Goal: Task Accomplishment & Management: Use online tool/utility

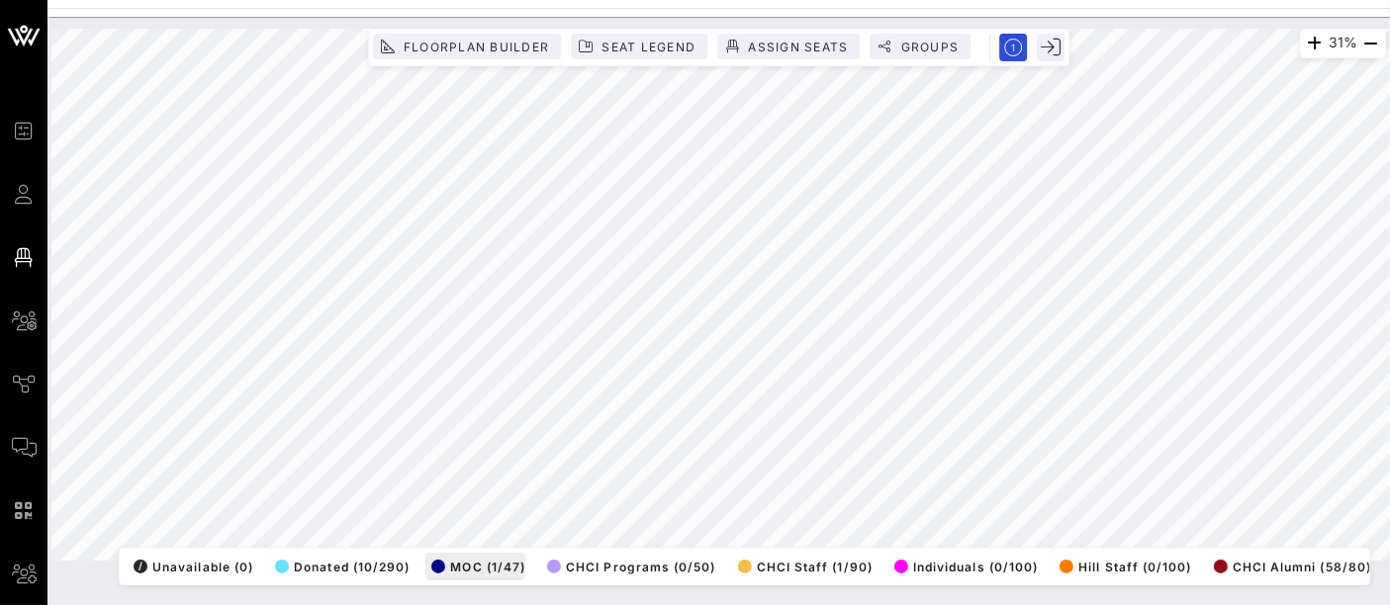
click at [460, 552] on div "31% Floorplan Builder Seat Legend Assign Seats Groups Exit All Reserved Shared …" at bounding box center [718, 295] width 1334 height 532
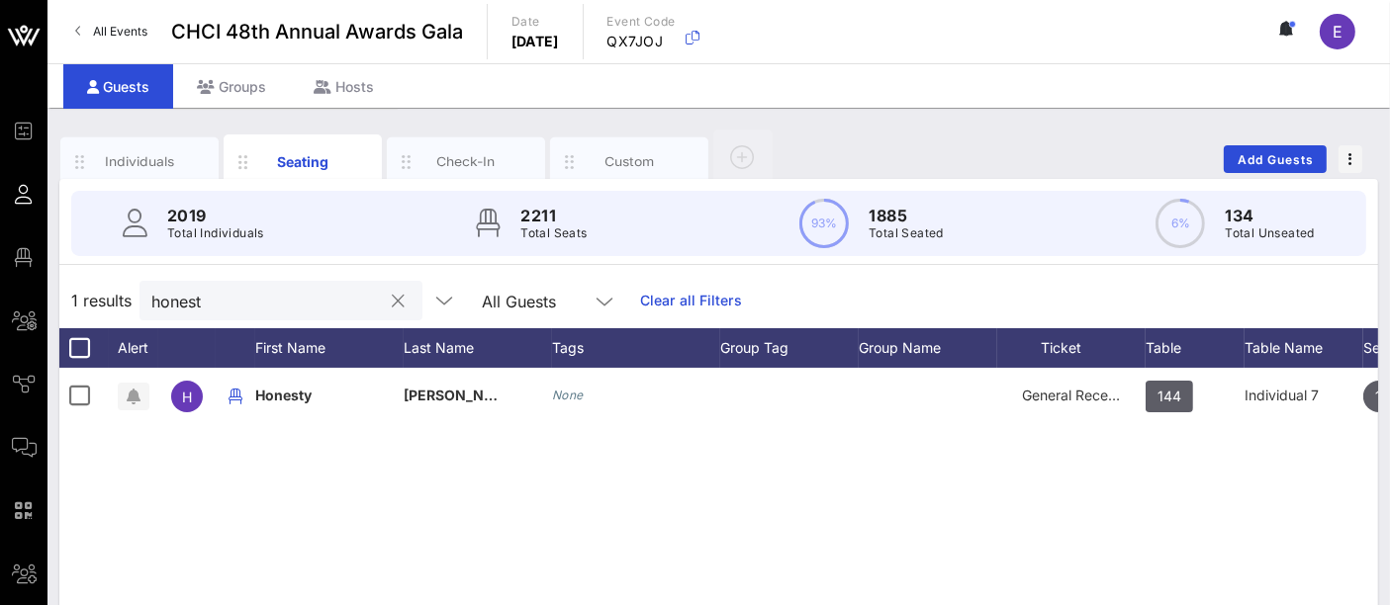
click at [253, 284] on div "honest" at bounding box center [266, 301] width 231 height 40
click at [245, 292] on input "honest" at bounding box center [266, 301] width 231 height 26
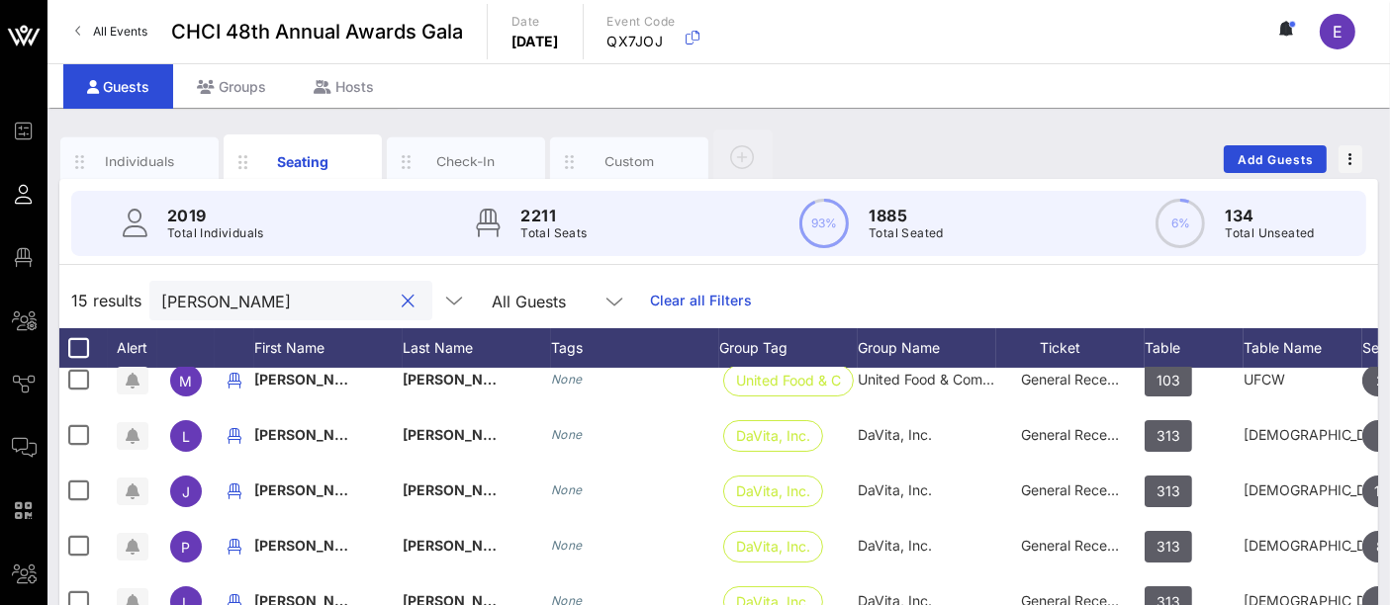
scroll to position [254, 1]
click at [246, 304] on input "[PERSON_NAME]" at bounding box center [276, 301] width 231 height 26
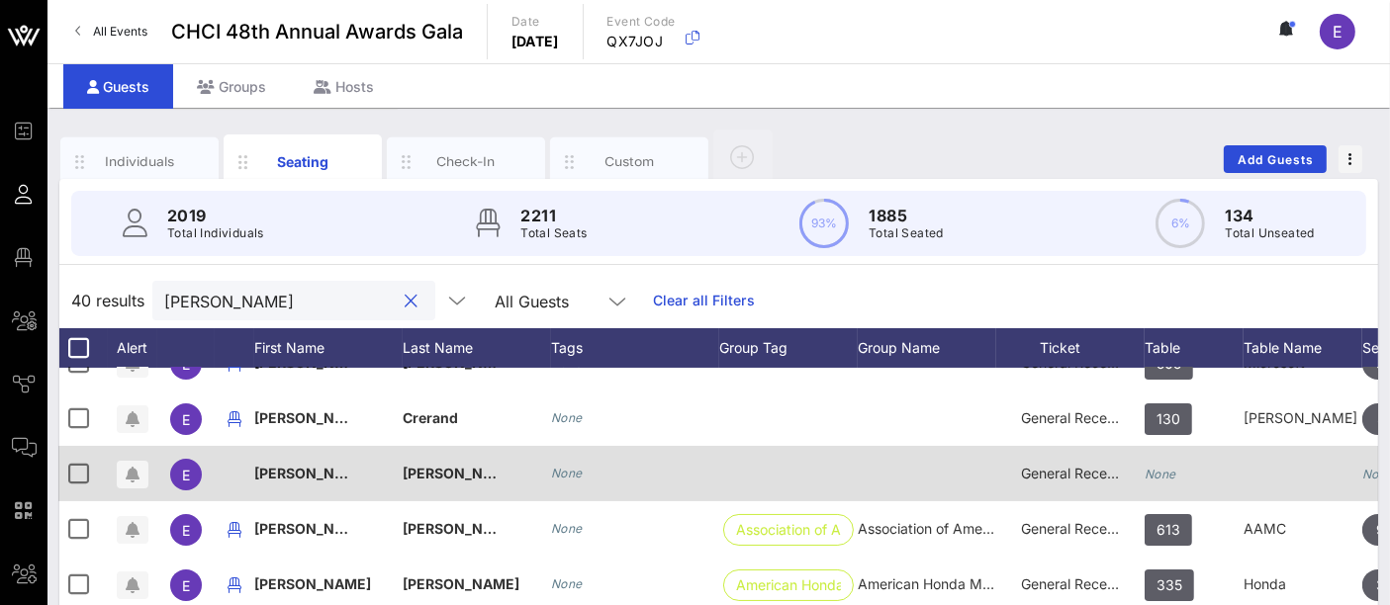
click at [1165, 480] on icon "None" at bounding box center [1160, 474] width 32 height 15
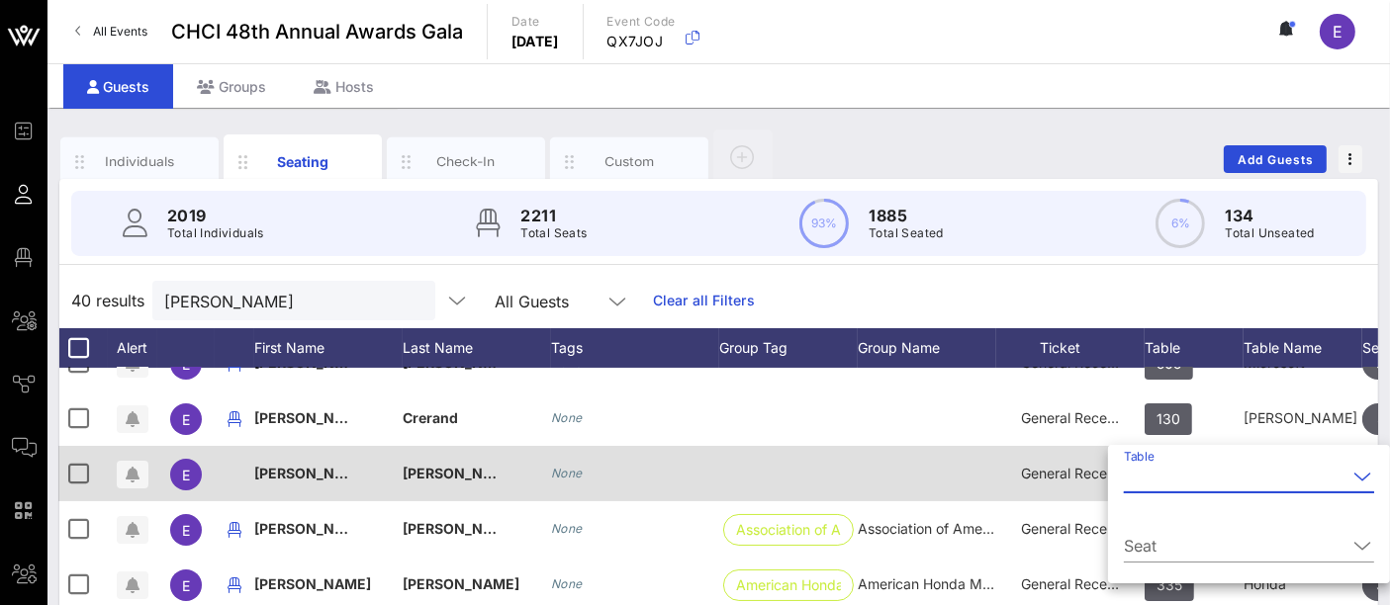
click at [1165, 480] on input "Table" at bounding box center [1235, 477] width 223 height 32
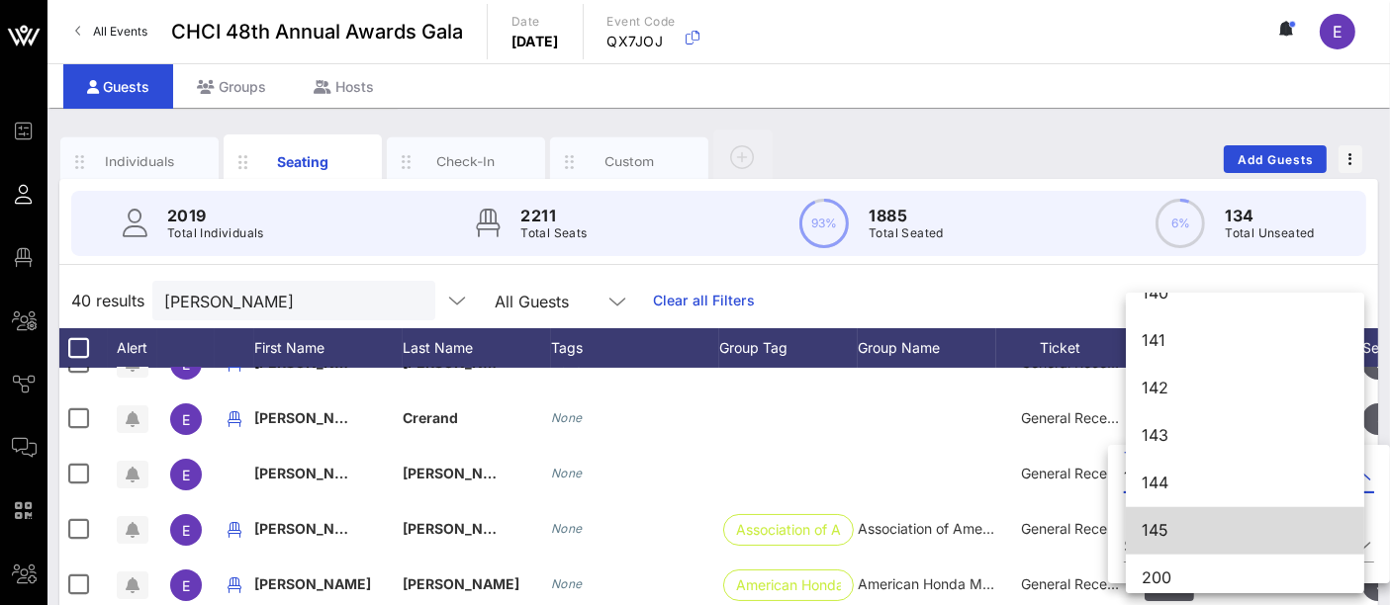
scroll to position [1986, 0]
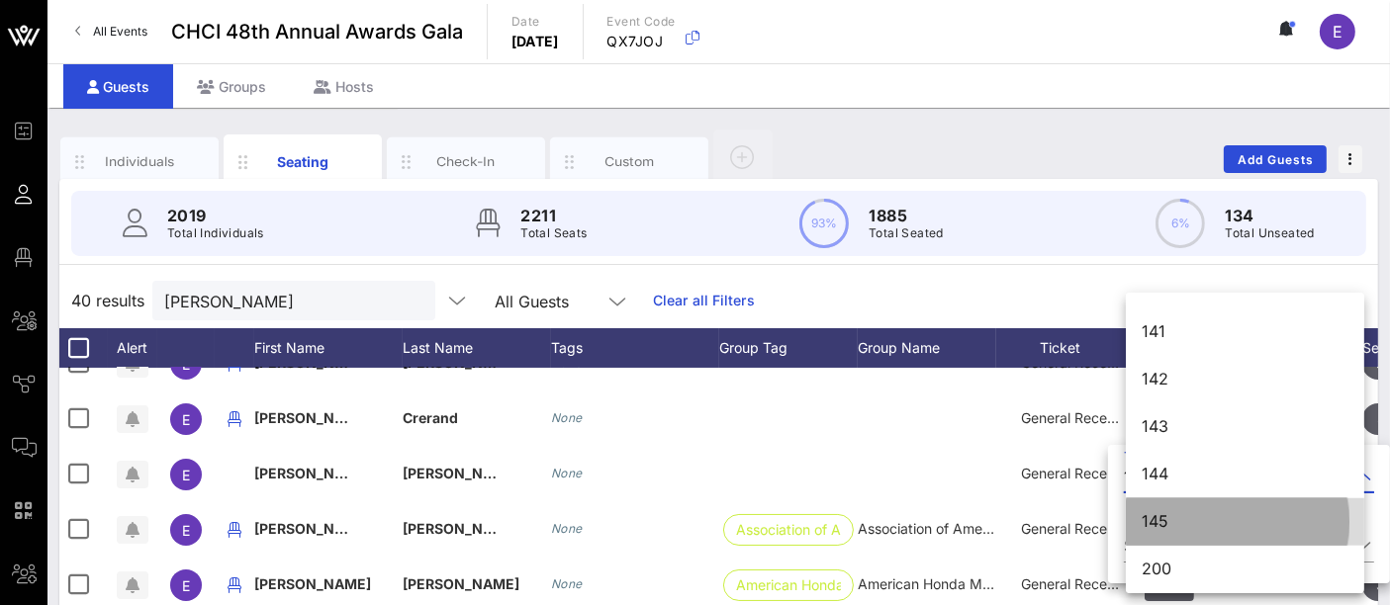
click at [1172, 524] on div "145" at bounding box center [1244, 521] width 207 height 19
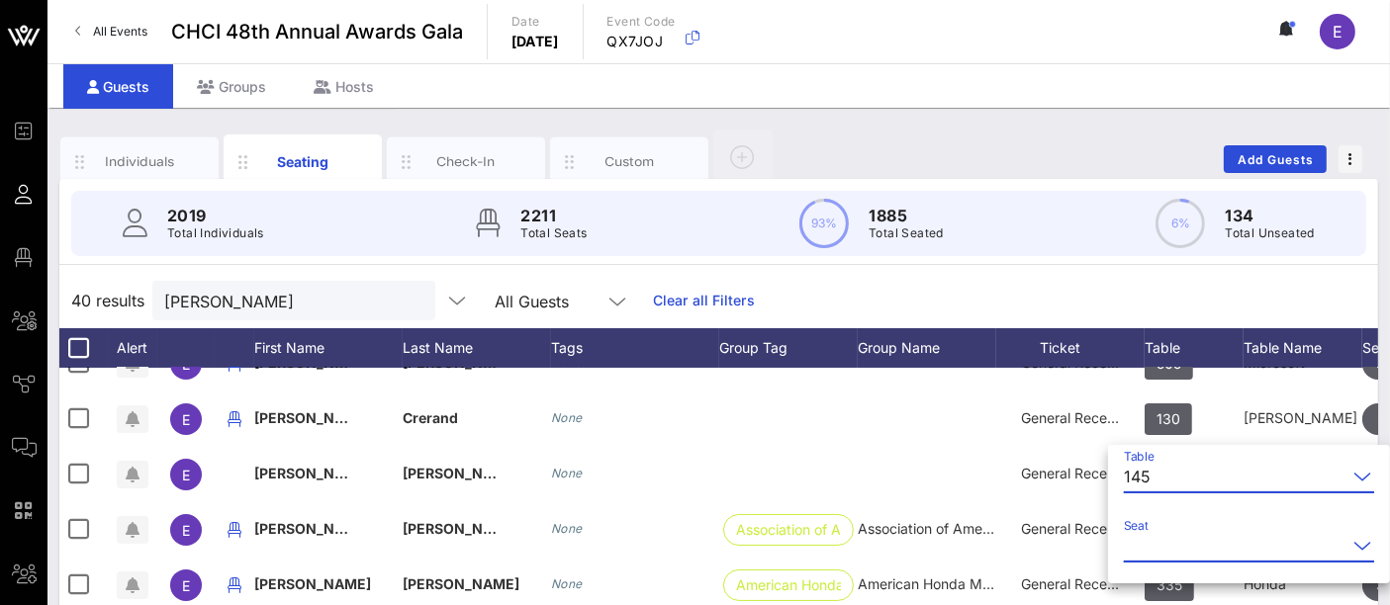
click at [1216, 547] on input "Seat" at bounding box center [1235, 546] width 223 height 32
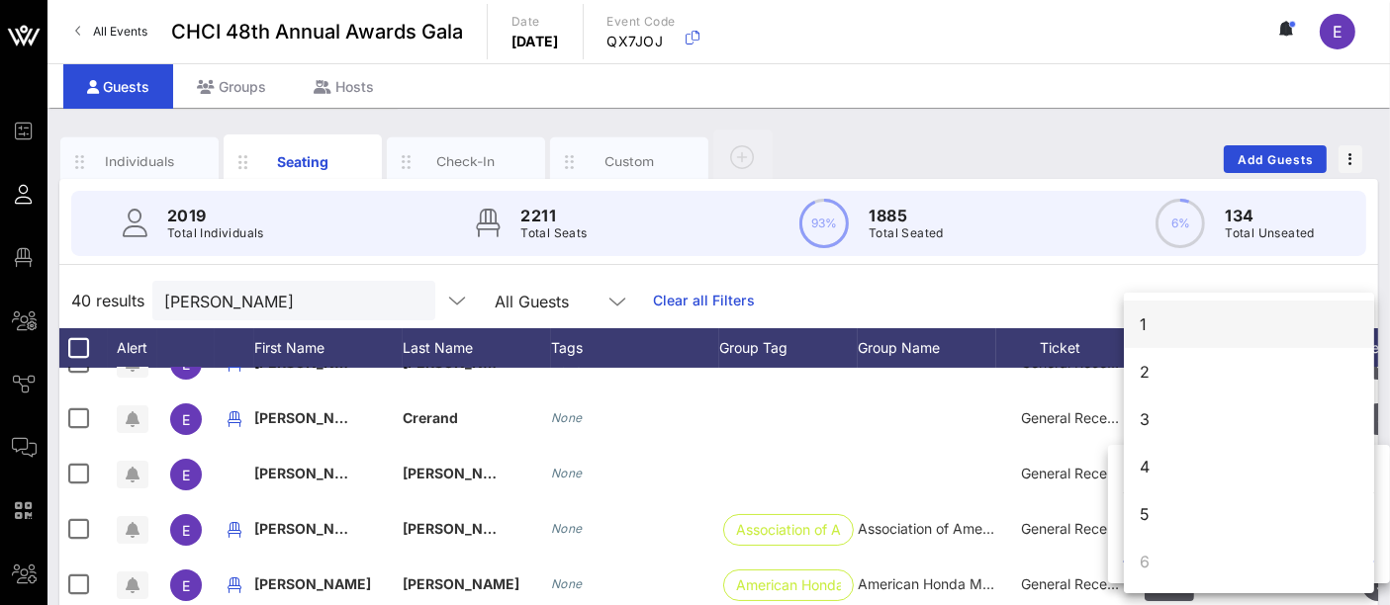
click at [1215, 320] on div "1" at bounding box center [1249, 324] width 250 height 47
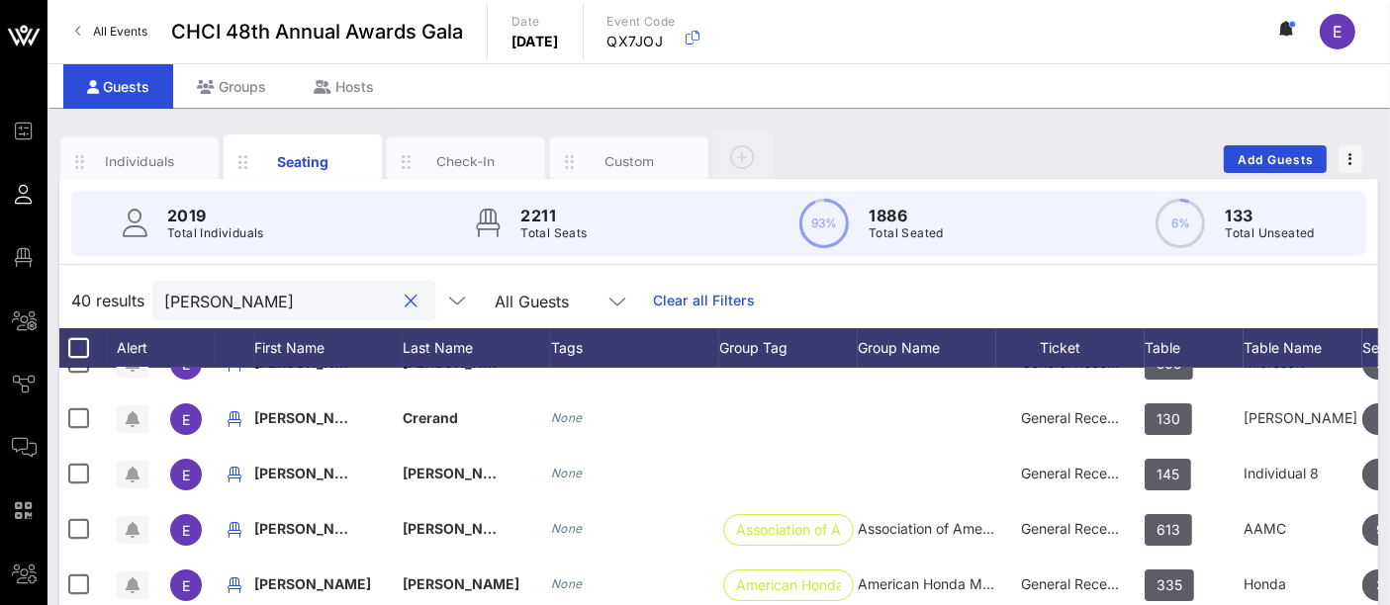
click at [305, 304] on input "[PERSON_NAME]" at bounding box center [279, 301] width 231 height 26
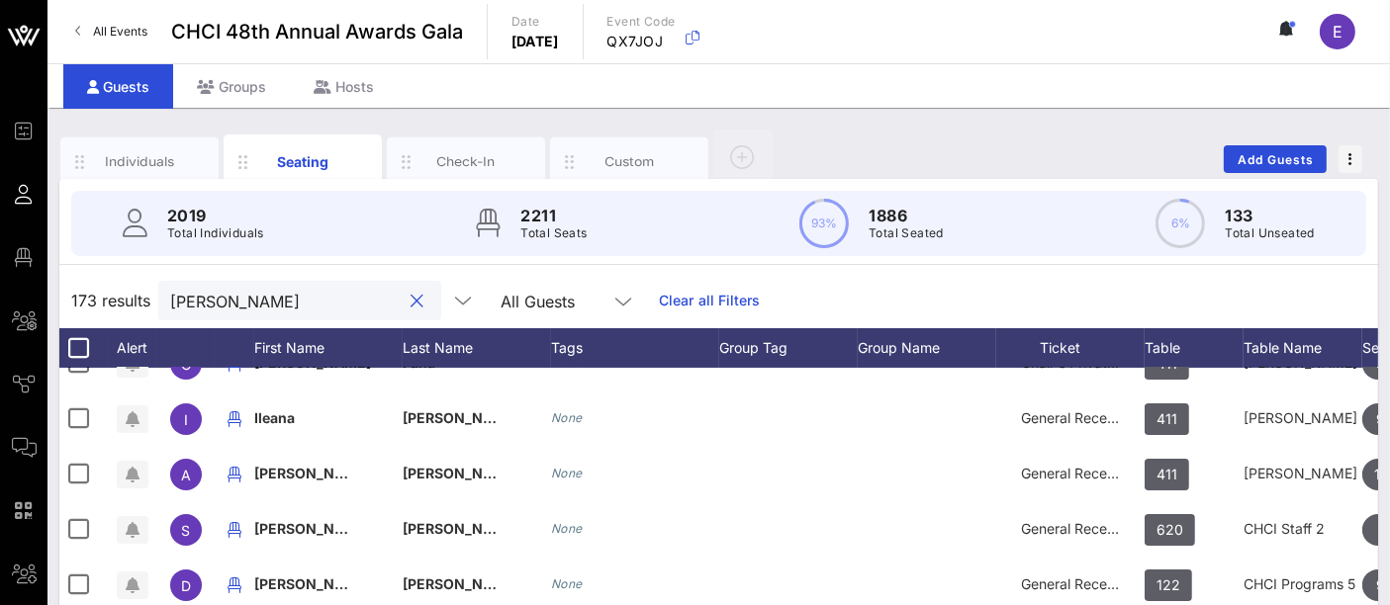
click at [266, 298] on input "[PERSON_NAME]" at bounding box center [285, 301] width 231 height 26
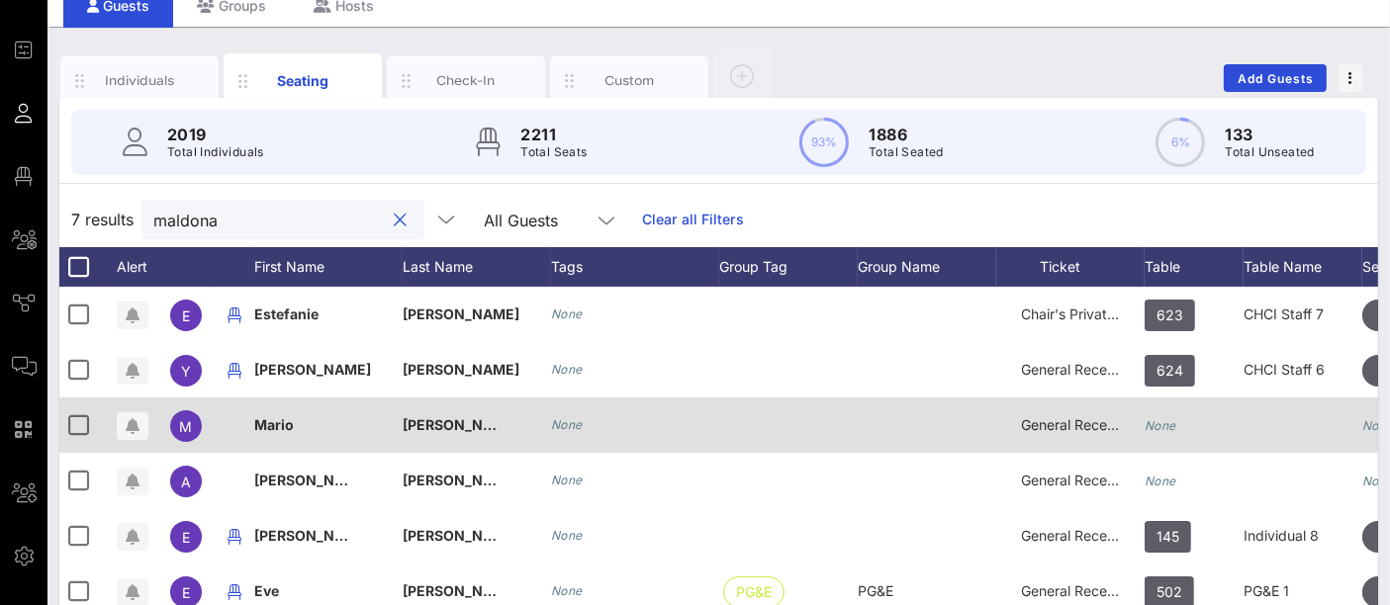
scroll to position [82, 0]
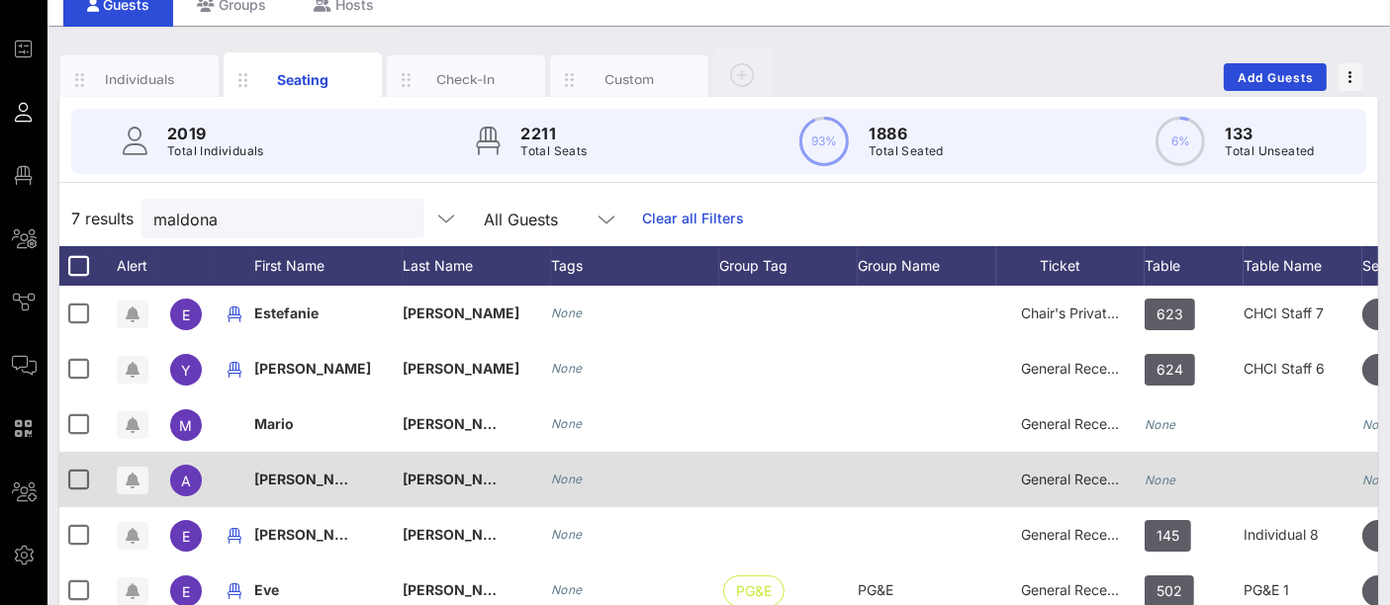
click at [1175, 476] on icon "None" at bounding box center [1160, 480] width 32 height 15
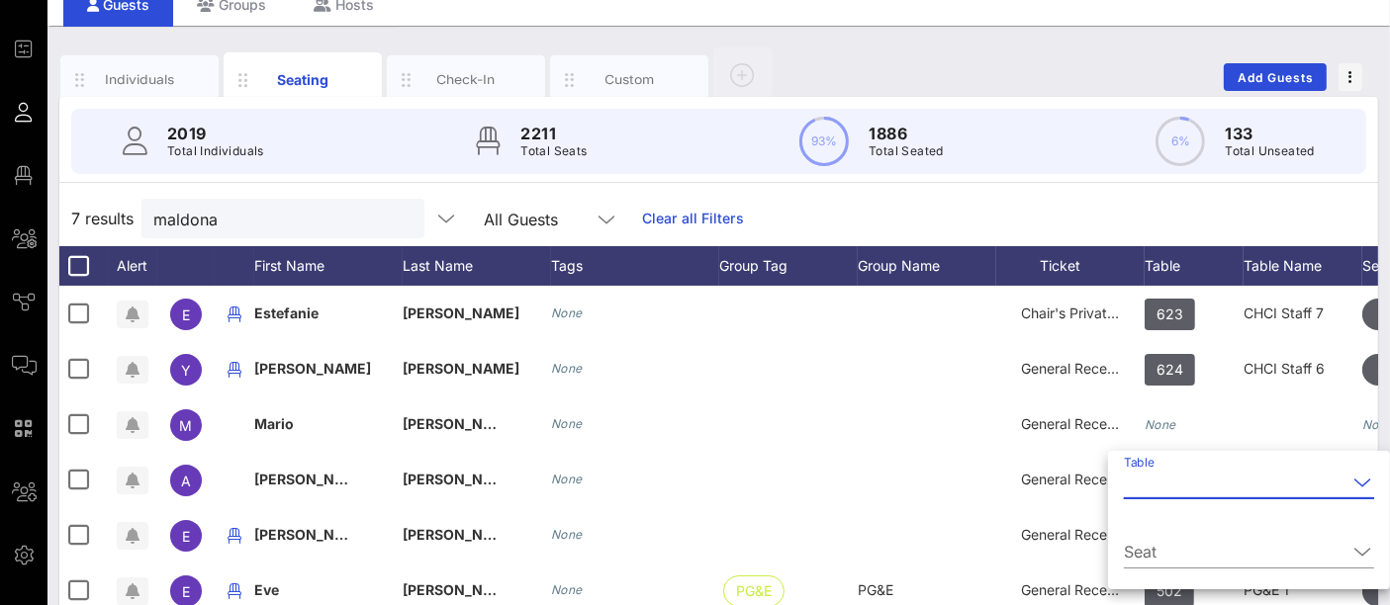
click at [1171, 477] on input "Table" at bounding box center [1235, 483] width 223 height 32
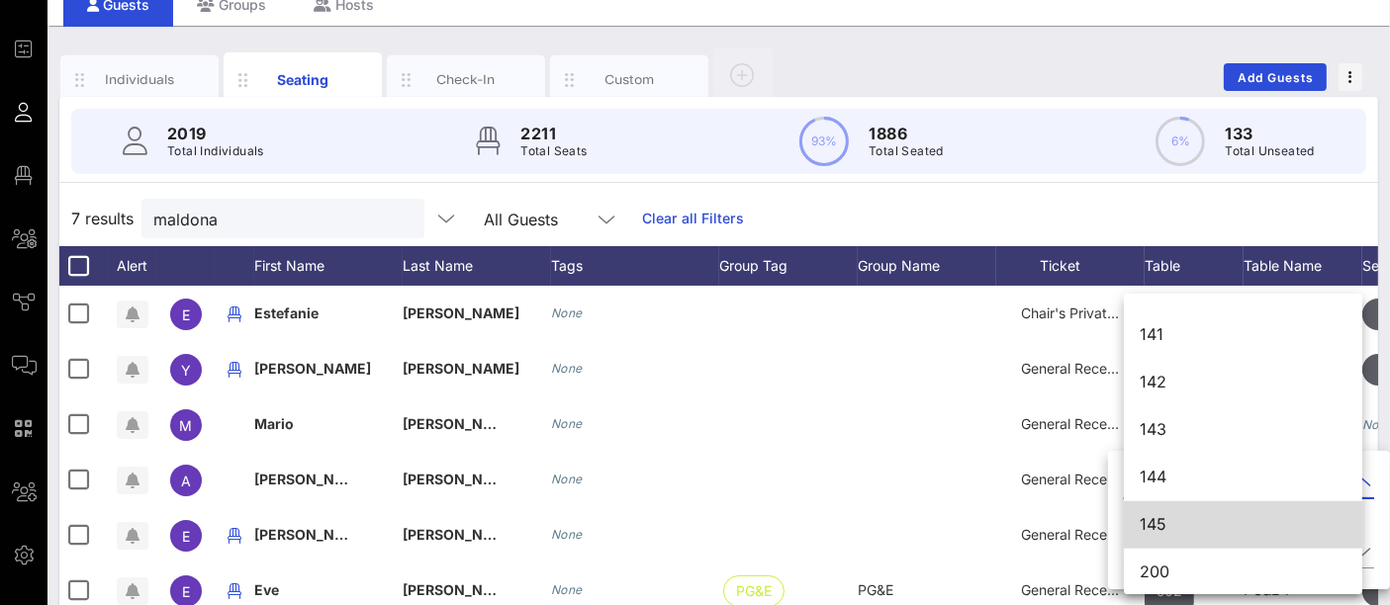
scroll to position [1986, 0]
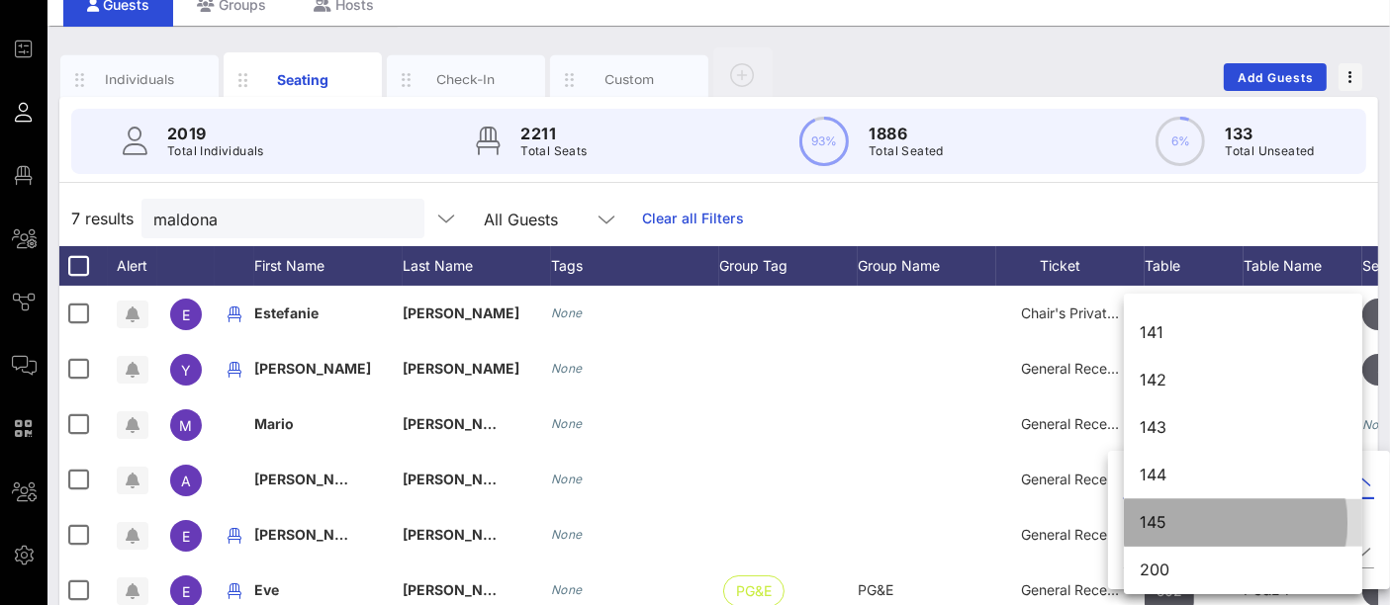
click at [1168, 524] on div "145" at bounding box center [1242, 522] width 207 height 19
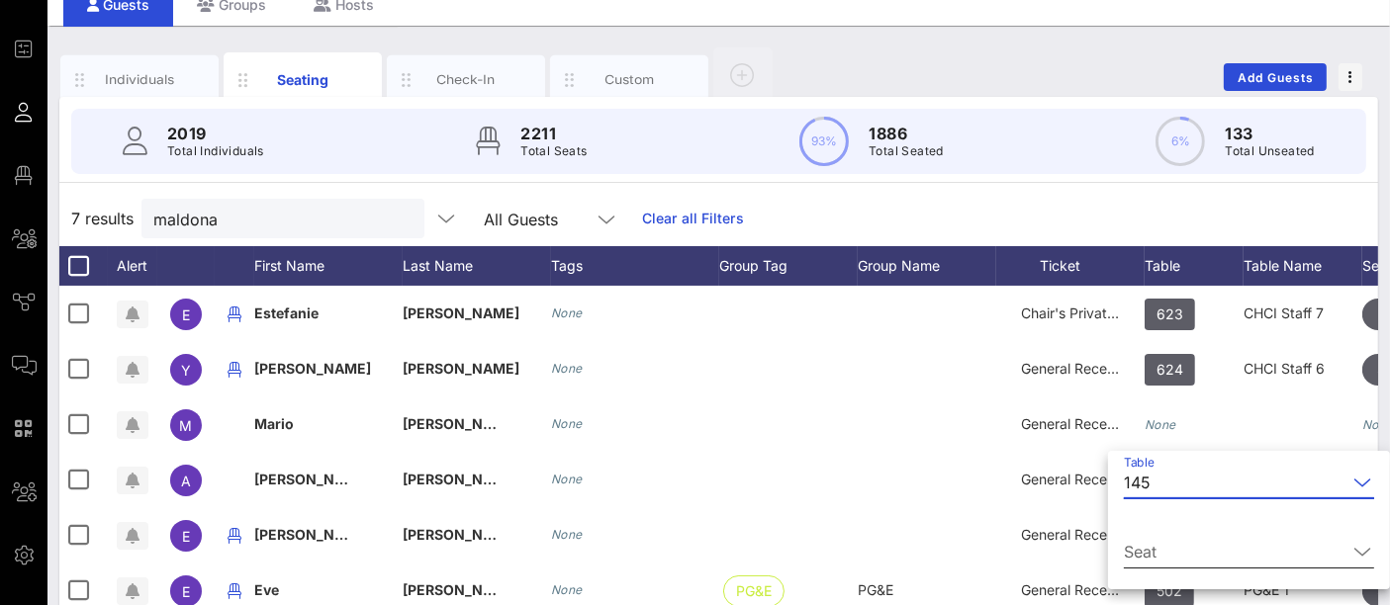
click at [1177, 551] on input "Seat" at bounding box center [1235, 552] width 223 height 32
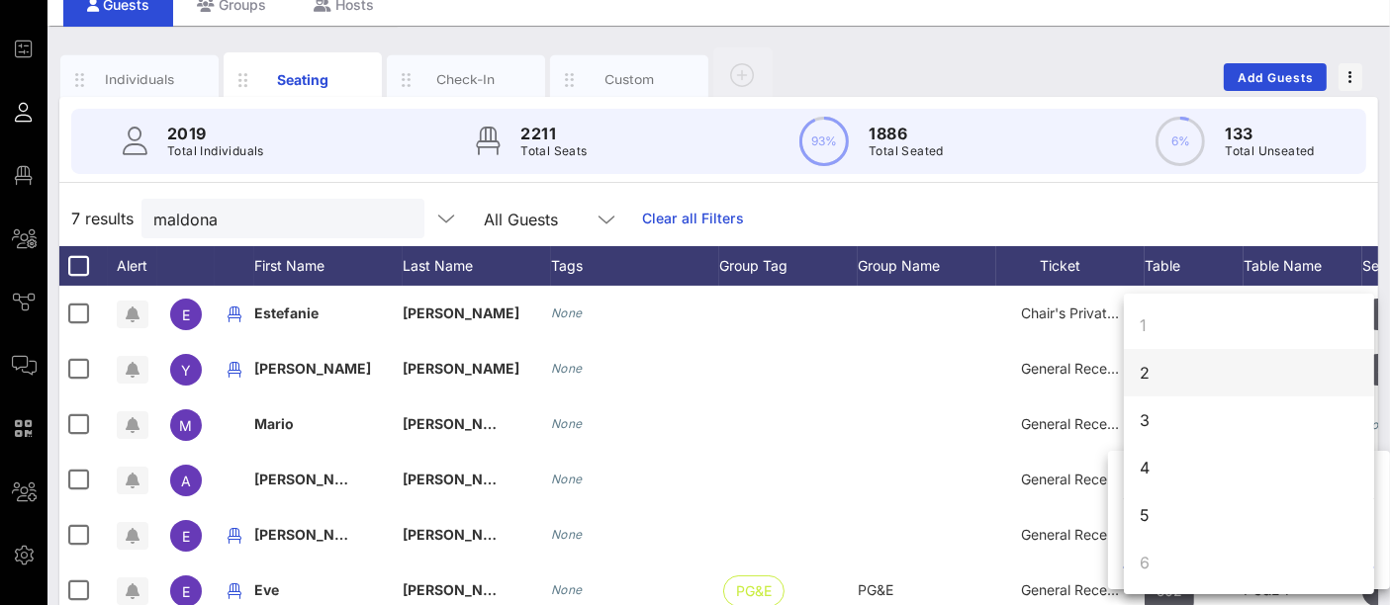
click at [1188, 360] on div "2" at bounding box center [1249, 372] width 250 height 47
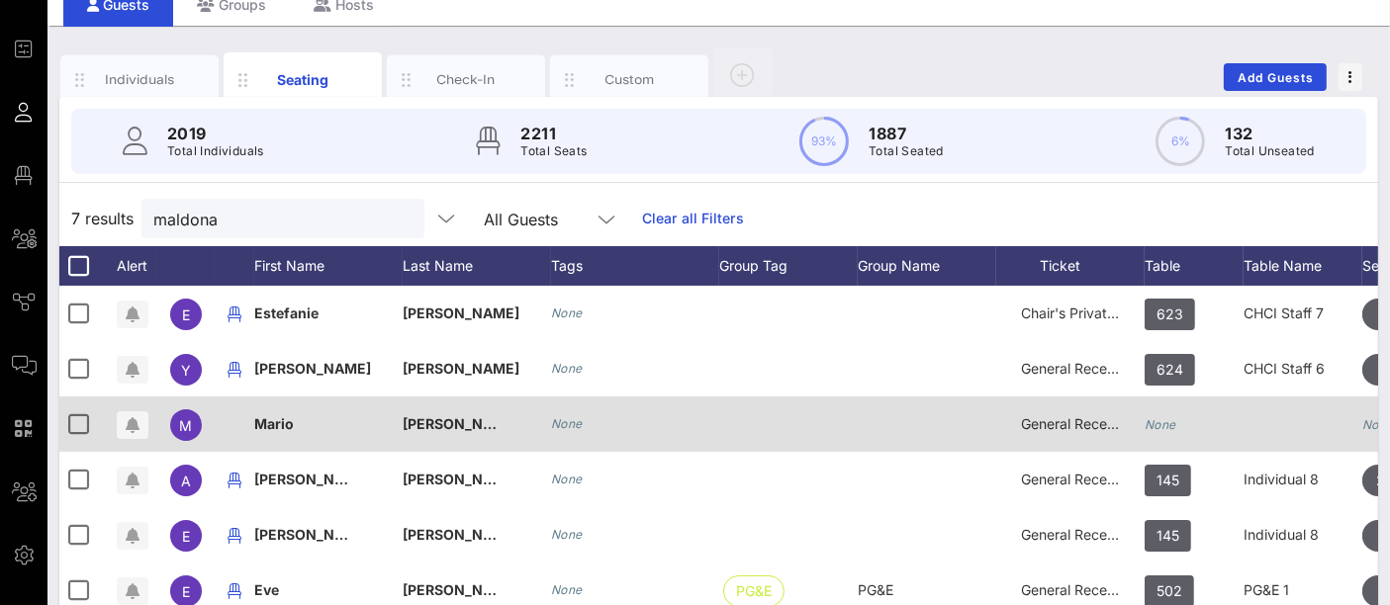
click at [1184, 409] on div "None" at bounding box center [1193, 436] width 99 height 78
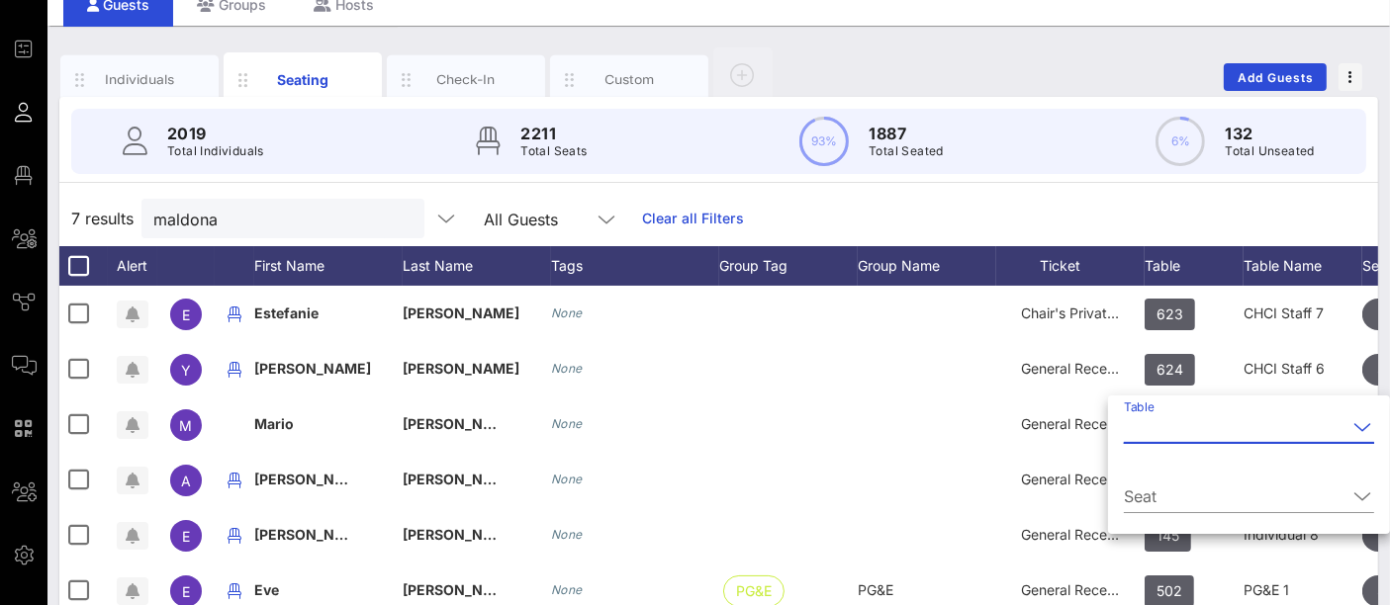
click at [1181, 432] on input "Table" at bounding box center [1235, 427] width 223 height 32
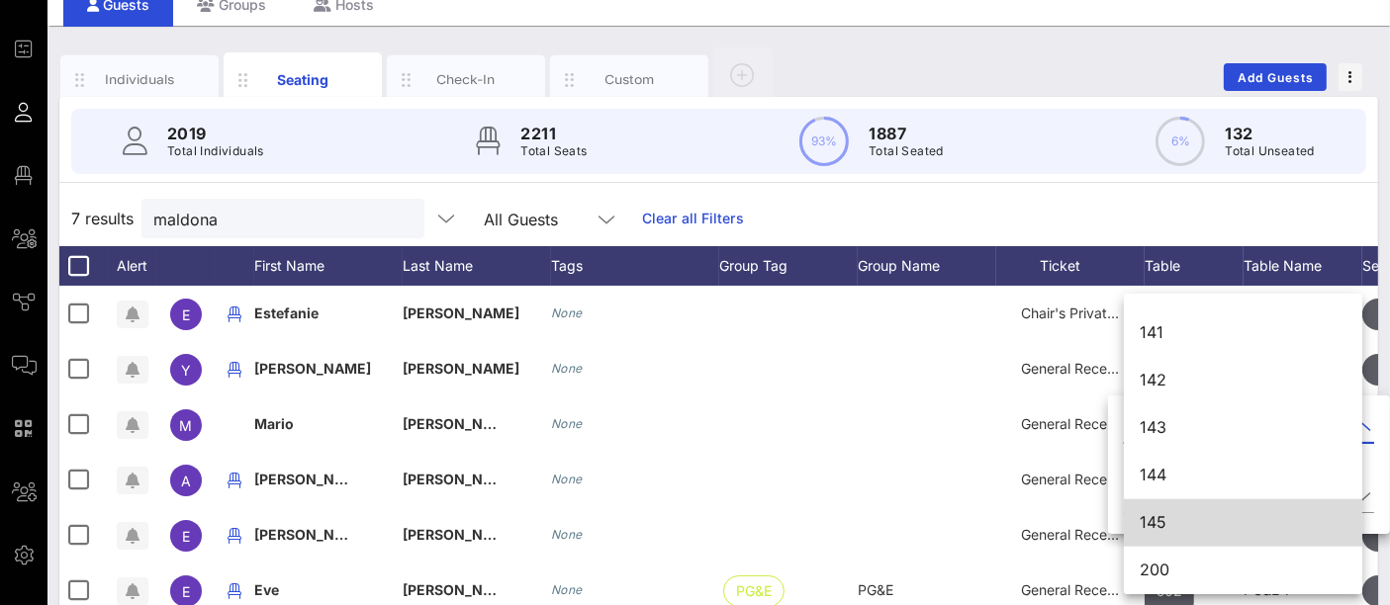
click at [1155, 522] on div "145" at bounding box center [1242, 522] width 207 height 19
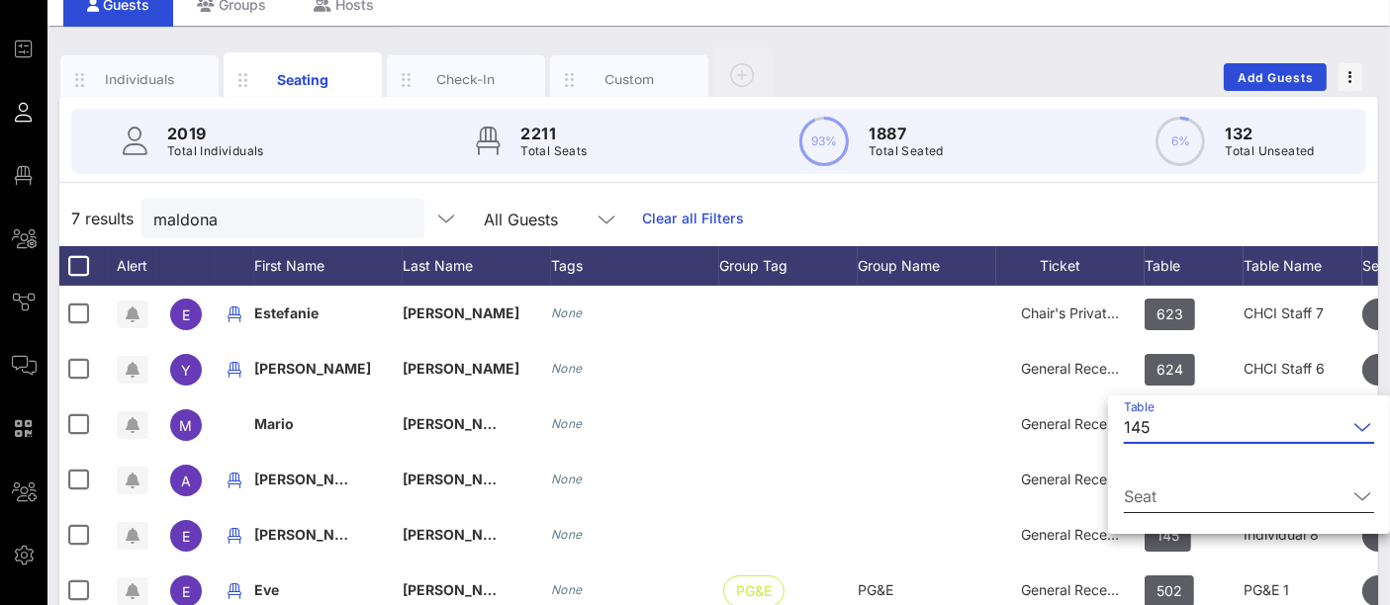
click at [1186, 501] on input "Seat" at bounding box center [1235, 497] width 223 height 32
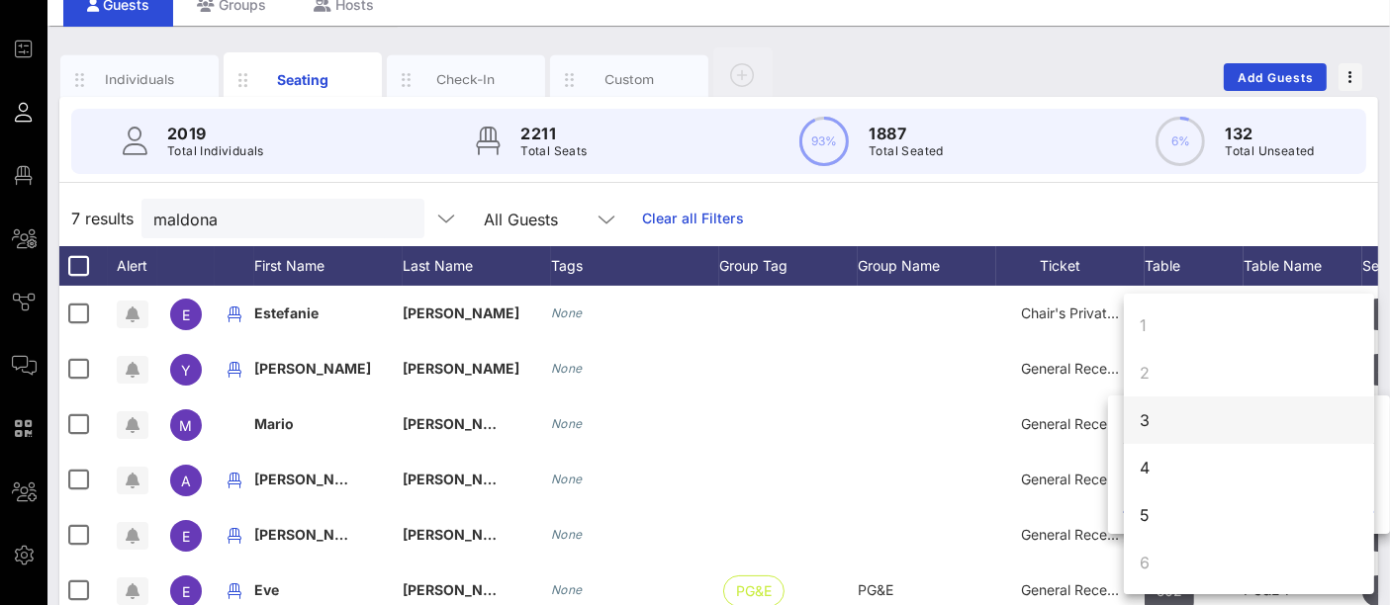
click at [1182, 422] on div "3" at bounding box center [1249, 420] width 250 height 47
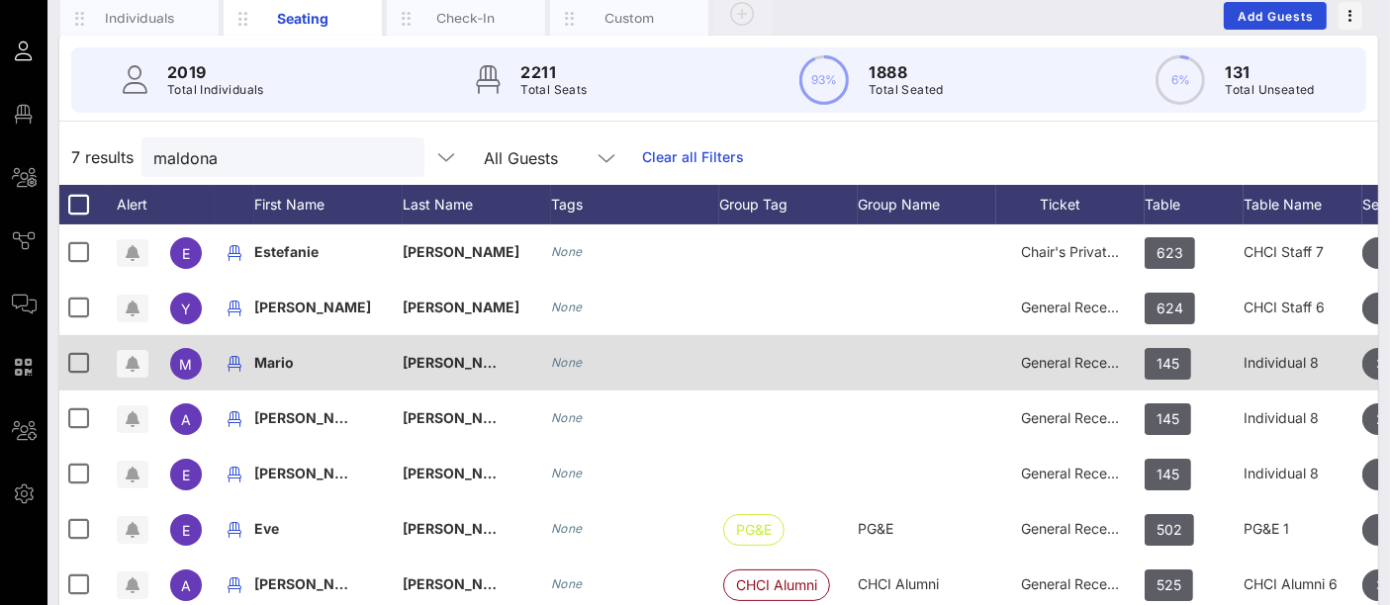
scroll to position [142, 0]
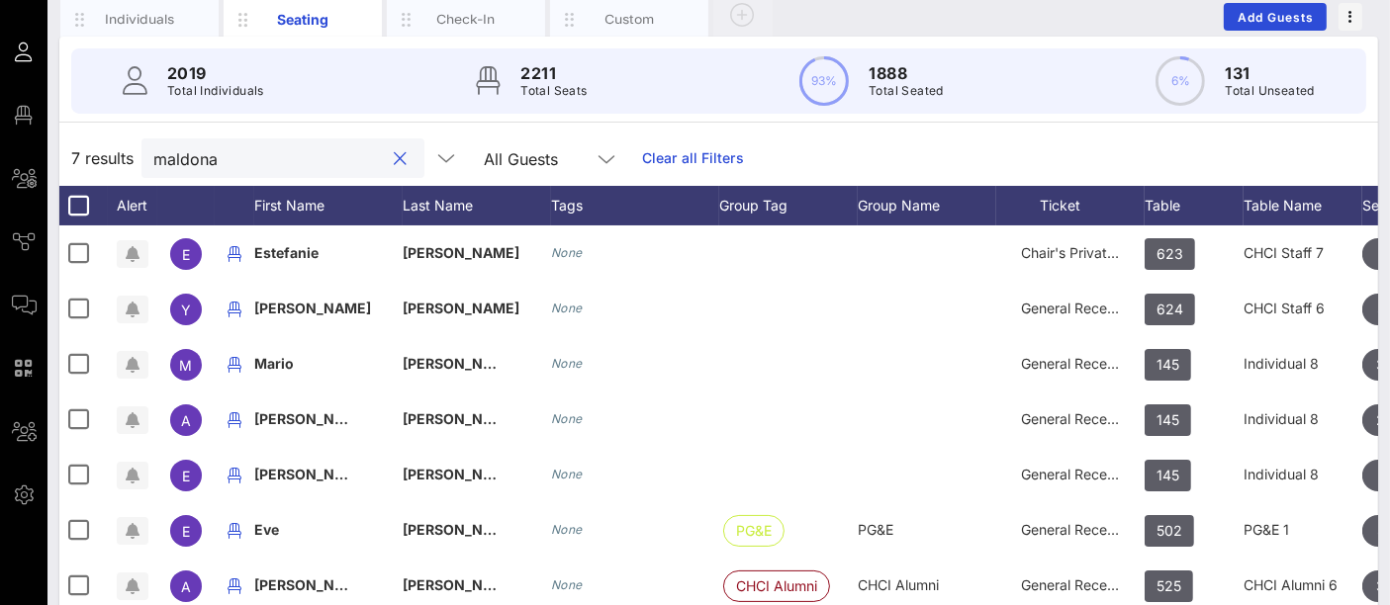
click at [242, 157] on input "maldona" at bounding box center [268, 158] width 231 height 26
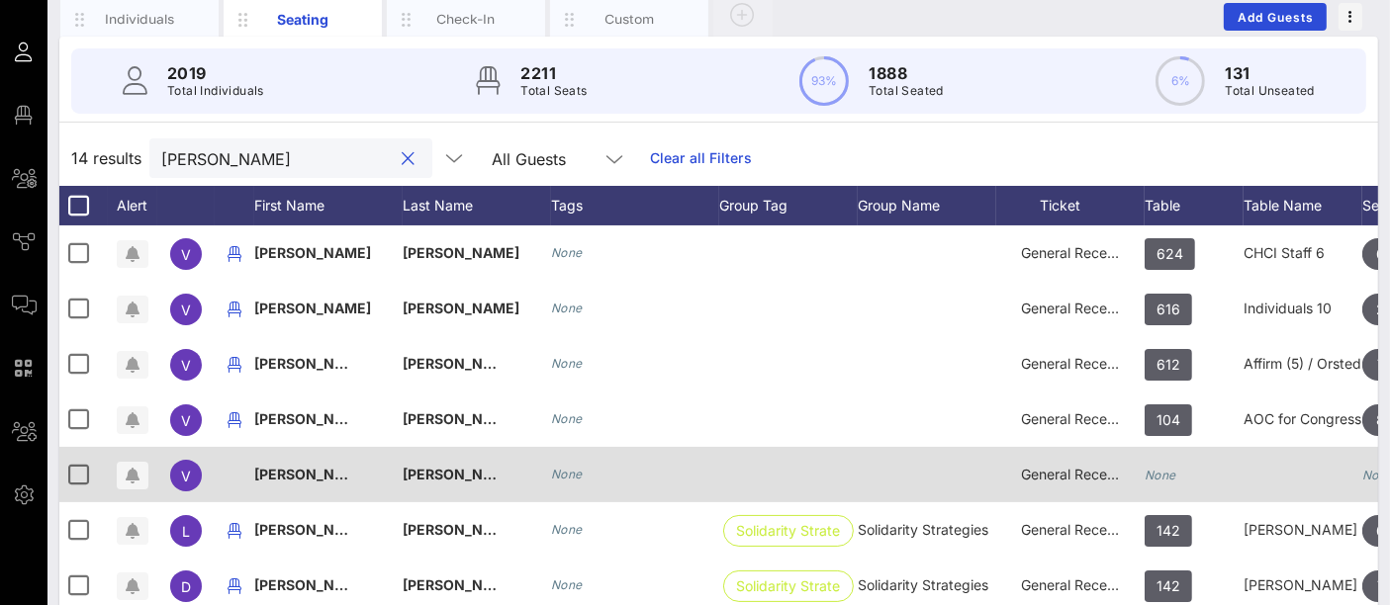
click at [1167, 476] on icon "None" at bounding box center [1160, 475] width 32 height 15
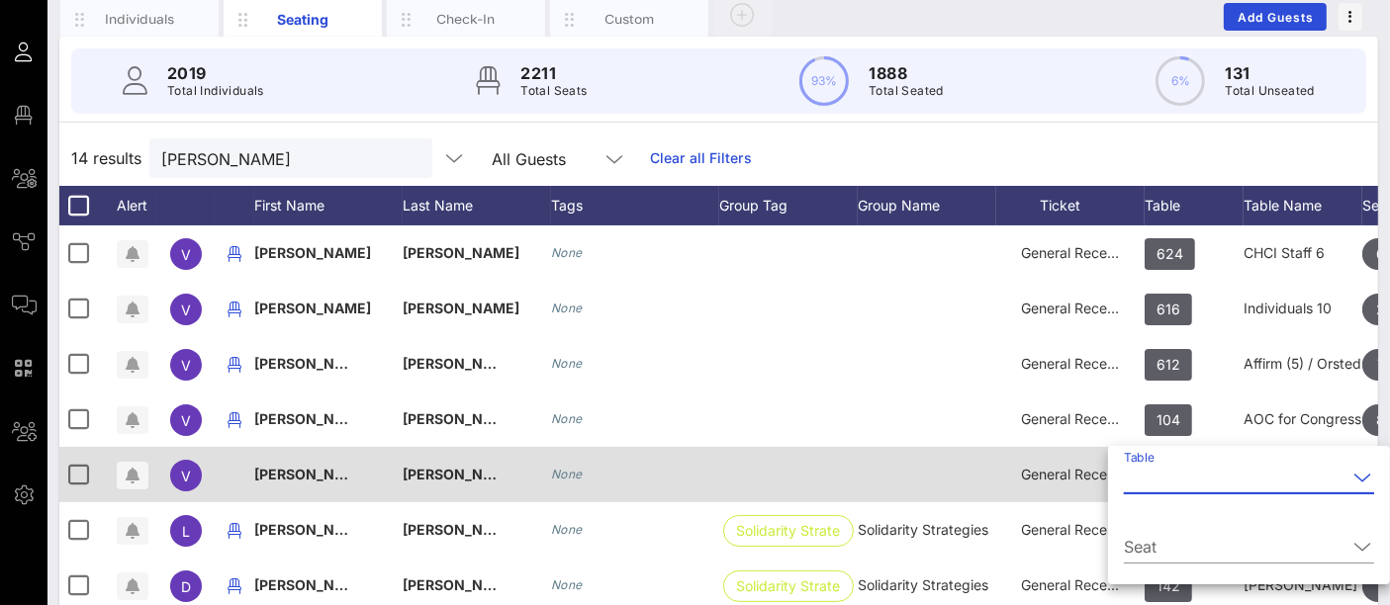
click at [1167, 476] on input "Table" at bounding box center [1235, 478] width 223 height 32
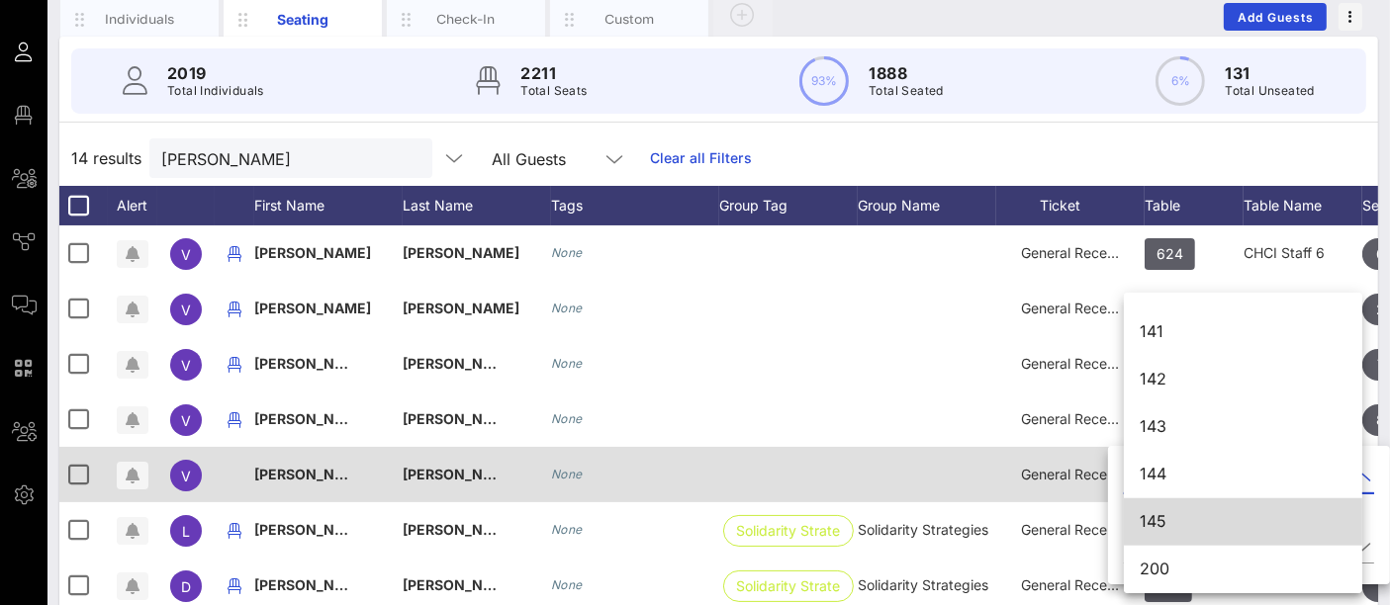
scroll to position [1986, 0]
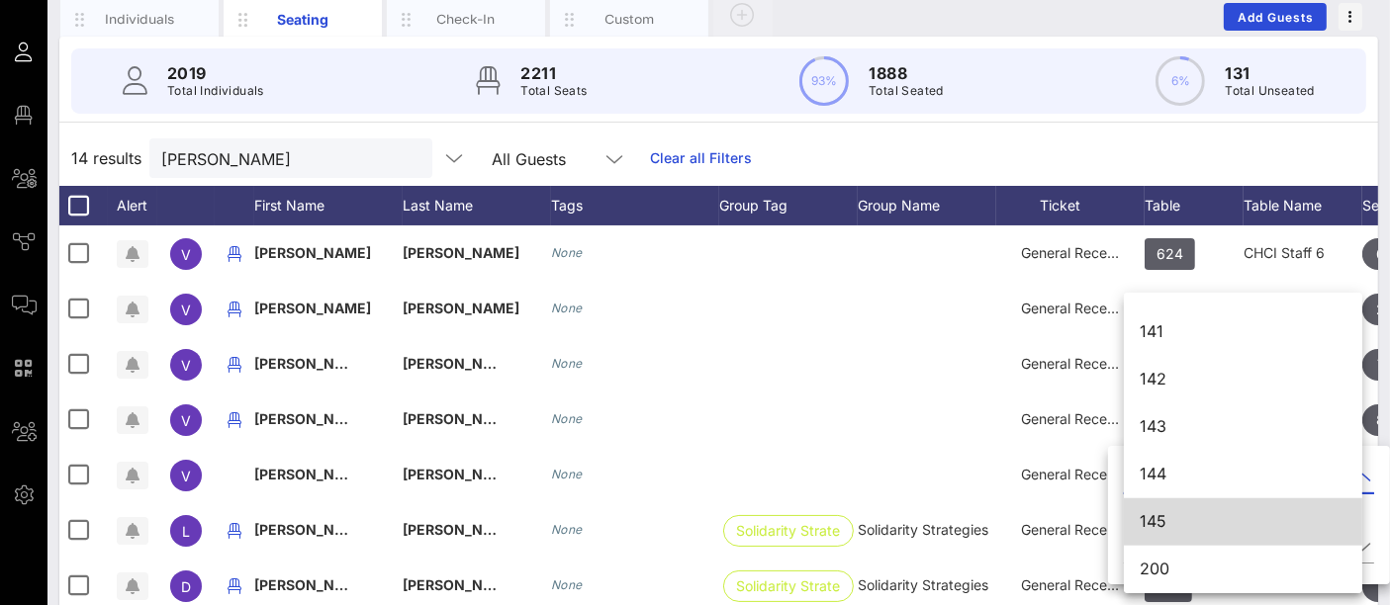
click at [1167, 523] on div "145" at bounding box center [1242, 521] width 207 height 19
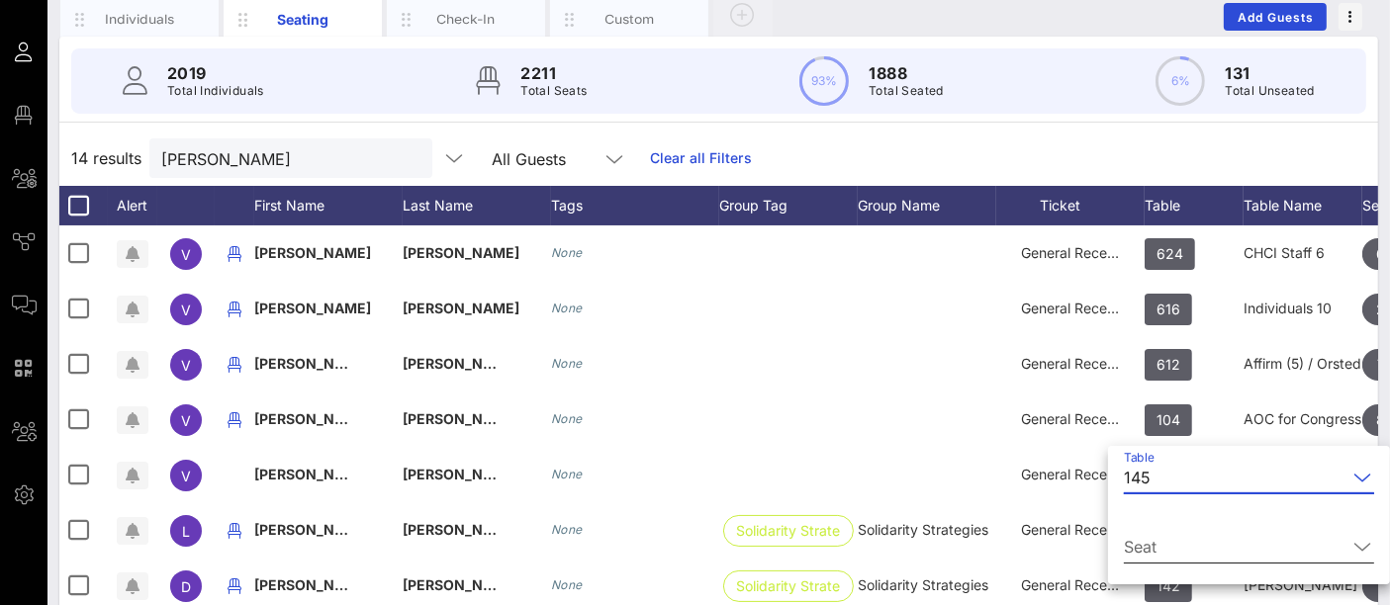
click at [1180, 539] on input "Seat" at bounding box center [1235, 547] width 223 height 32
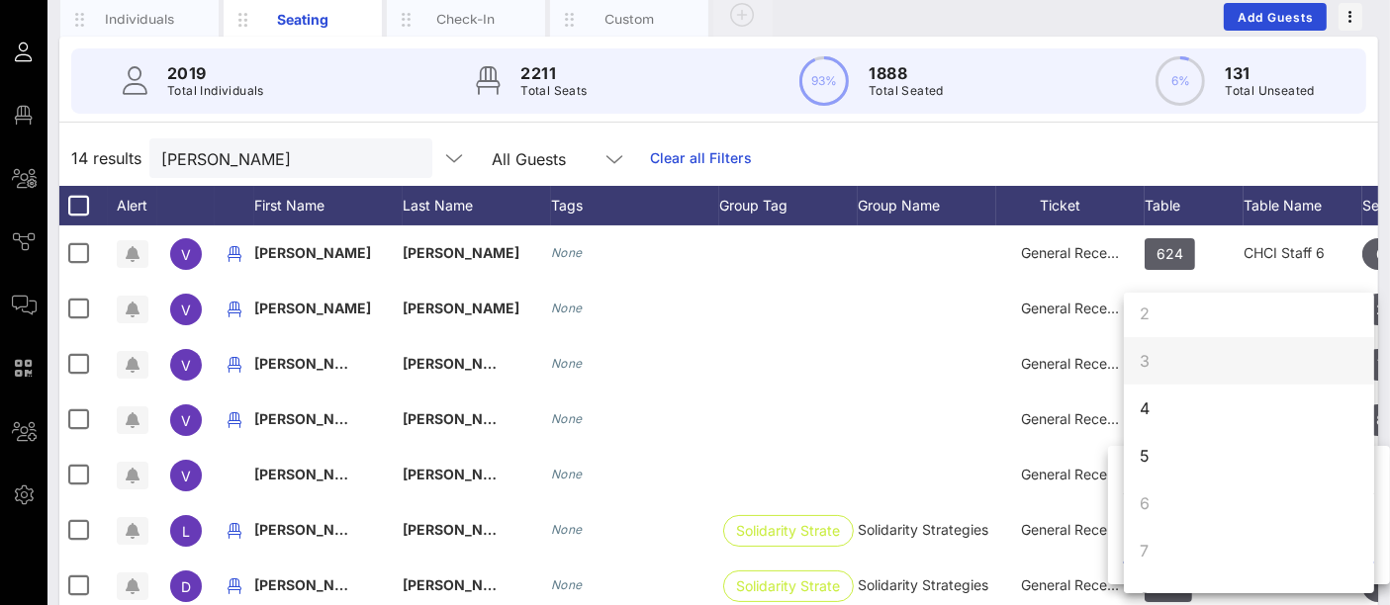
scroll to position [72, 0]
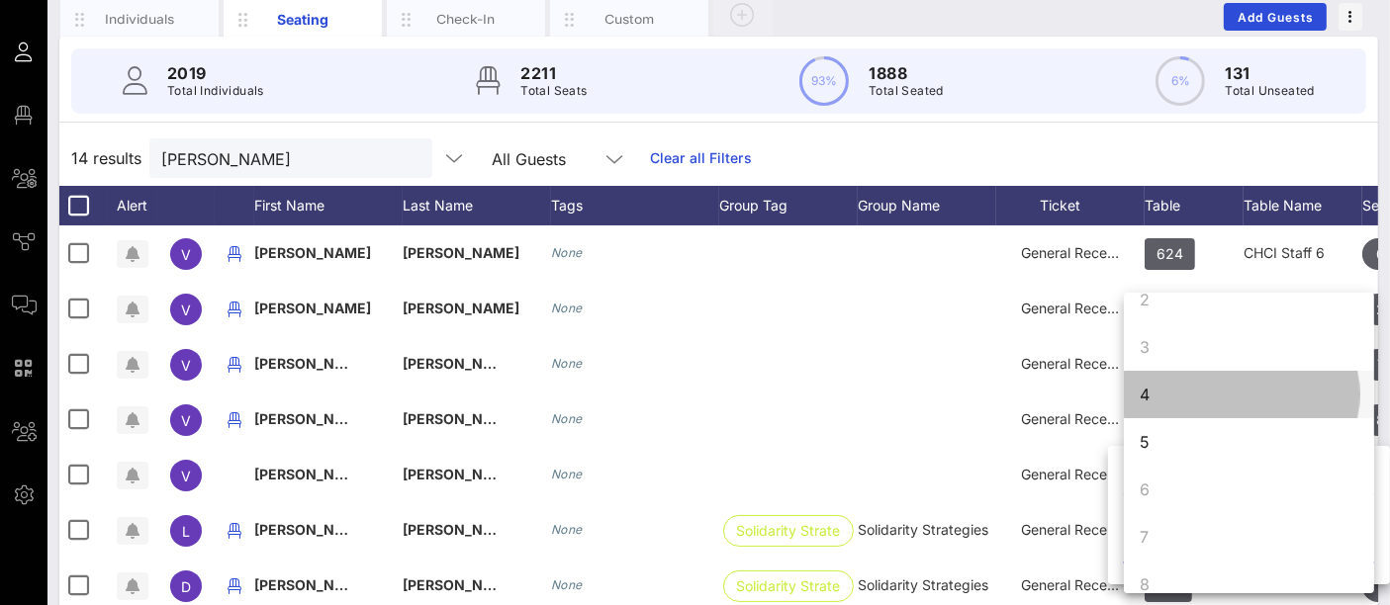
click at [1184, 409] on div "4" at bounding box center [1249, 394] width 250 height 47
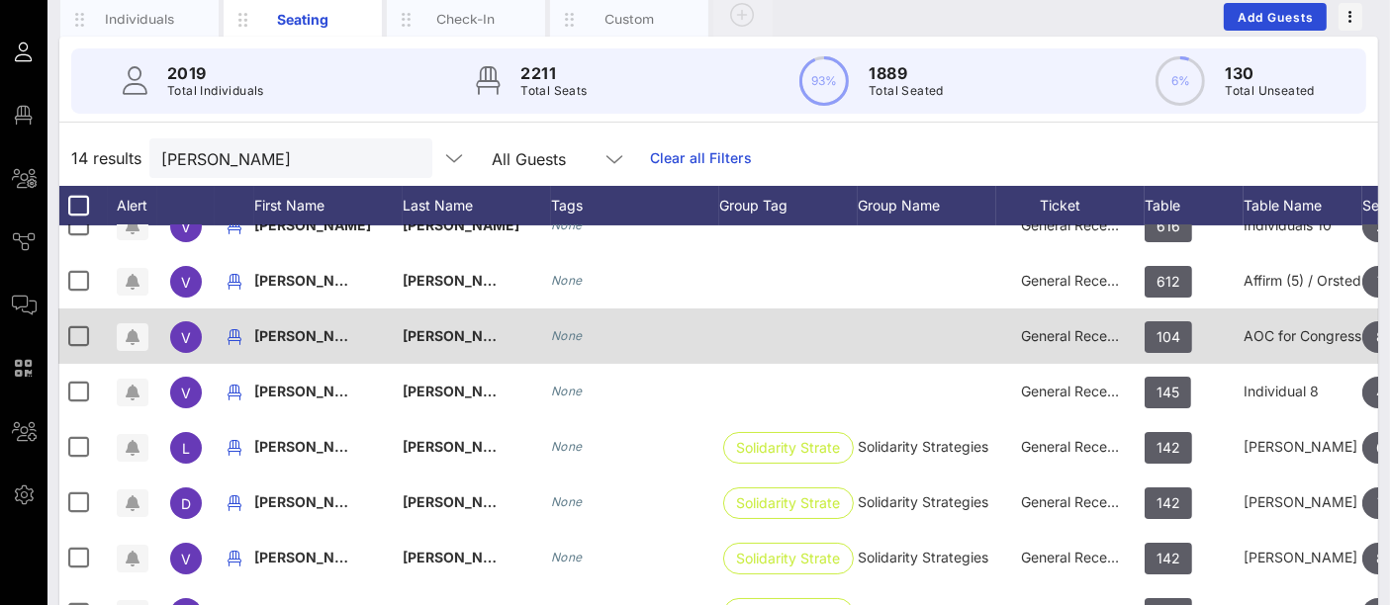
scroll to position [82, 1]
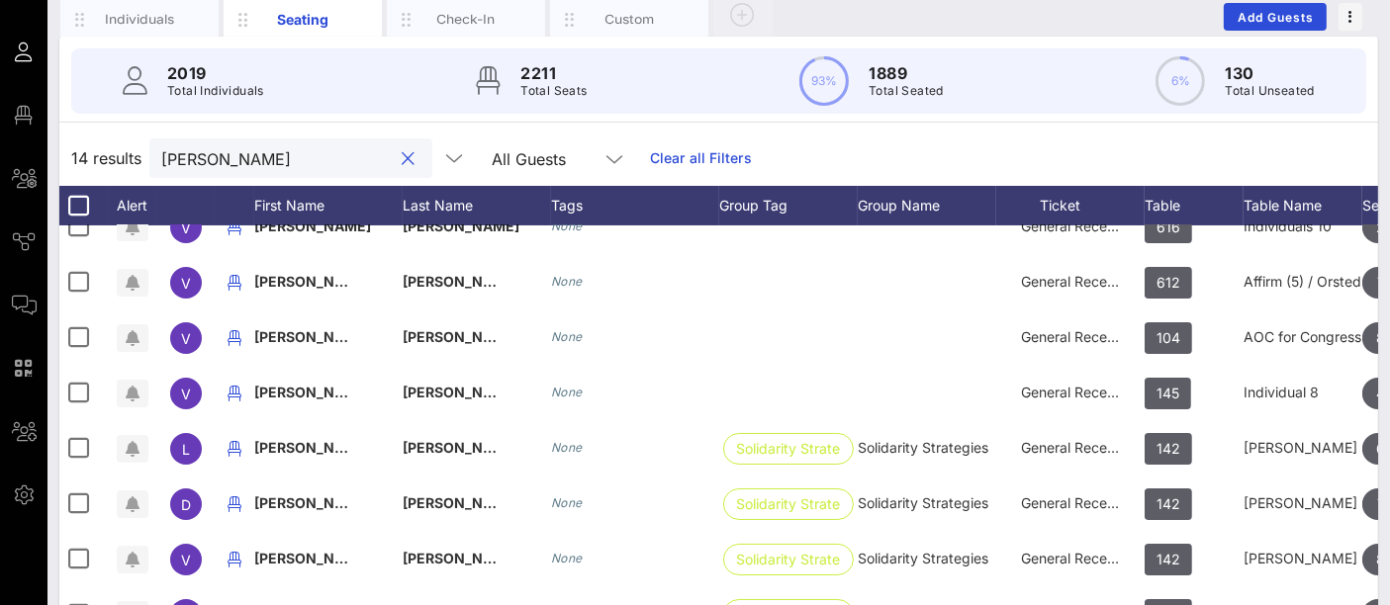
click at [253, 156] on input "[PERSON_NAME]" at bounding box center [276, 158] width 231 height 26
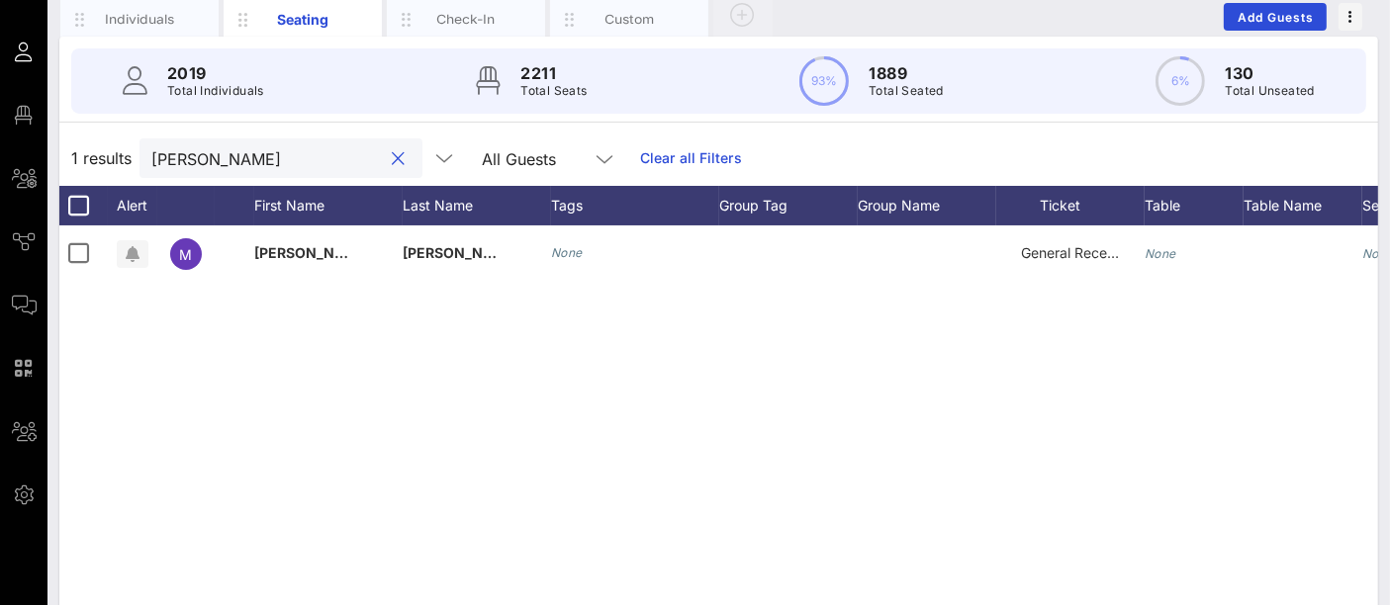
scroll to position [0, 1]
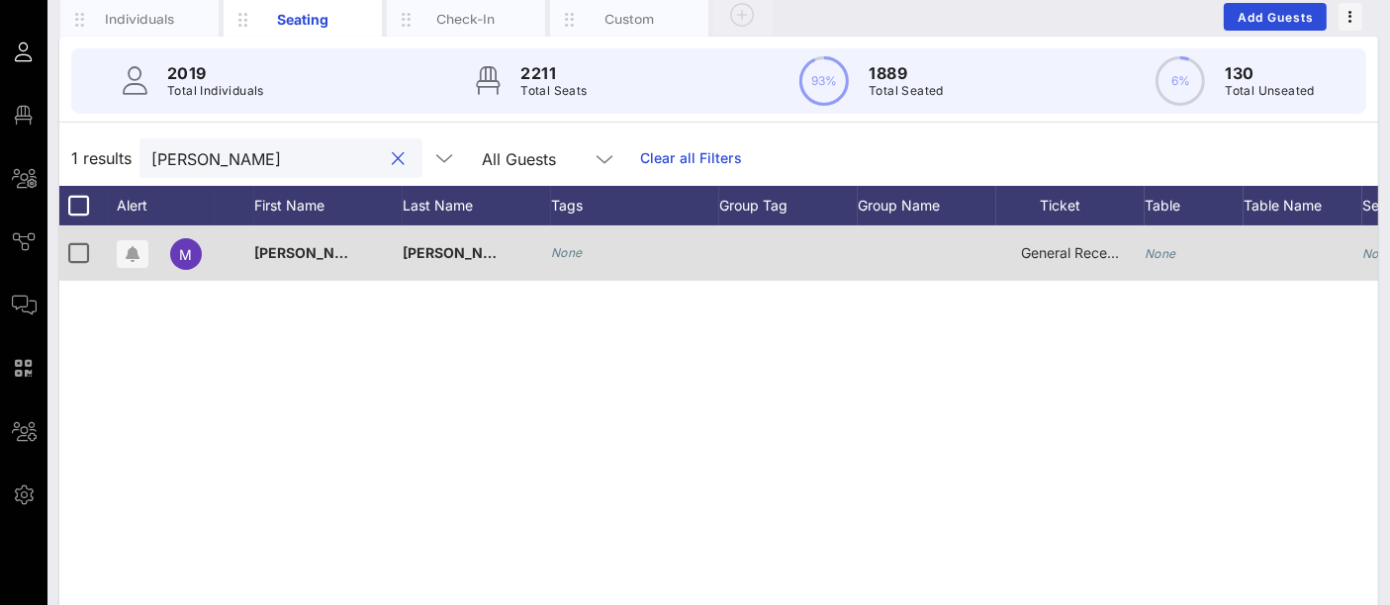
click at [1169, 251] on icon "None" at bounding box center [1160, 253] width 32 height 15
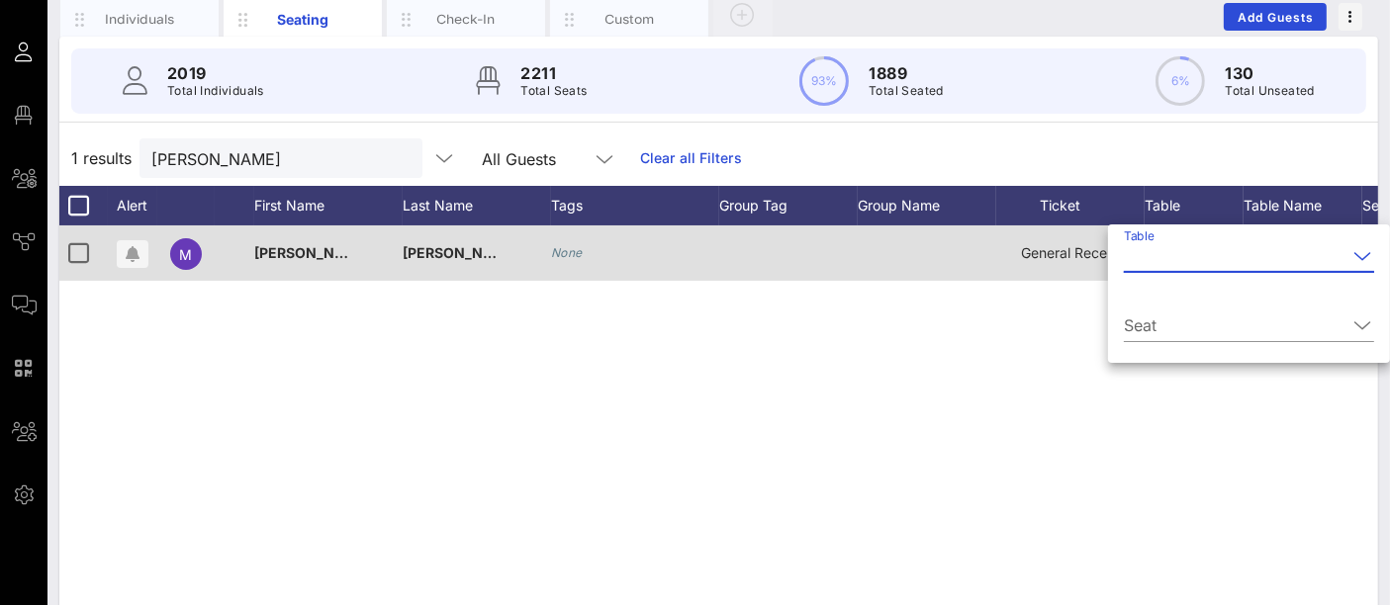
click at [1169, 251] on input "Table" at bounding box center [1235, 256] width 223 height 32
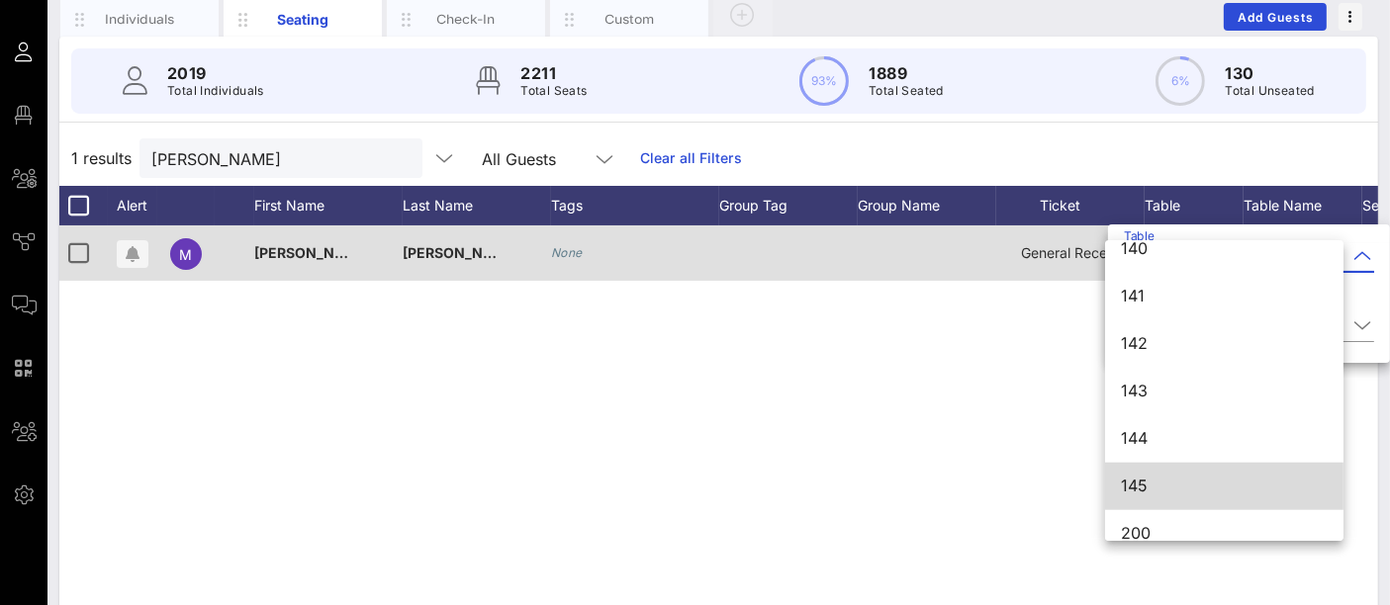
scroll to position [1986, 0]
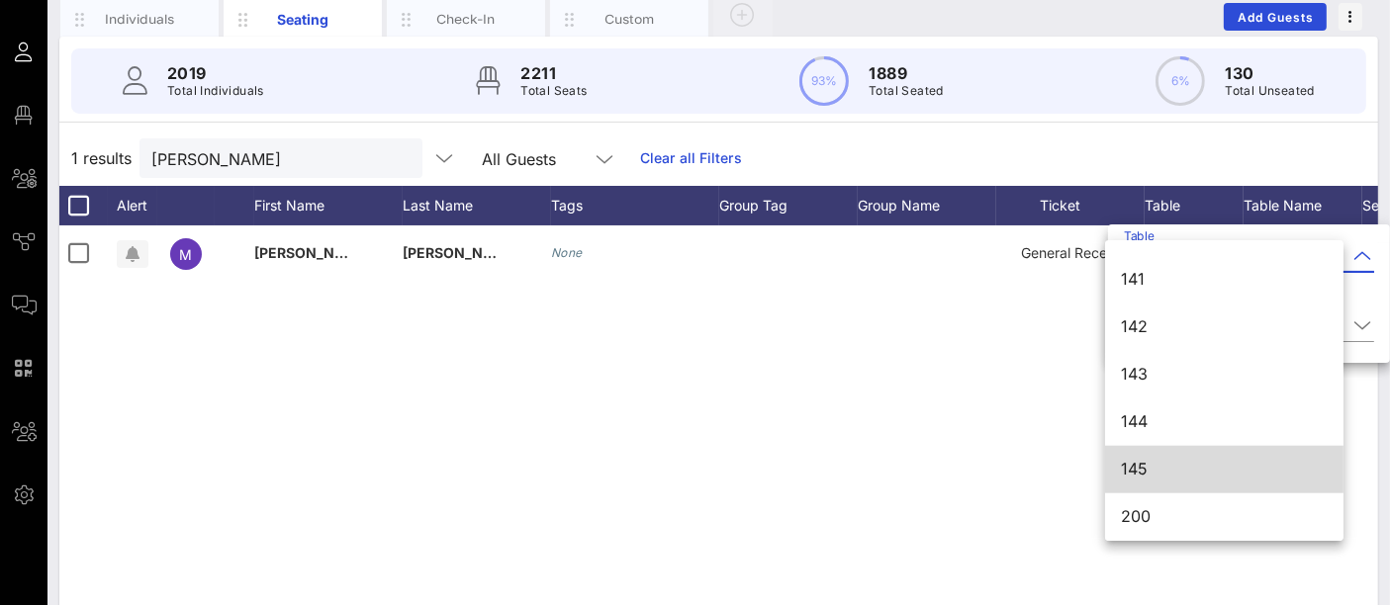
click at [1141, 472] on div "145" at bounding box center [1224, 469] width 207 height 19
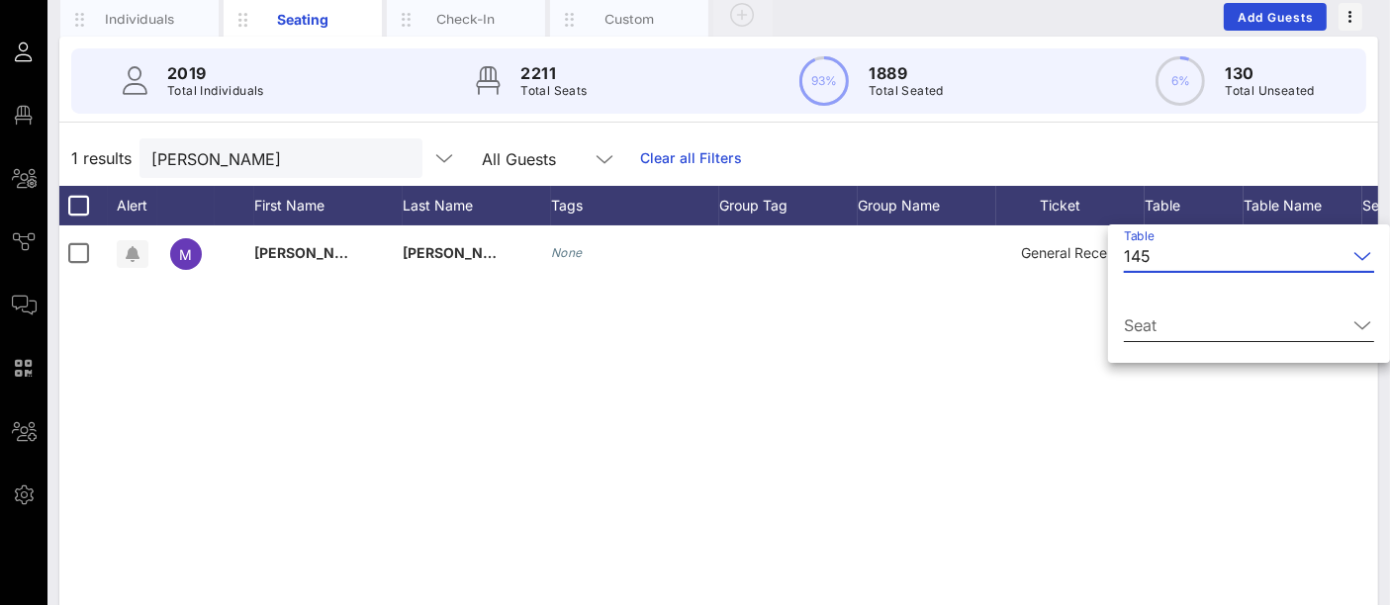
click at [1167, 320] on input "Seat" at bounding box center [1235, 326] width 223 height 32
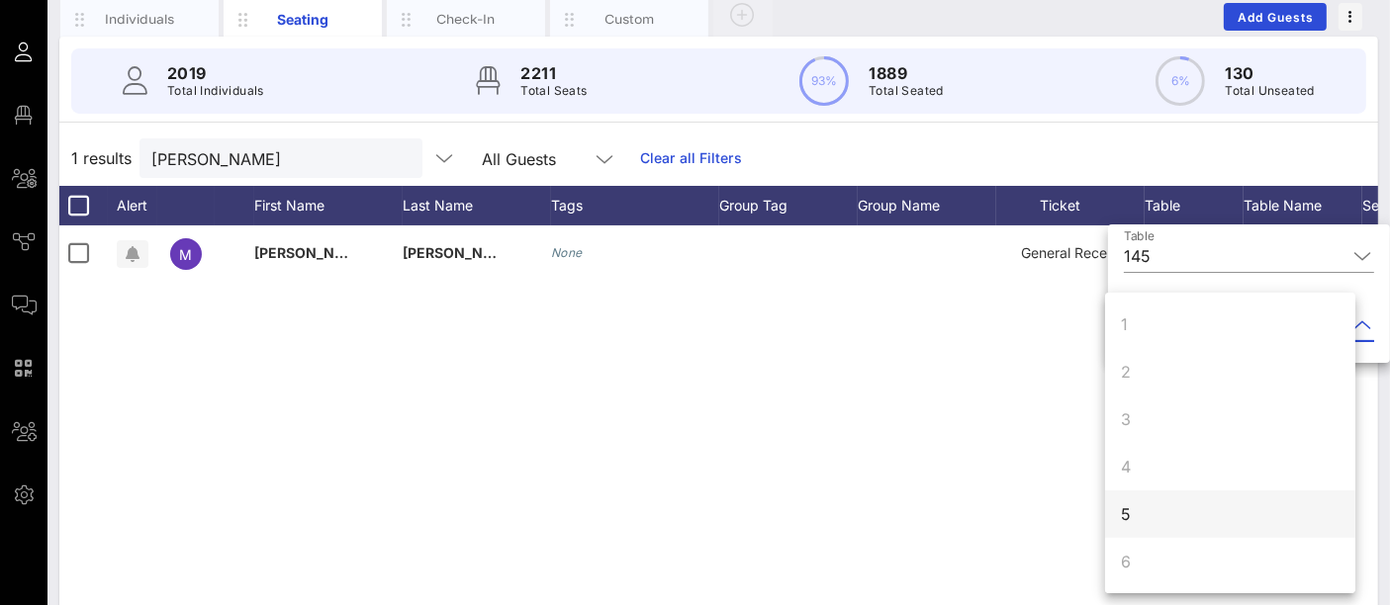
click at [1147, 525] on div "5" at bounding box center [1230, 514] width 250 height 47
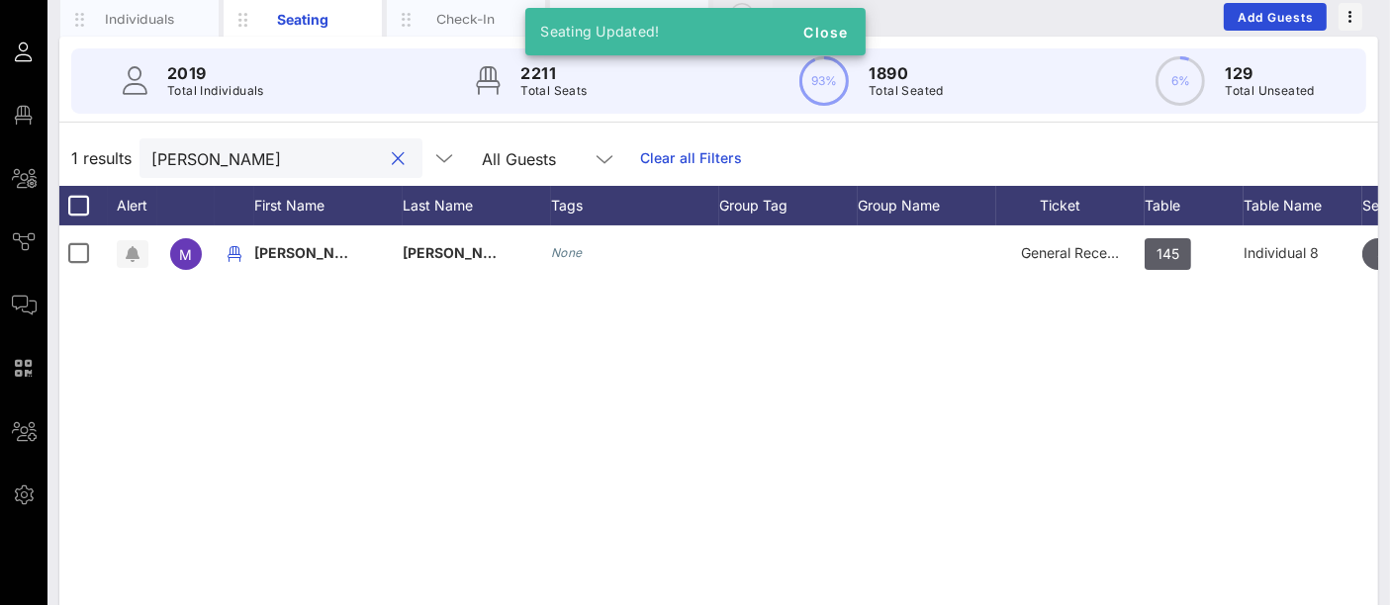
click at [234, 159] on input "[PERSON_NAME]" at bounding box center [266, 158] width 231 height 26
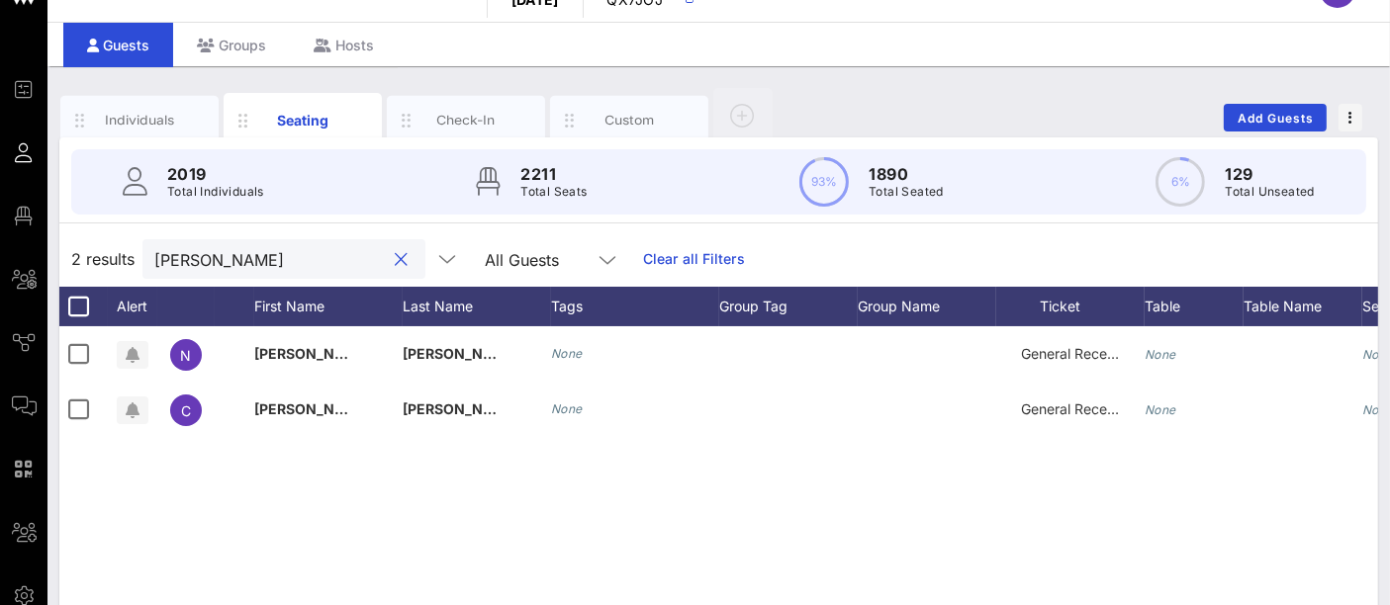
scroll to position [142, 0]
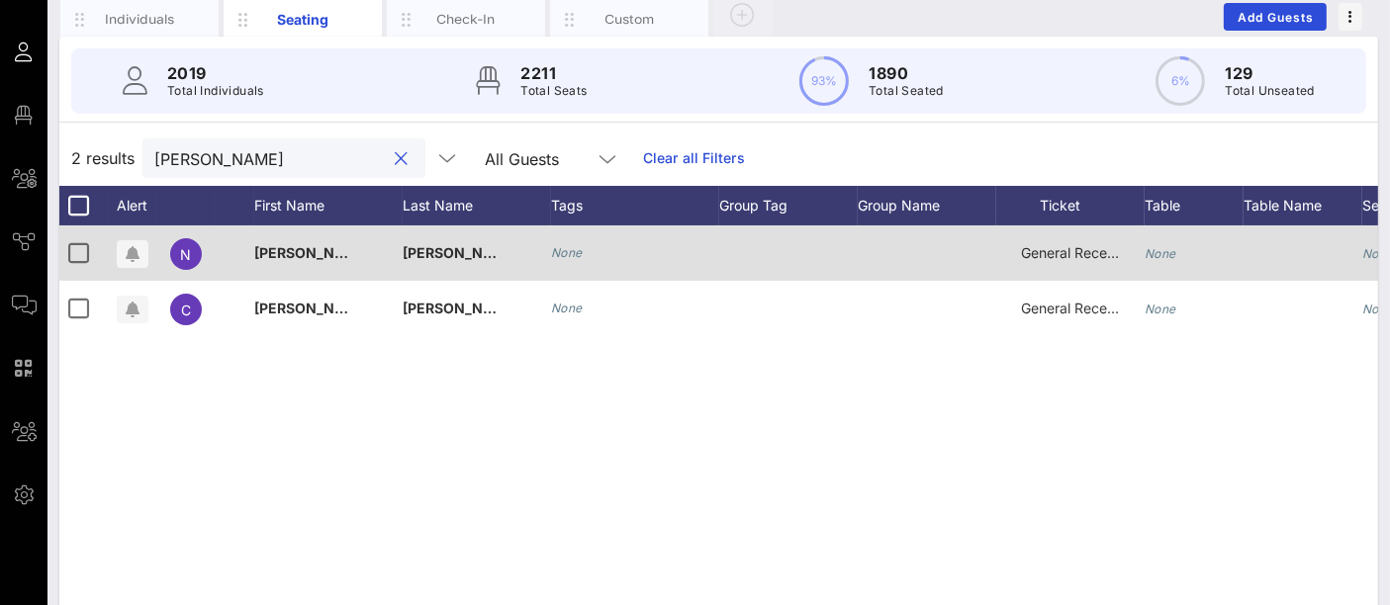
type input "[PERSON_NAME]"
click at [1161, 261] on div "None" at bounding box center [1160, 253] width 32 height 55
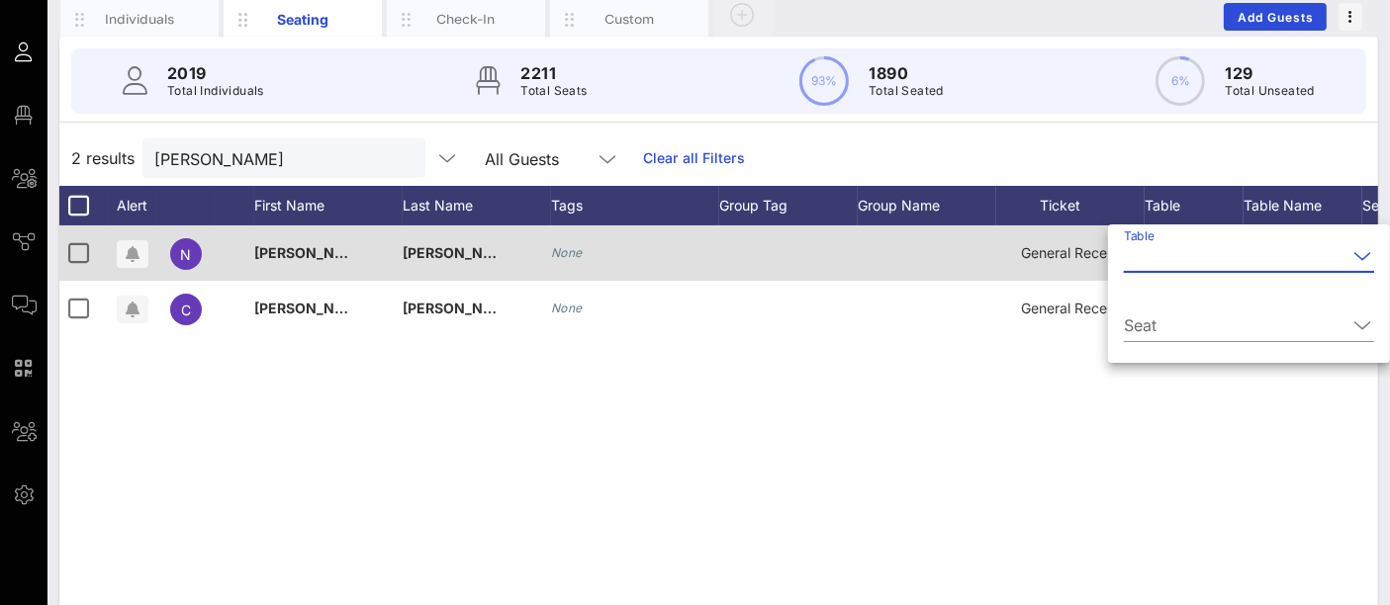
click at [1161, 261] on input "Table" at bounding box center [1235, 256] width 223 height 32
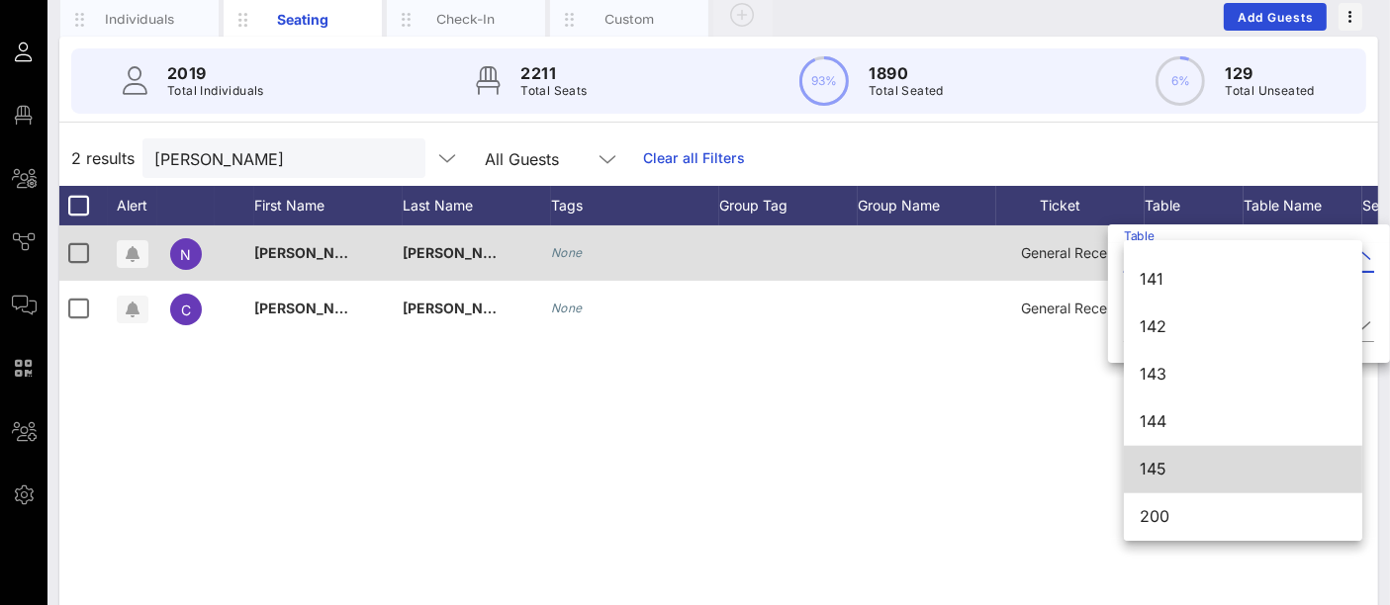
scroll to position [1986, 0]
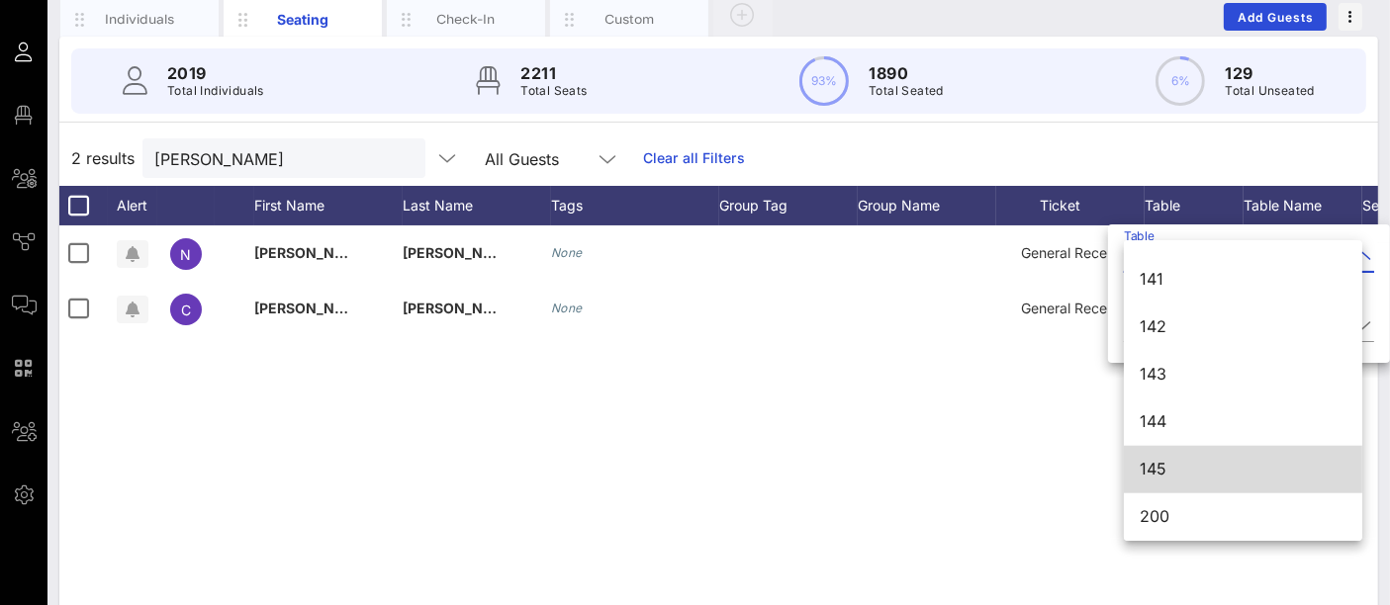
click at [1174, 469] on div "145" at bounding box center [1242, 469] width 207 height 19
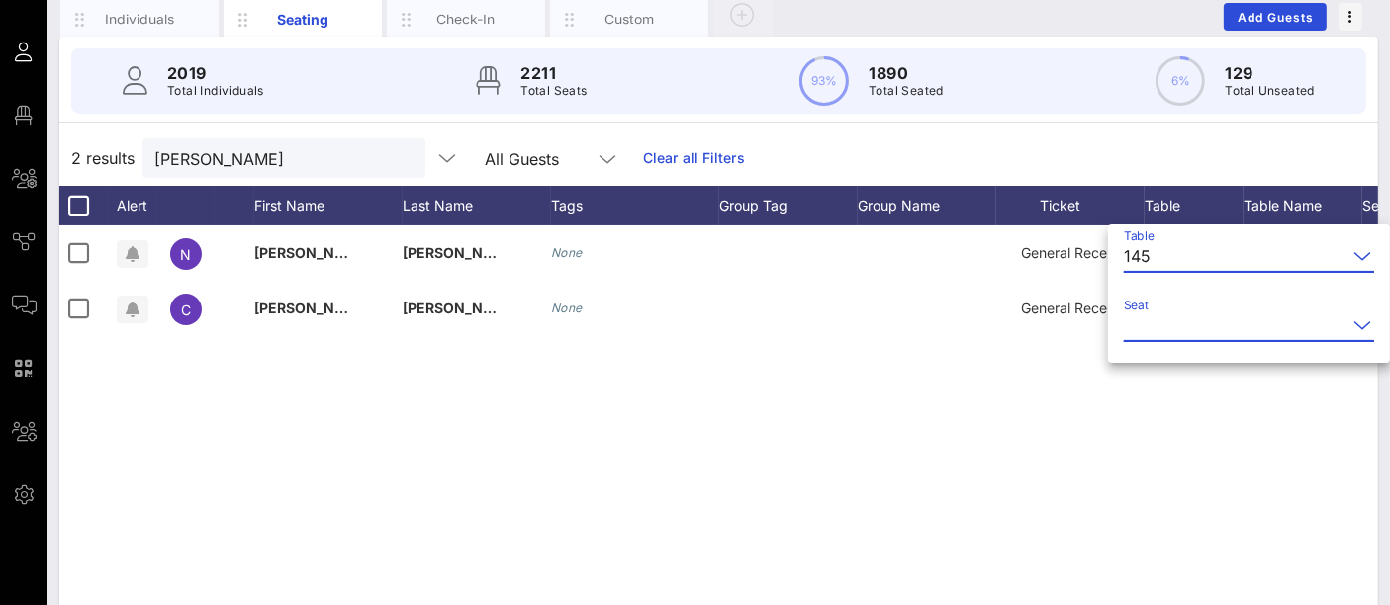
click at [1163, 318] on input "Seat" at bounding box center [1235, 326] width 223 height 32
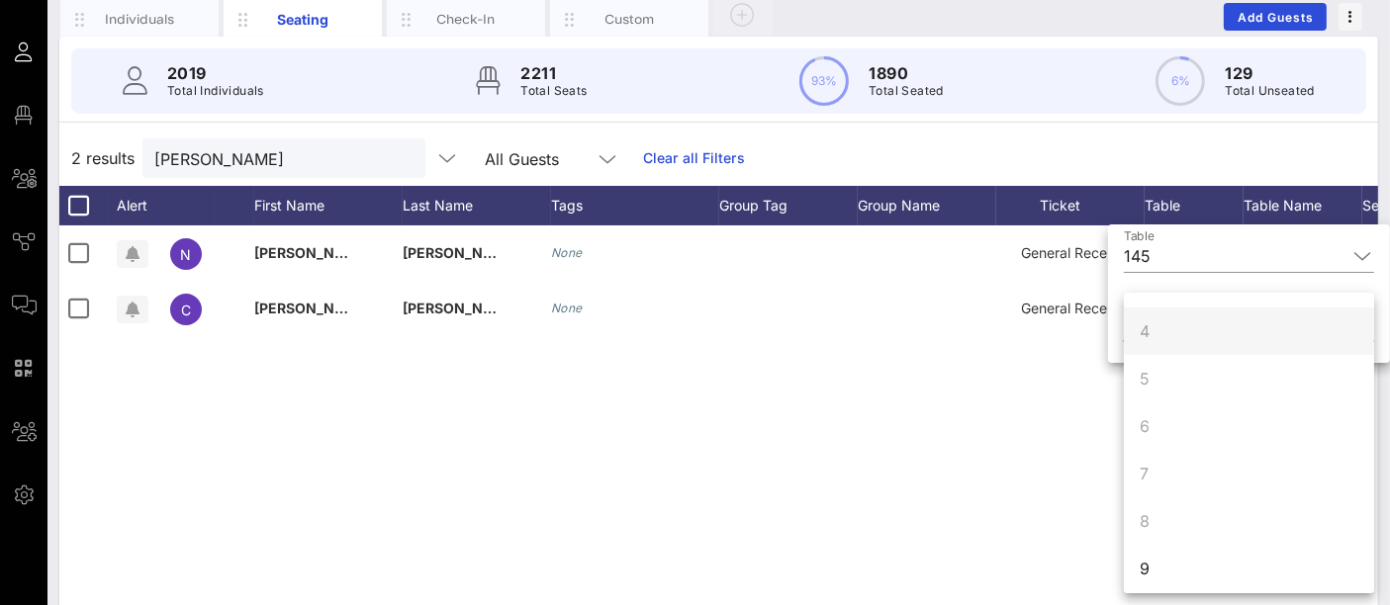
scroll to position [190, 0]
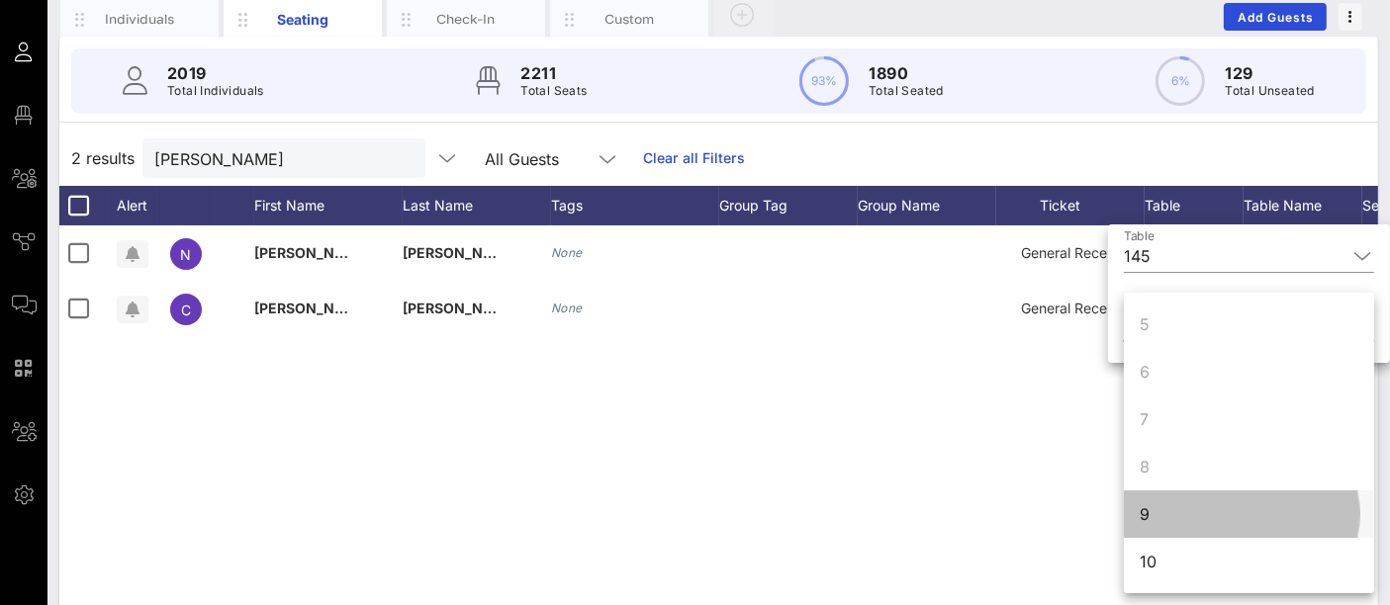
click at [1163, 515] on div "9" at bounding box center [1249, 514] width 250 height 47
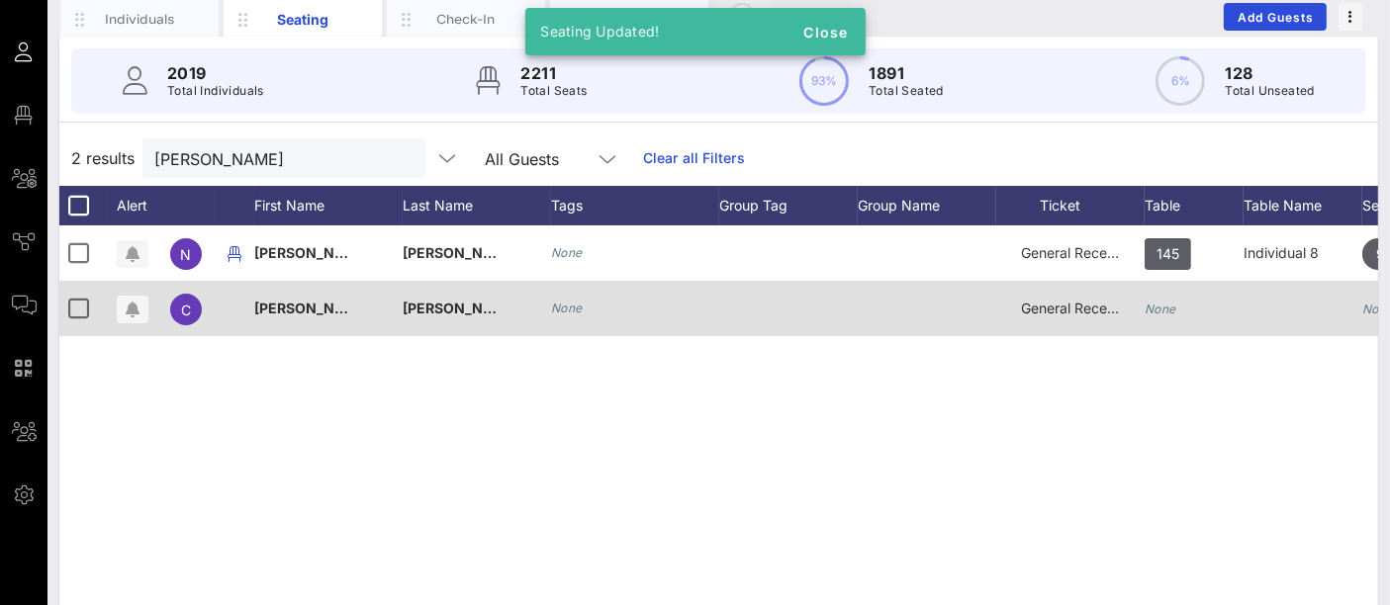
click at [1178, 296] on div "None" at bounding box center [1193, 320] width 99 height 78
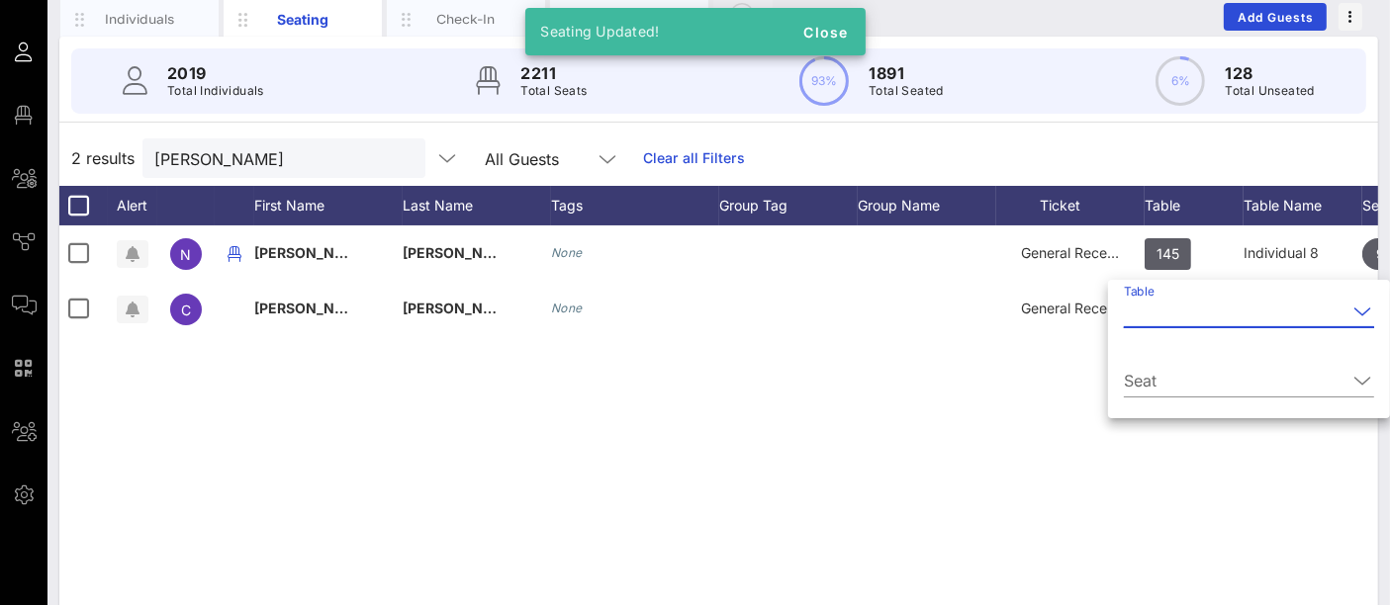
click at [1175, 307] on input "Table" at bounding box center [1235, 312] width 223 height 32
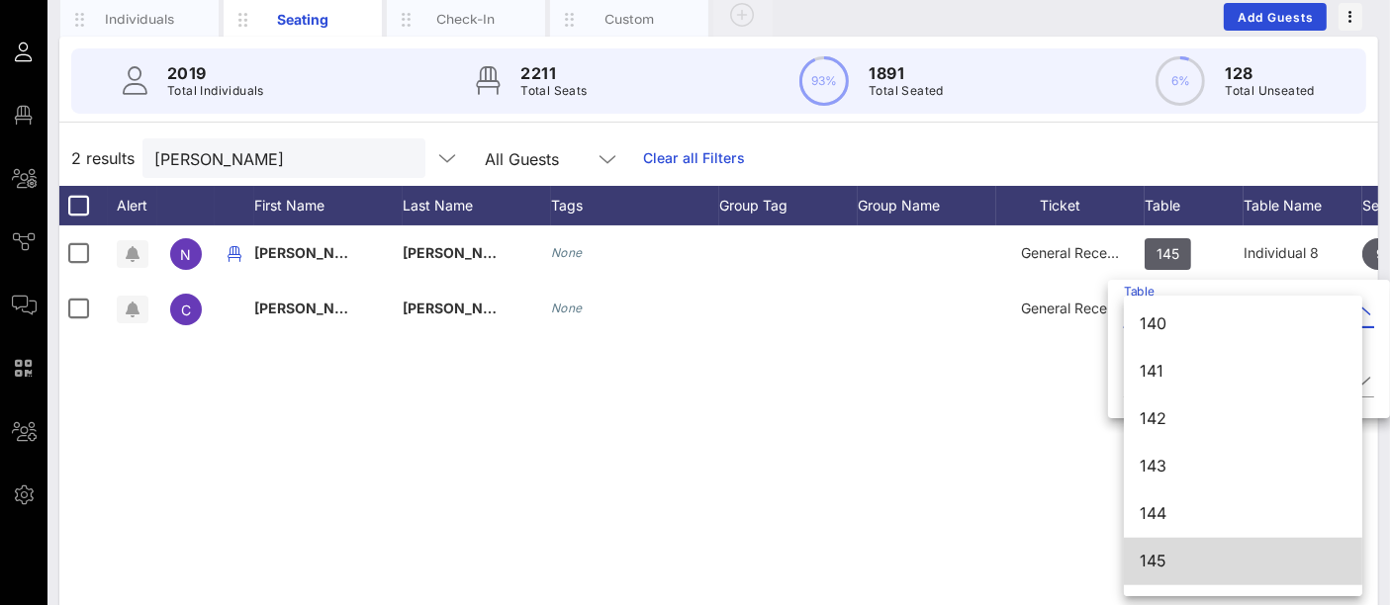
scroll to position [1986, 0]
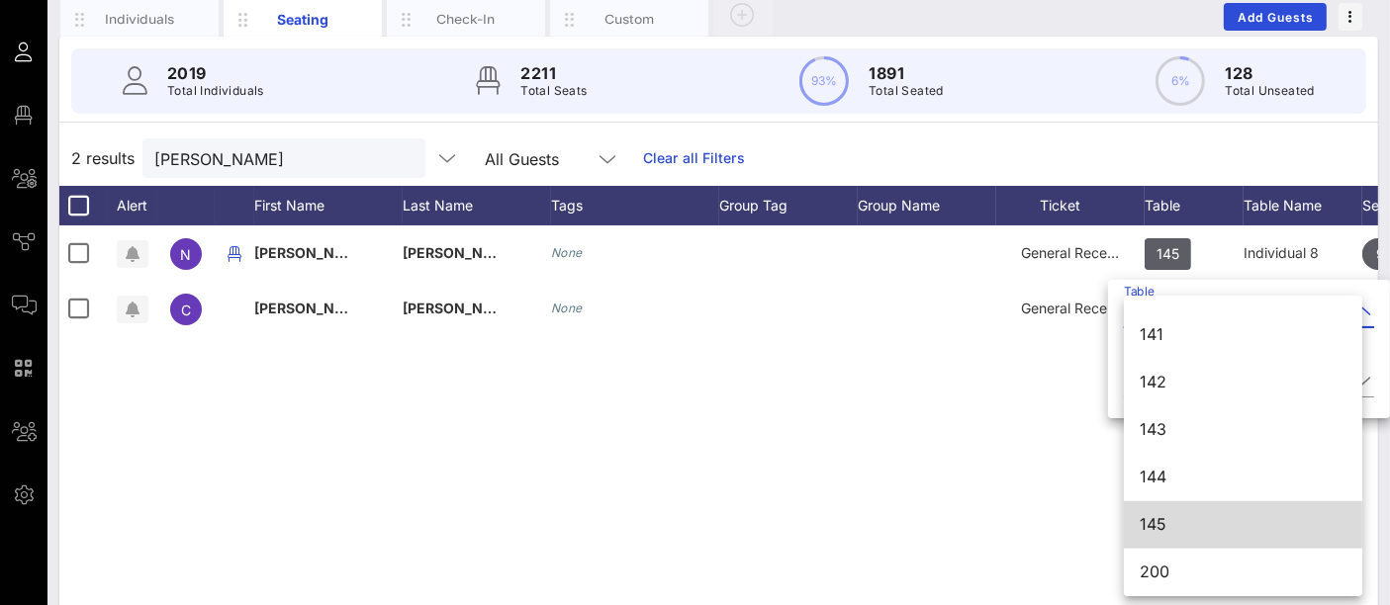
click at [1189, 515] on div "145" at bounding box center [1242, 524] width 207 height 19
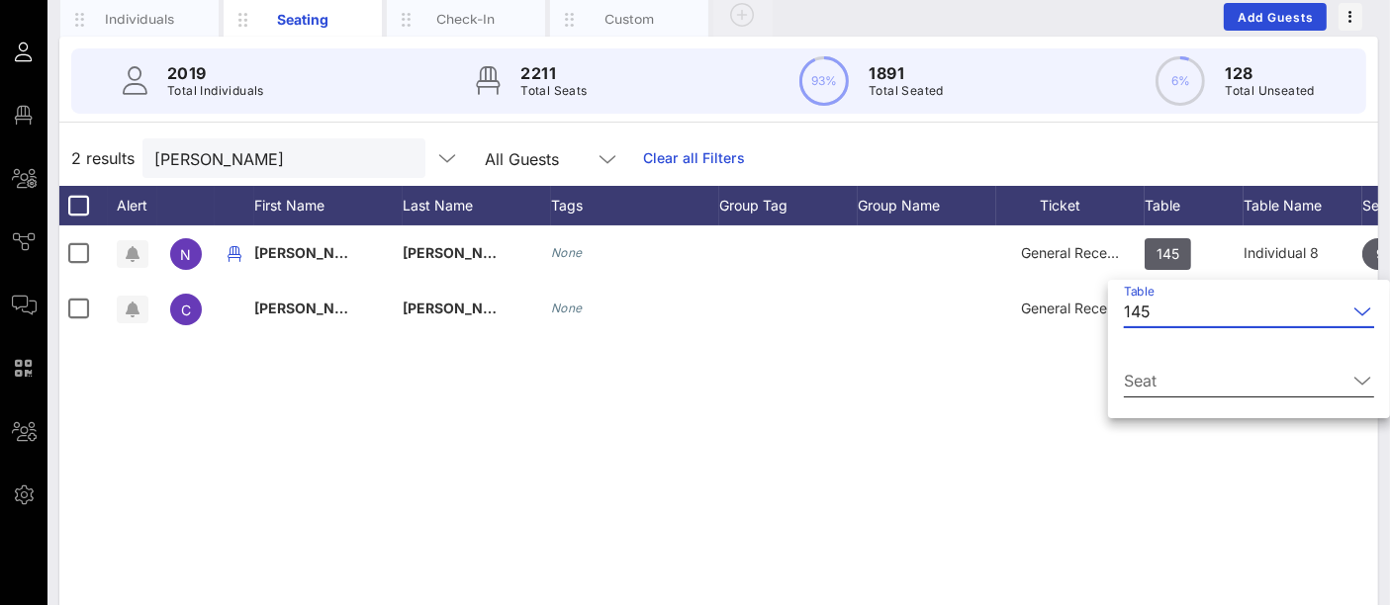
click at [1229, 375] on input "Seat" at bounding box center [1235, 381] width 223 height 32
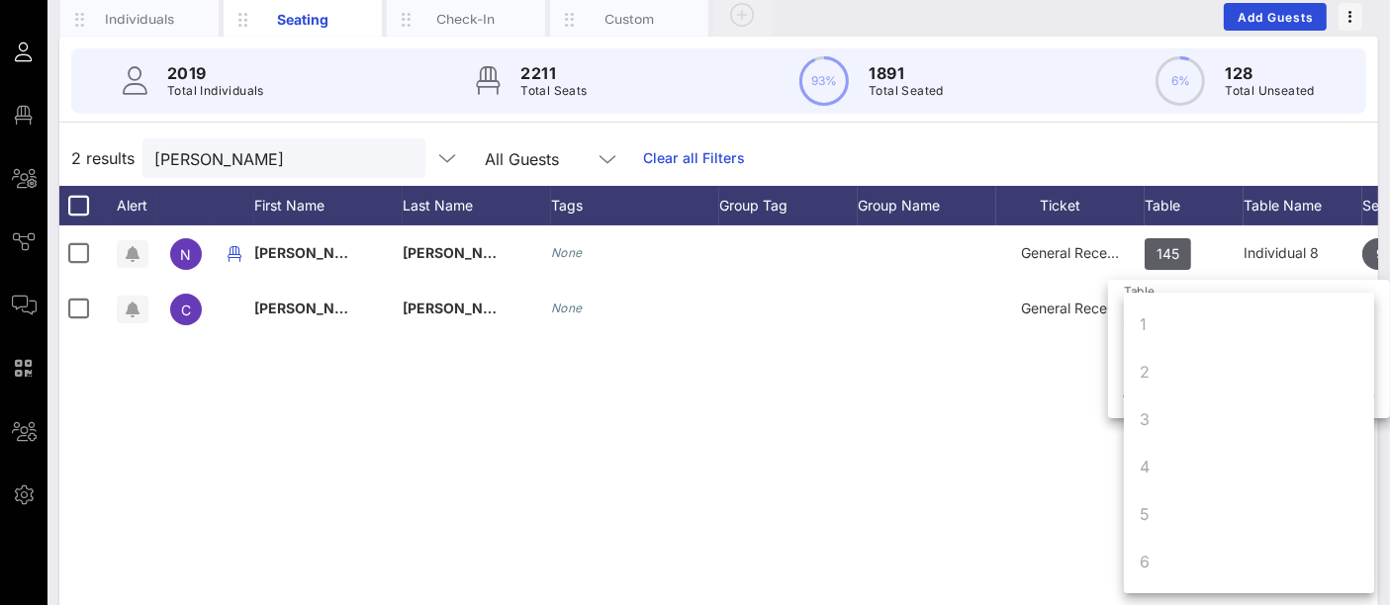
scroll to position [190, 0]
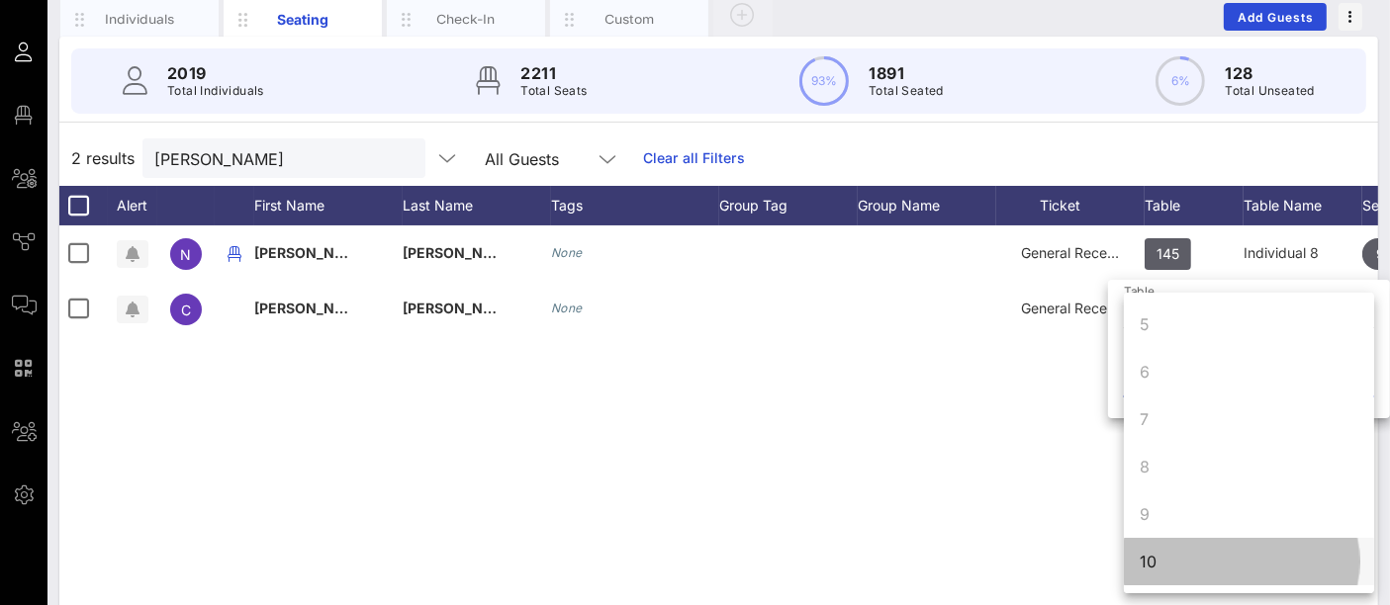
click at [1176, 562] on div "10" at bounding box center [1249, 561] width 250 height 47
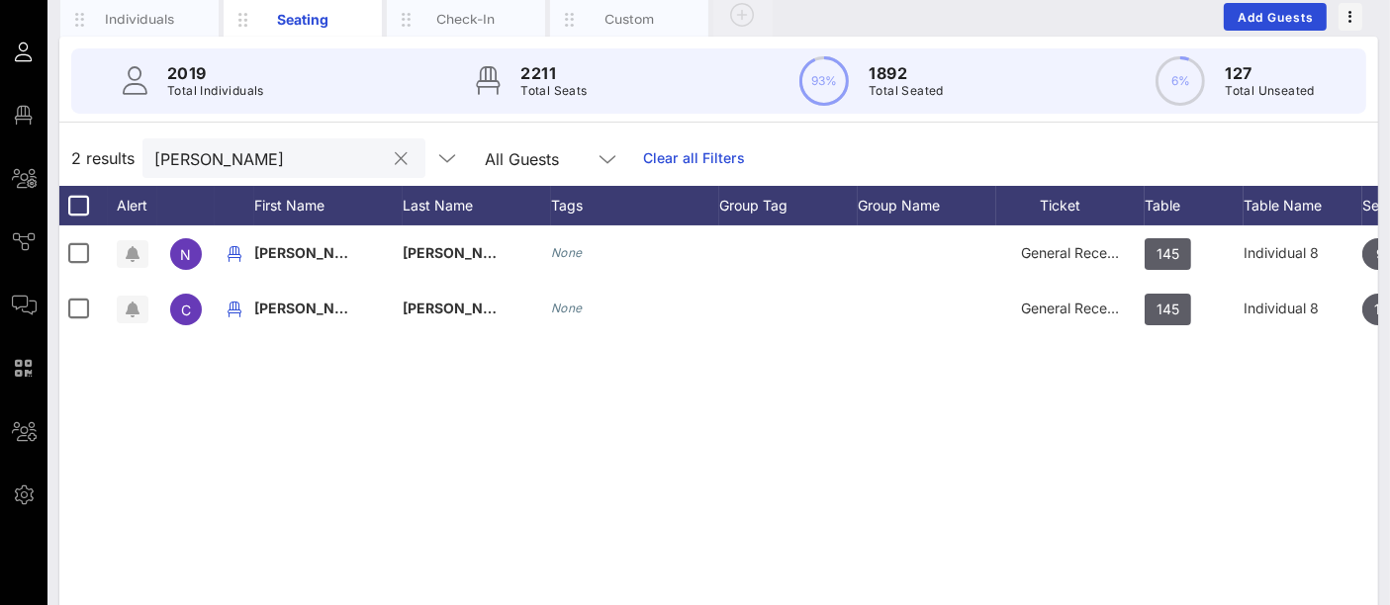
click at [237, 153] on input "[PERSON_NAME]" at bounding box center [269, 158] width 231 height 26
click at [396, 165] on button "clear icon" at bounding box center [402, 159] width 13 height 20
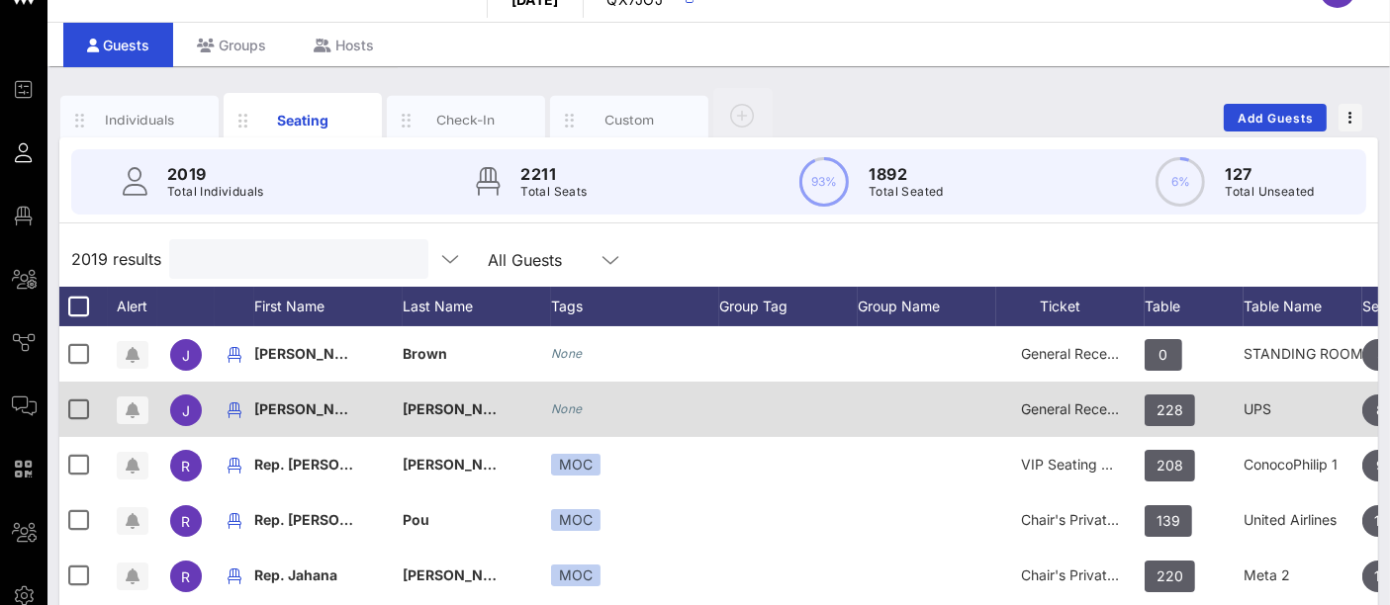
scroll to position [142, 0]
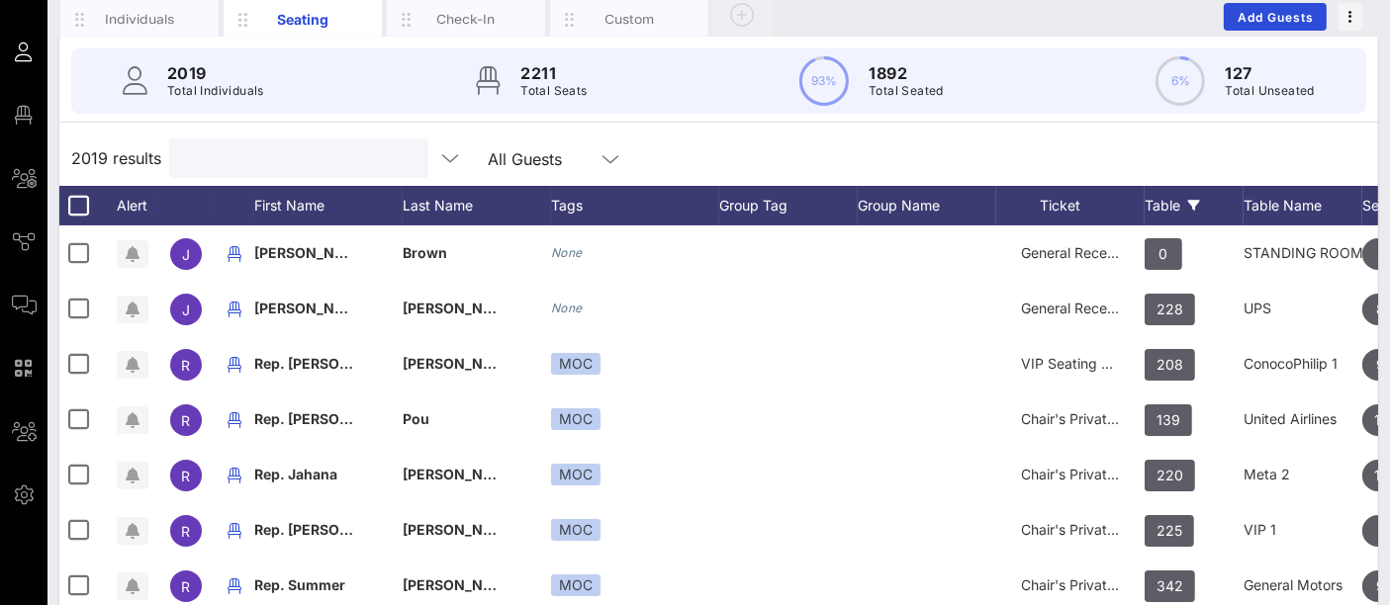
click at [1162, 208] on div "Table" at bounding box center [1193, 206] width 99 height 40
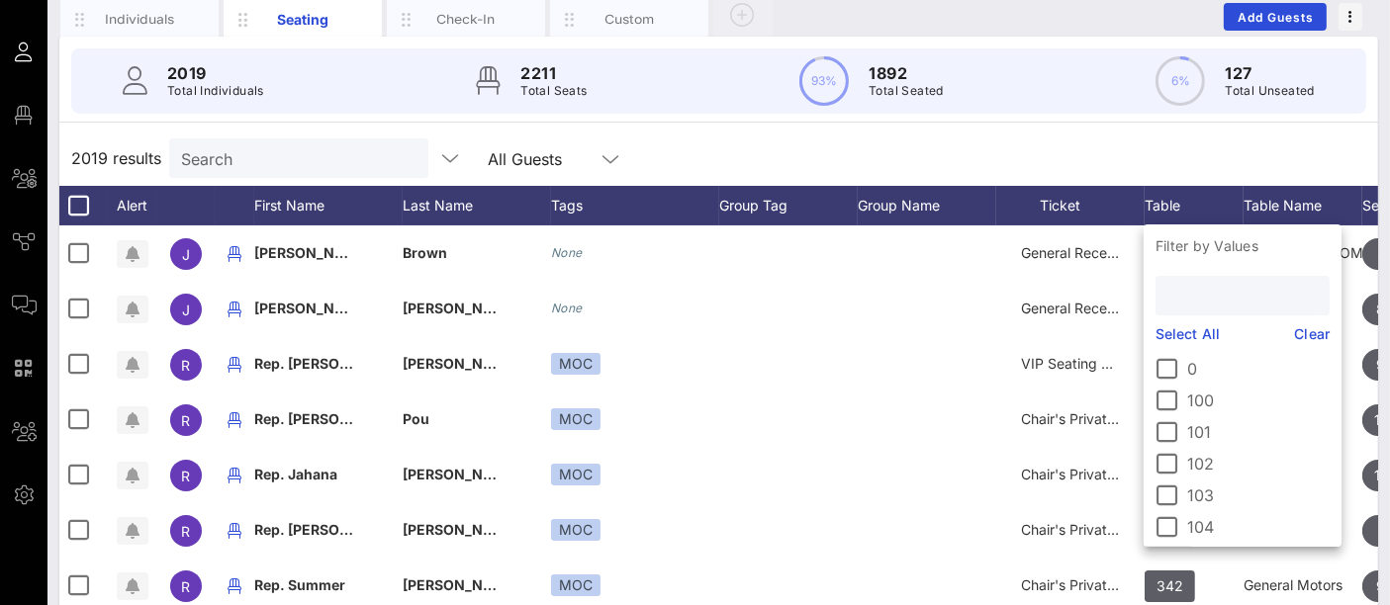
click at [1255, 289] on input "text" at bounding box center [1240, 296] width 146 height 26
type input "42"
click at [1171, 425] on div at bounding box center [1167, 432] width 34 height 34
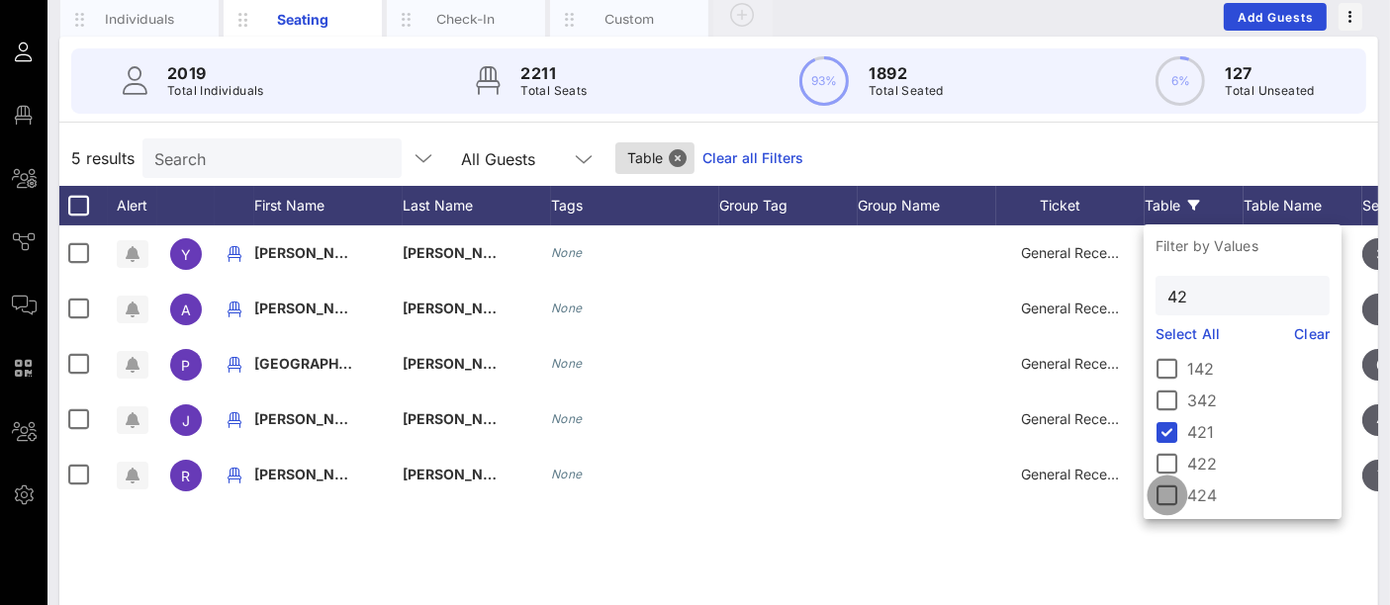
click at [1158, 499] on div at bounding box center [1167, 496] width 34 height 34
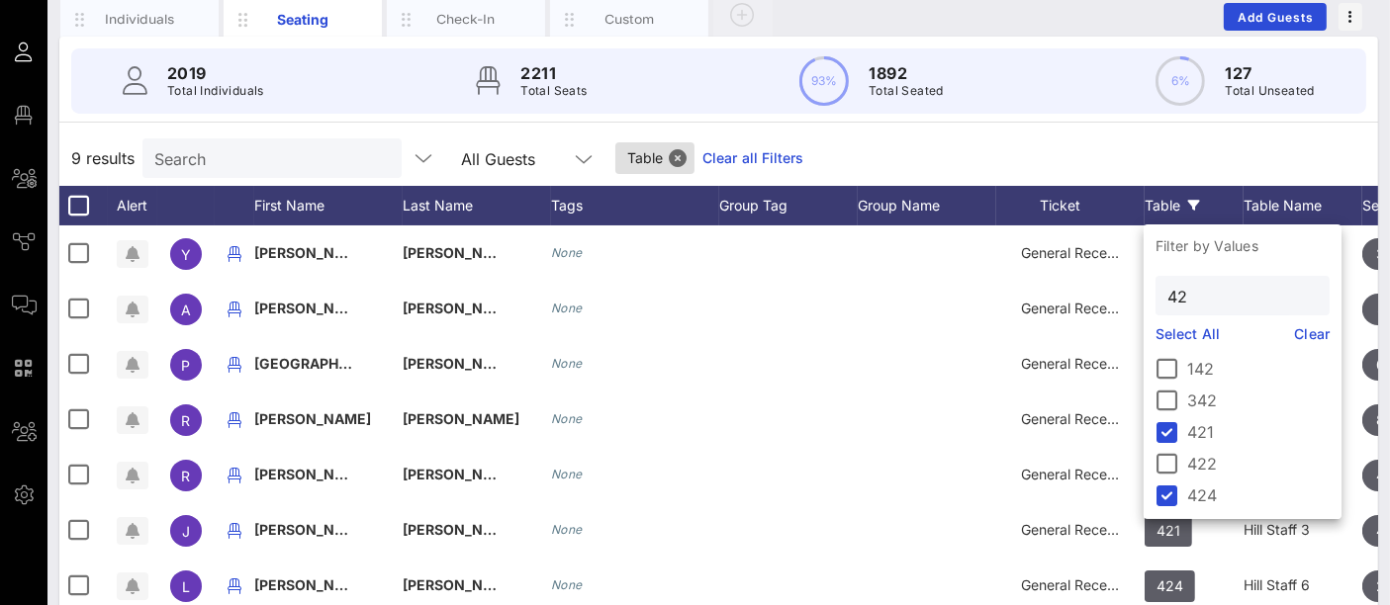
click at [1264, 152] on div "9 results Search All Guests Table Clear all Filters" at bounding box center [718, 158] width 1319 height 55
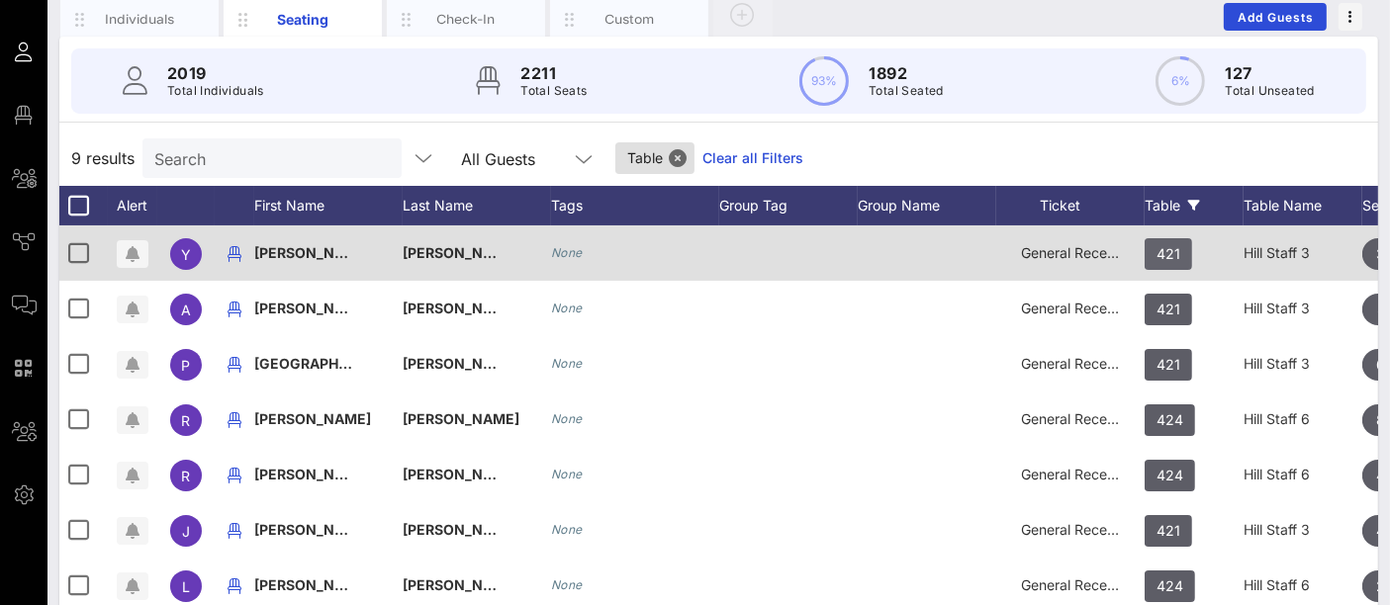
click at [1170, 252] on span "421" at bounding box center [1168, 254] width 24 height 32
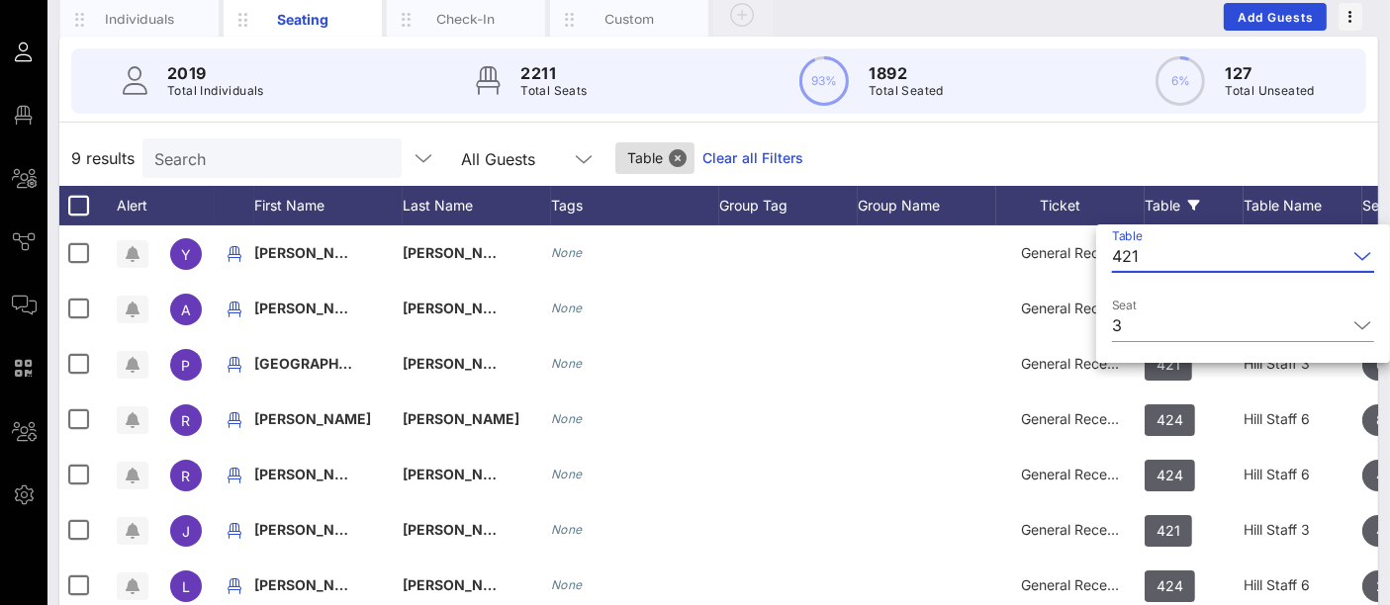
click at [1169, 253] on input "Table" at bounding box center [1246, 256] width 200 height 32
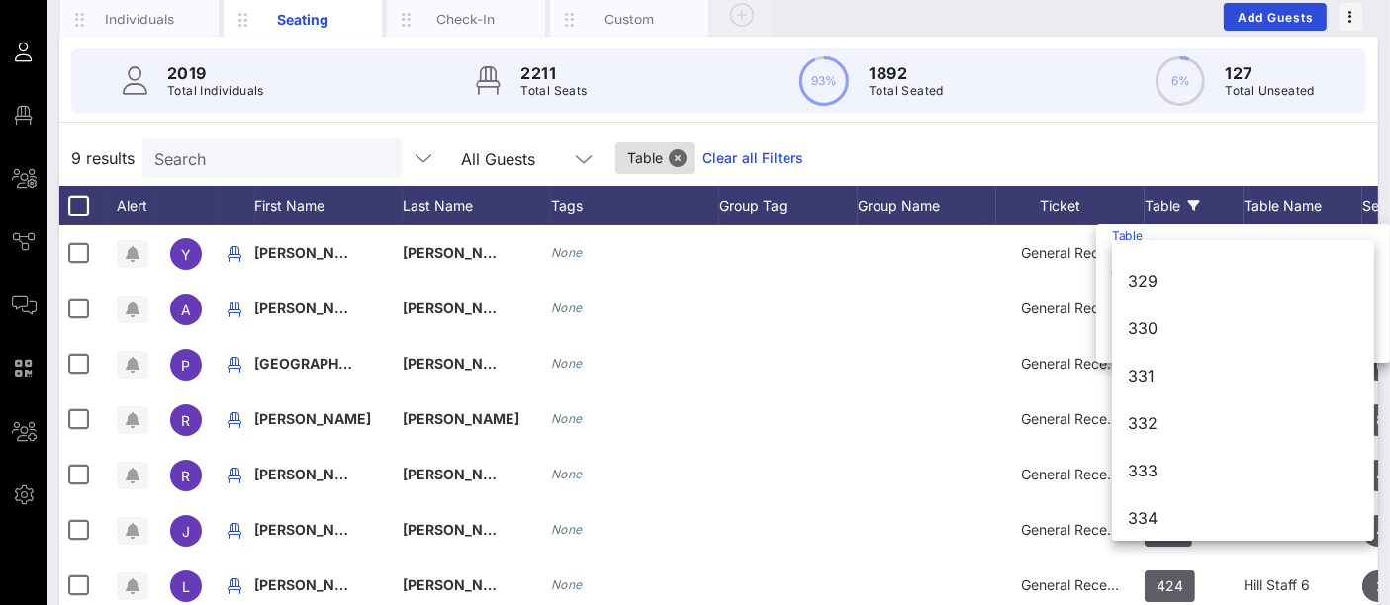
scroll to position [5166, 0]
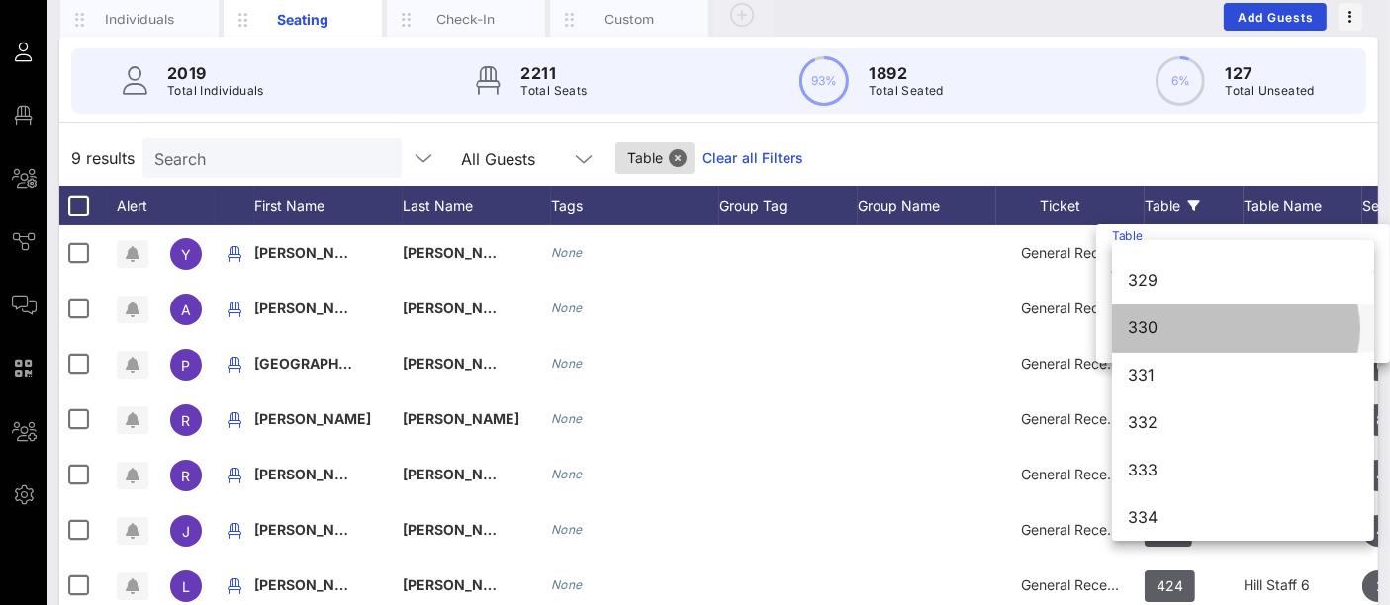
click at [1212, 334] on div "330" at bounding box center [1243, 328] width 230 height 19
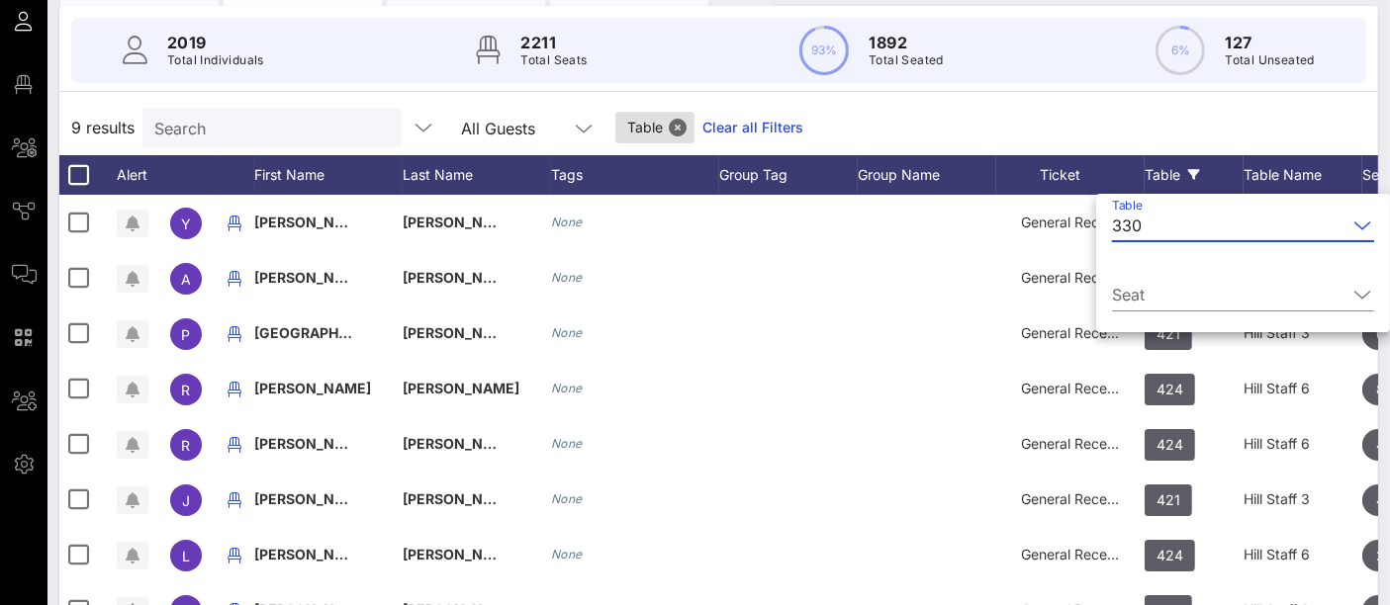
scroll to position [160, 0]
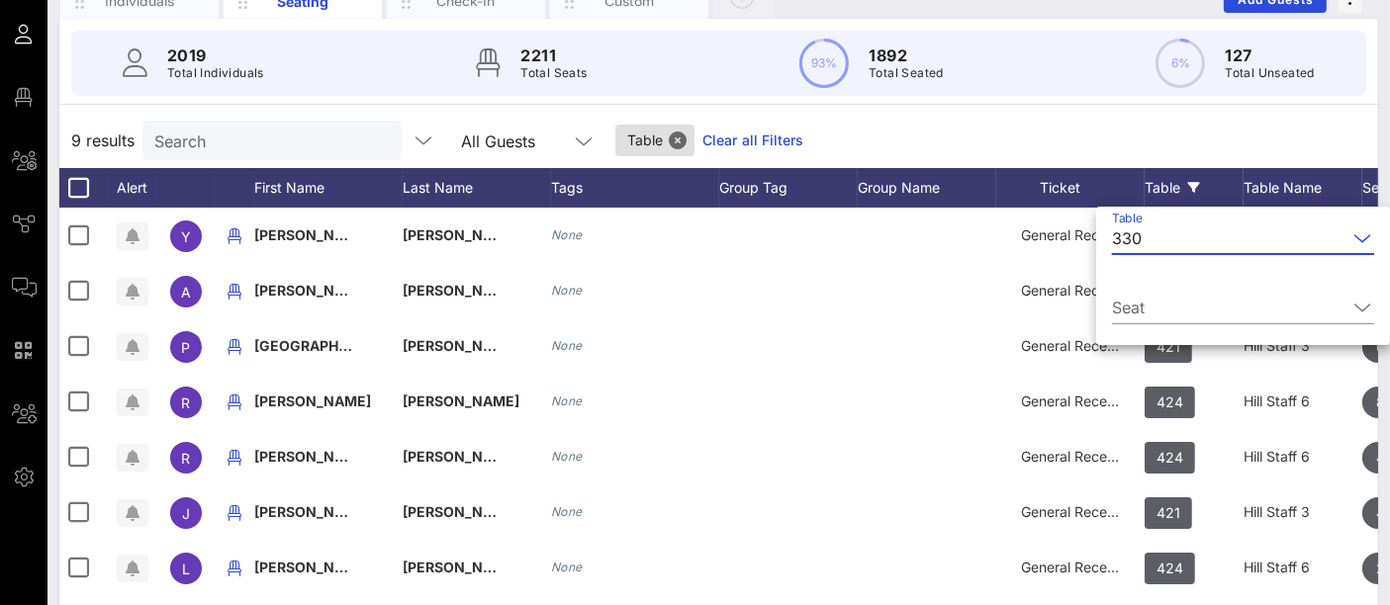
click at [1138, 241] on div "330" at bounding box center [1127, 238] width 30 height 18
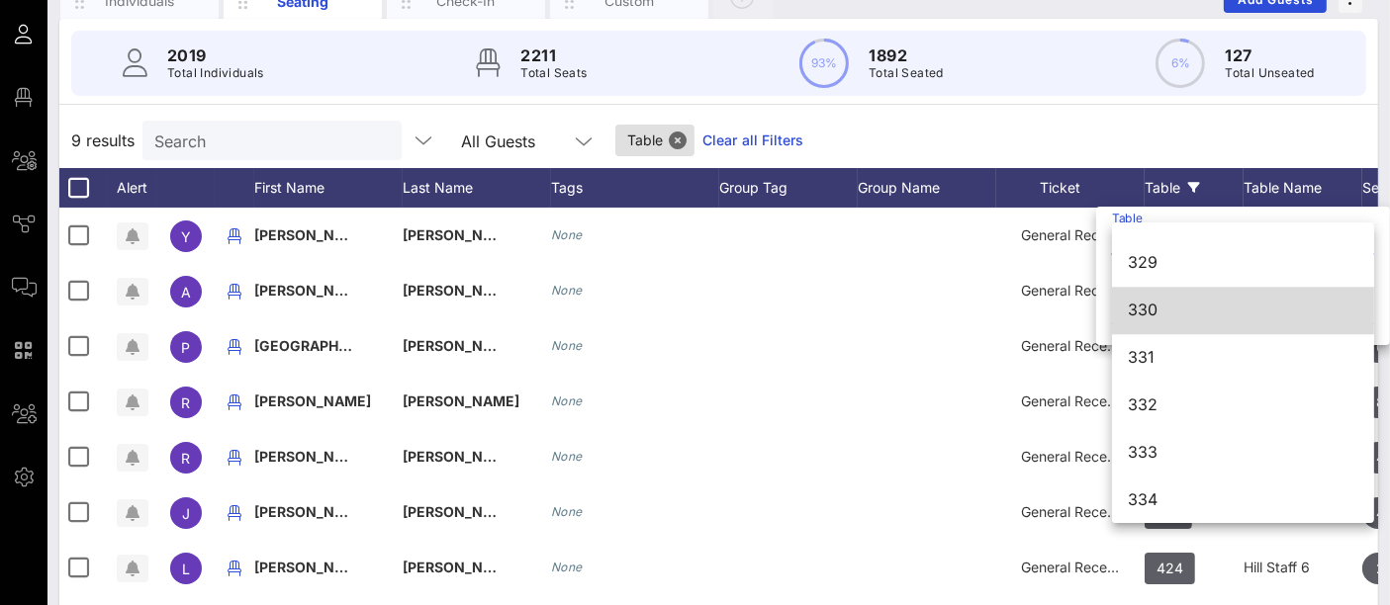
click at [1138, 241] on div "329" at bounding box center [1243, 262] width 230 height 43
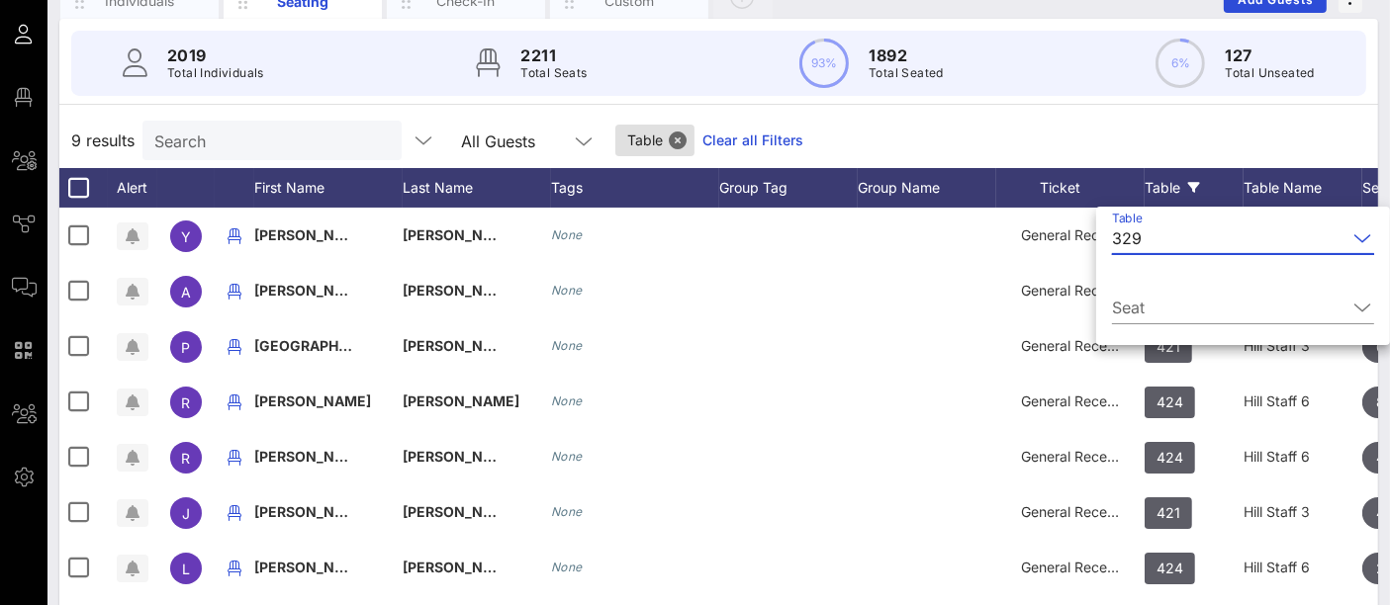
click at [1138, 241] on div "329" at bounding box center [1127, 238] width 30 height 18
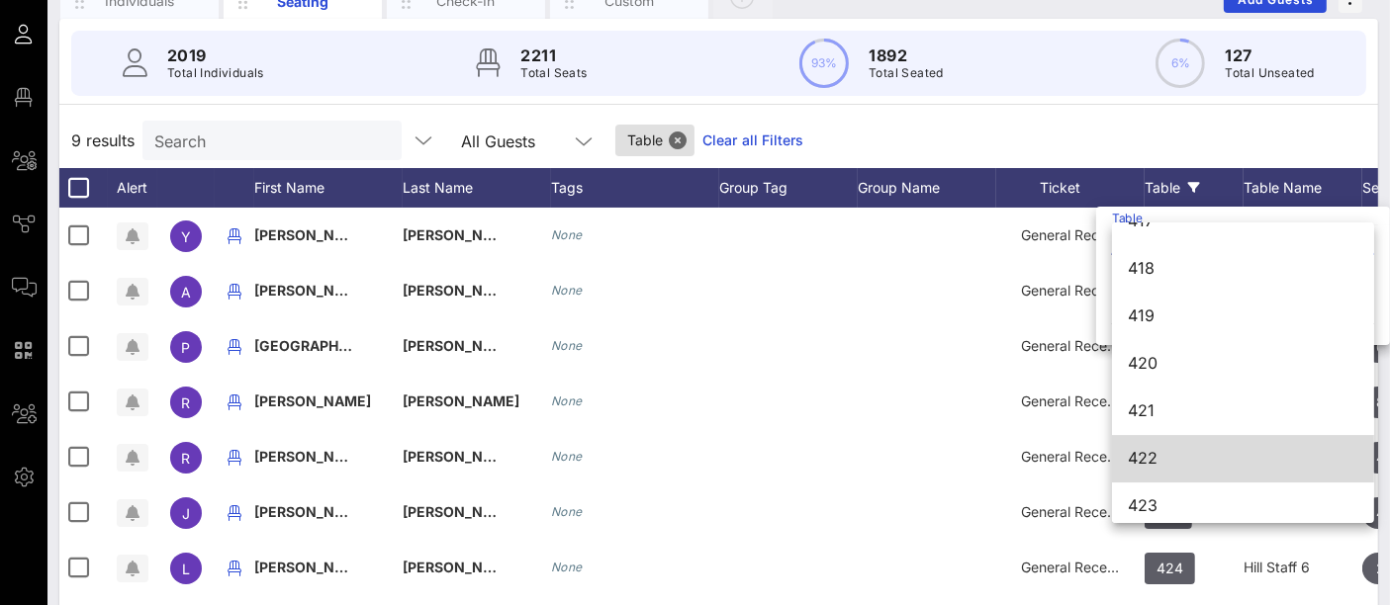
scroll to position [6828, 0]
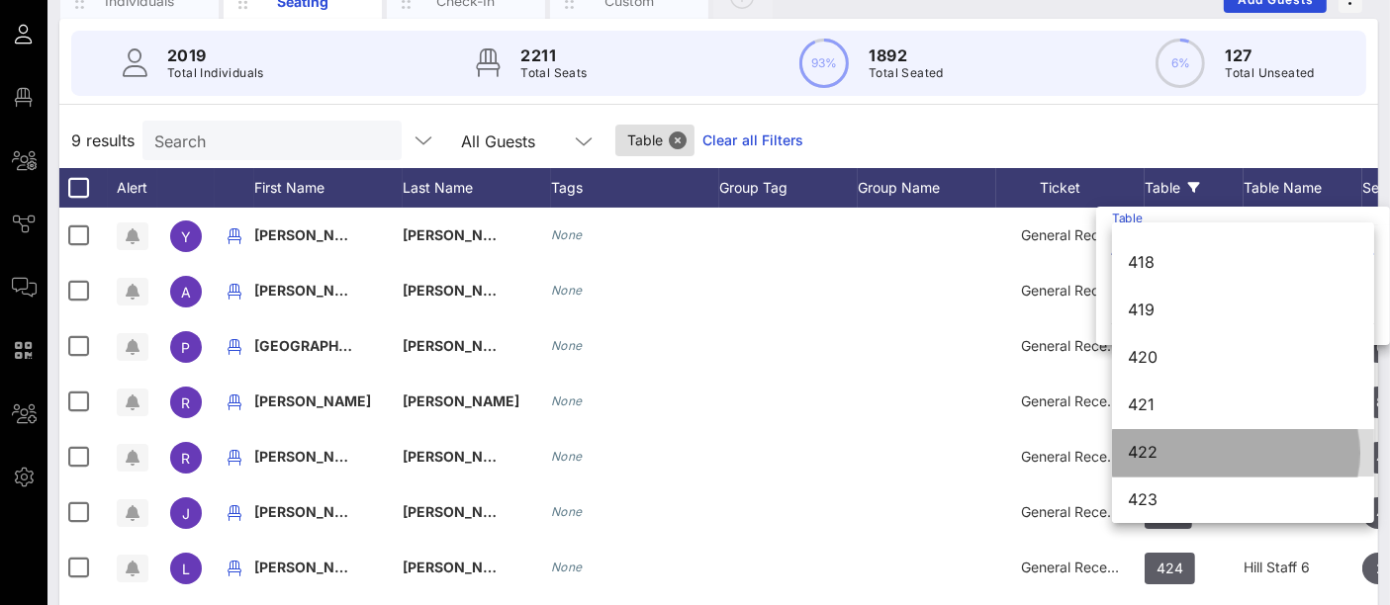
click at [1169, 463] on div "422" at bounding box center [1243, 452] width 230 height 43
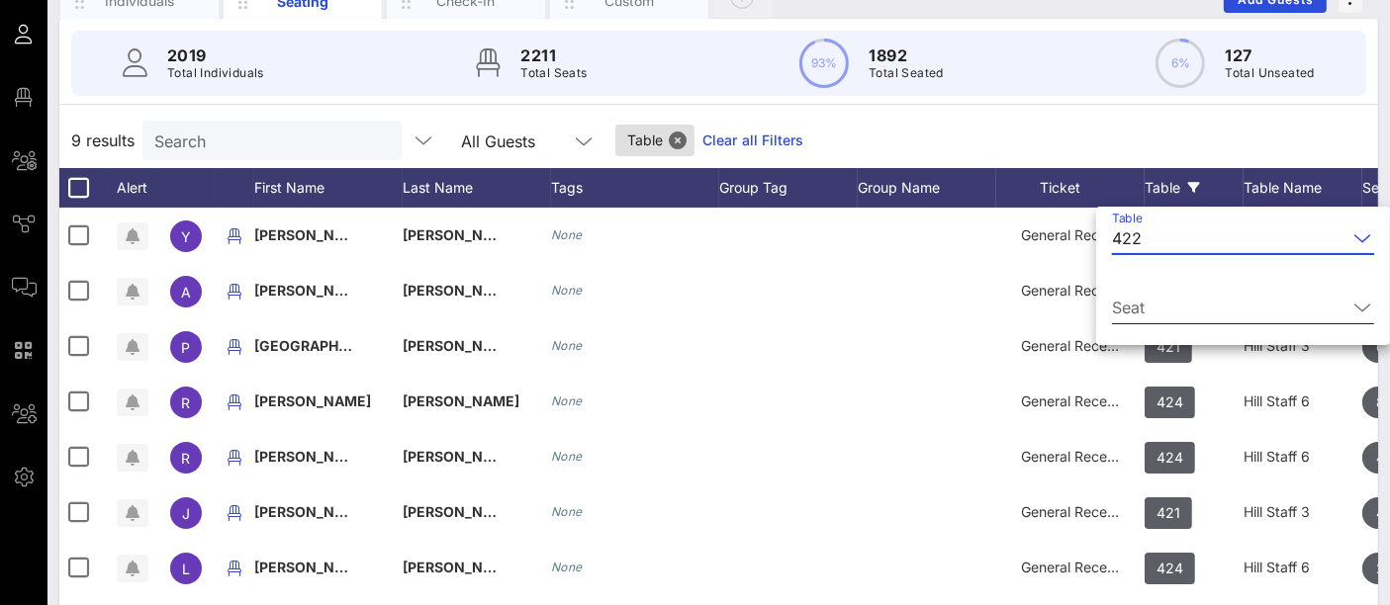
click at [1168, 310] on input "Seat" at bounding box center [1229, 308] width 234 height 32
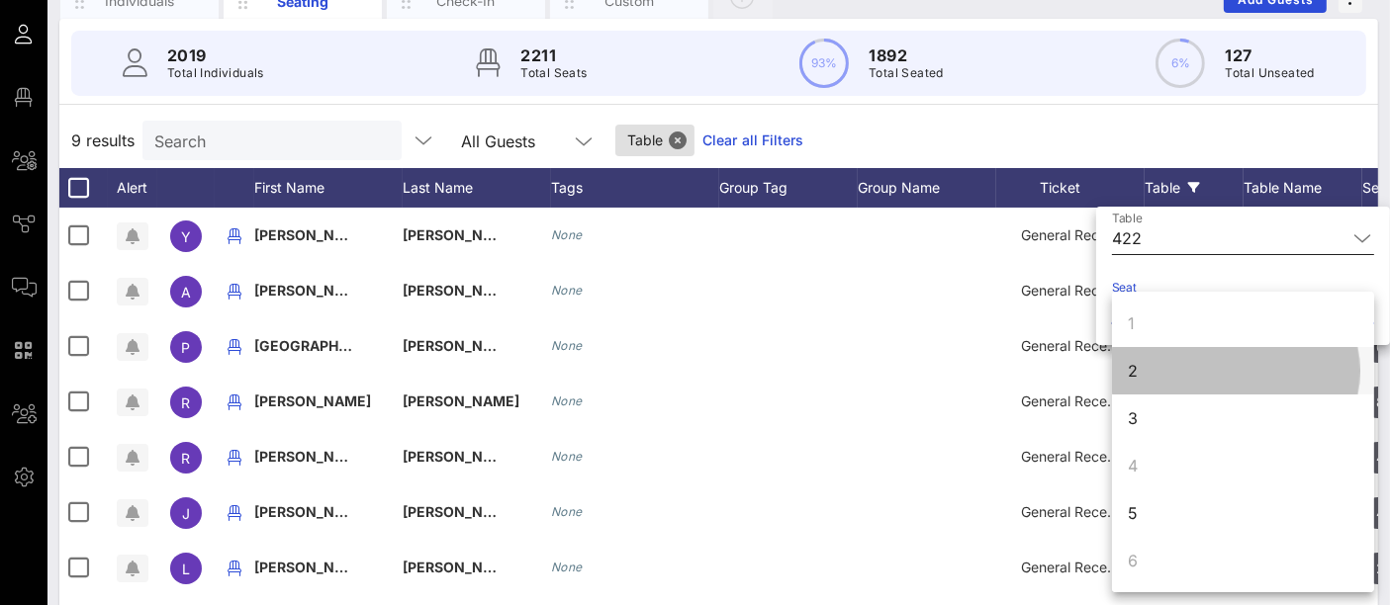
click at [1160, 377] on div "2" at bounding box center [1243, 370] width 262 height 47
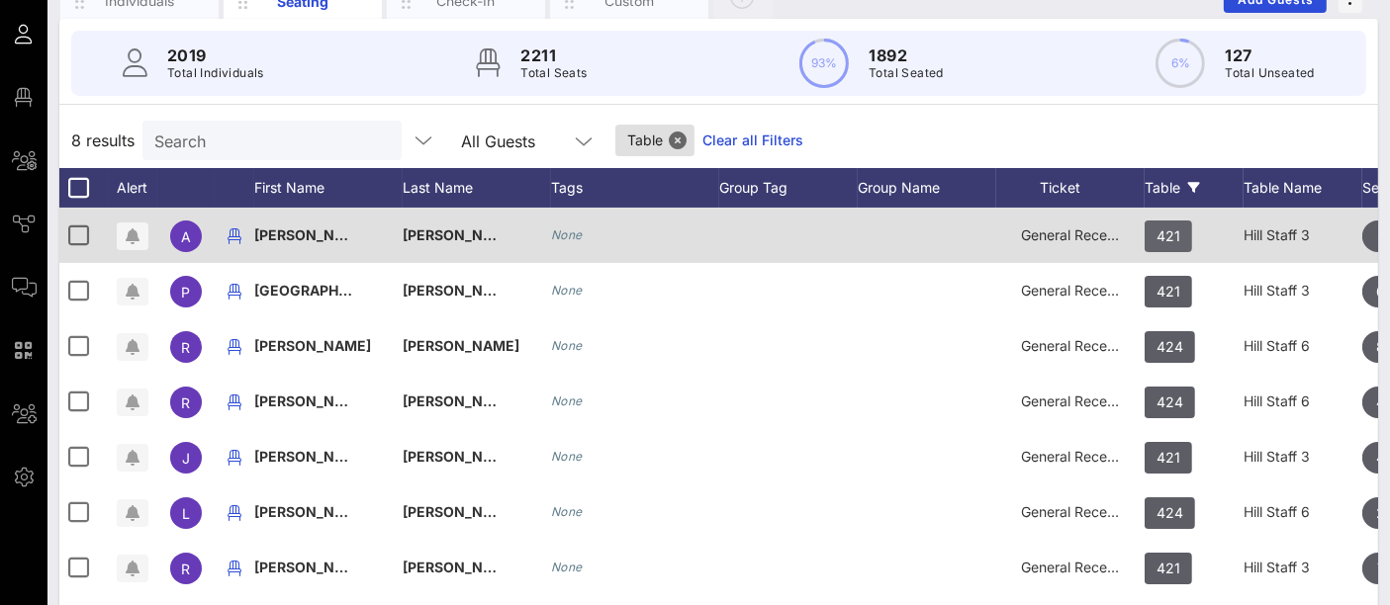
click at [1173, 241] on span "421" at bounding box center [1168, 237] width 24 height 32
click at [0, 0] on input "Table" at bounding box center [0, 0] width 0 height 0
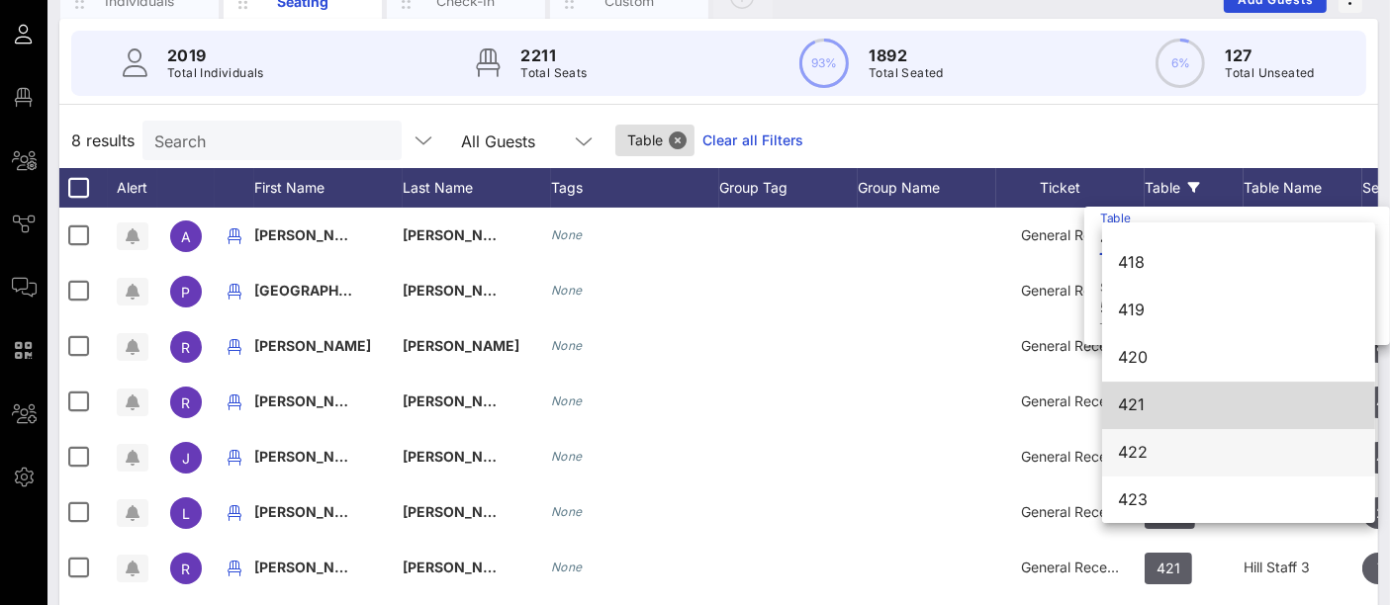
click at [1146, 445] on div "422" at bounding box center [1238, 452] width 241 height 19
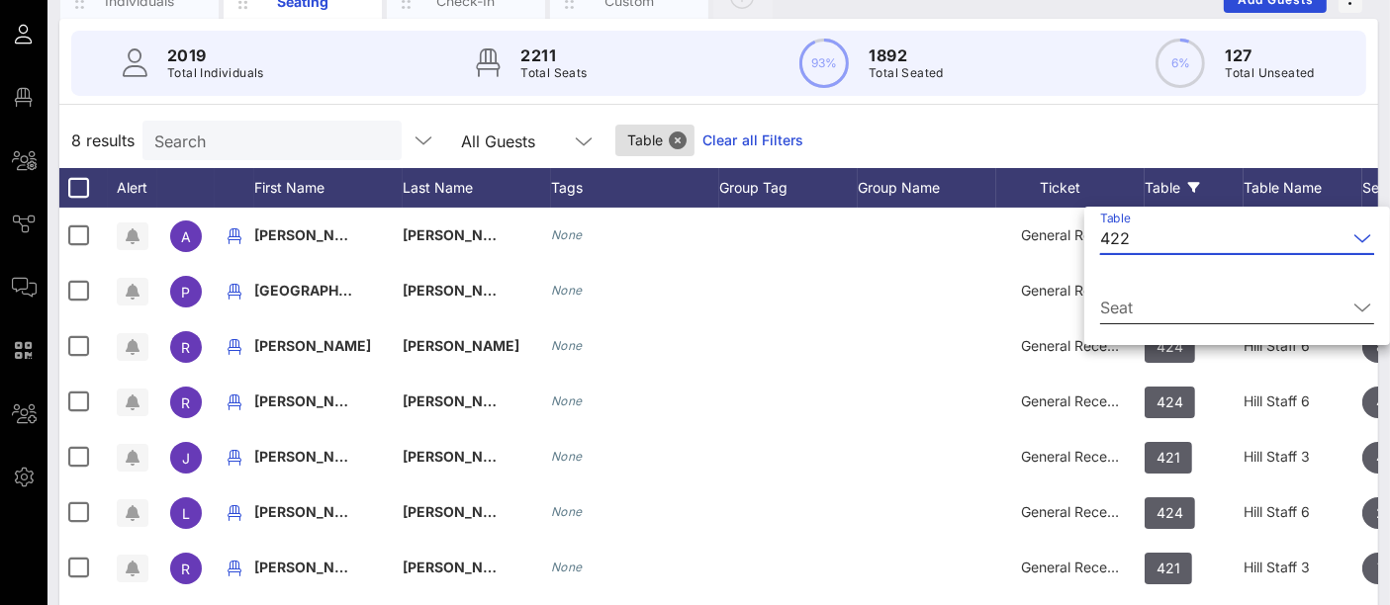
click at [1198, 301] on input "Seat" at bounding box center [1223, 308] width 246 height 32
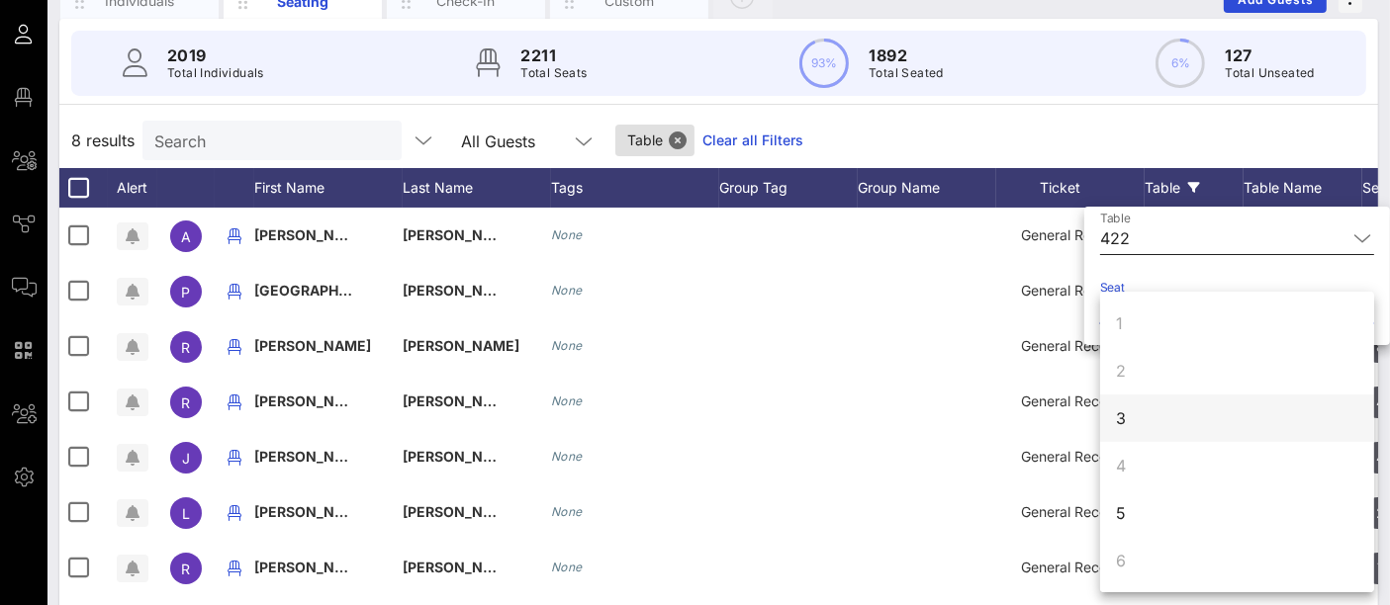
click at [1151, 416] on div "3" at bounding box center [1237, 418] width 274 height 47
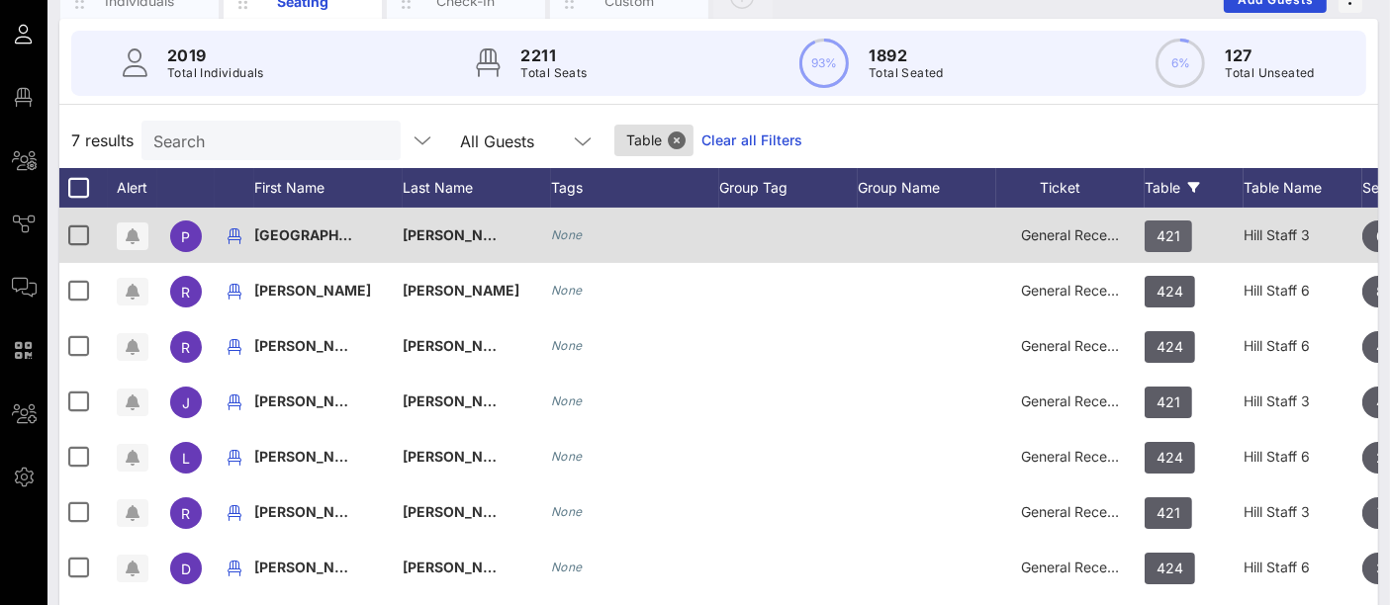
click at [1175, 238] on span "421" at bounding box center [1168, 237] width 24 height 32
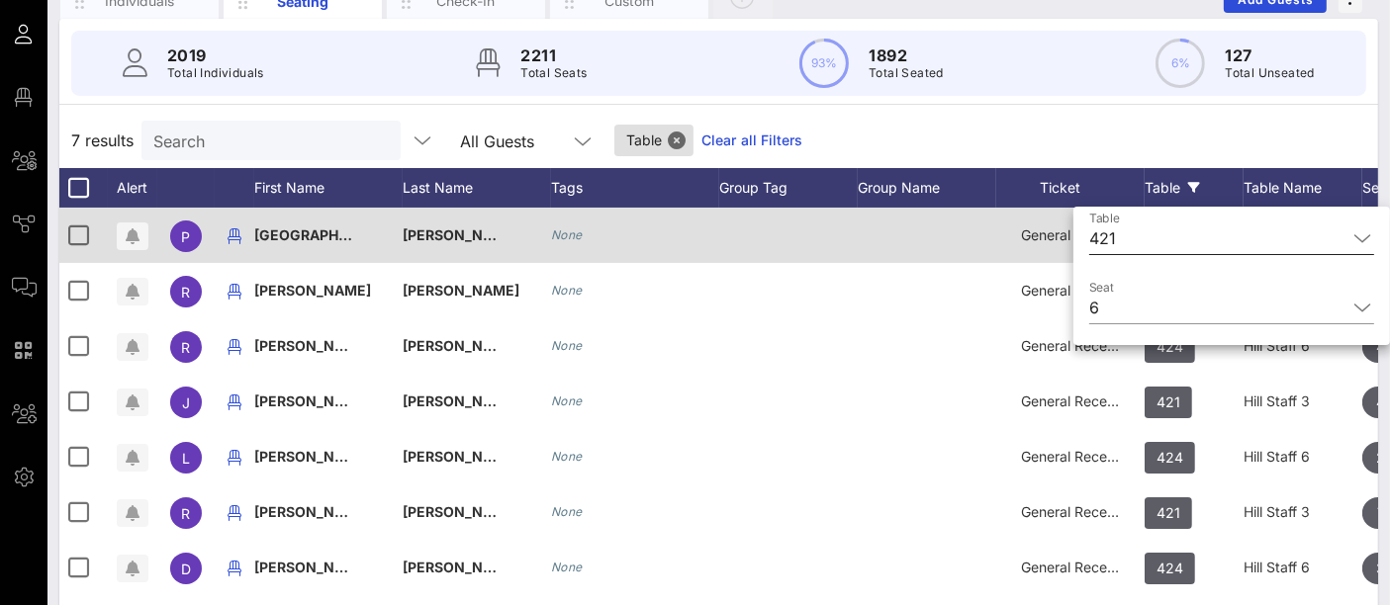
click at [1175, 238] on input "Table" at bounding box center [1235, 239] width 223 height 32
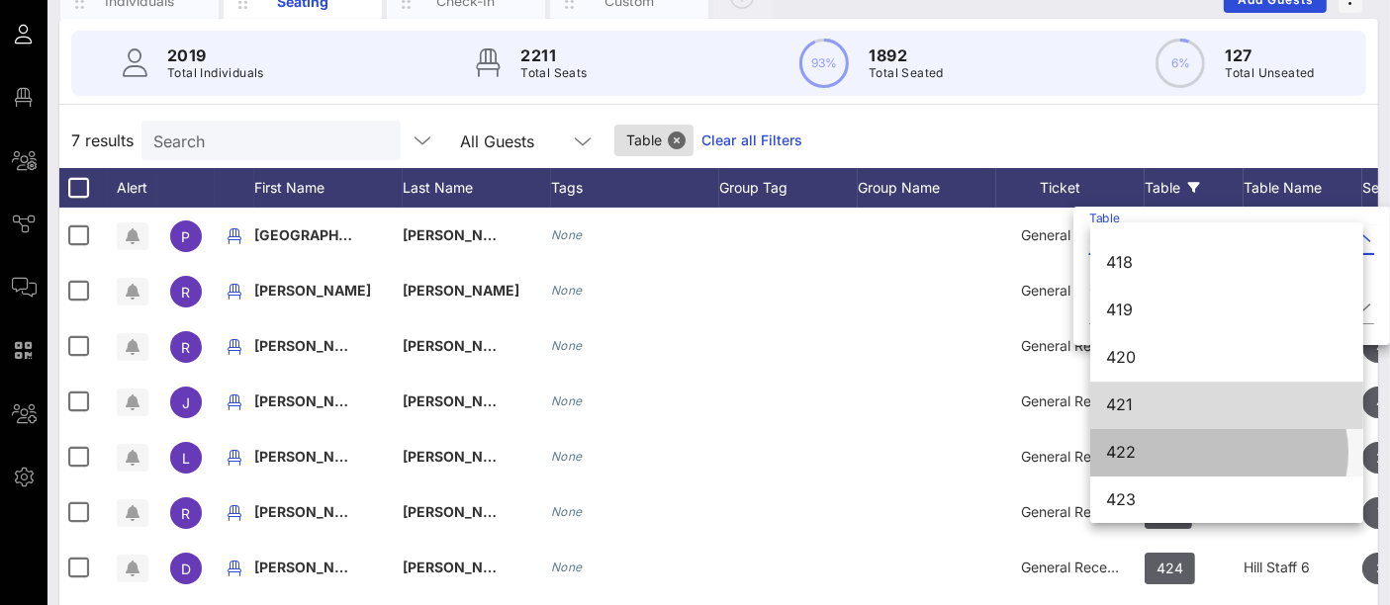
click at [1170, 456] on div "422" at bounding box center [1226, 452] width 241 height 19
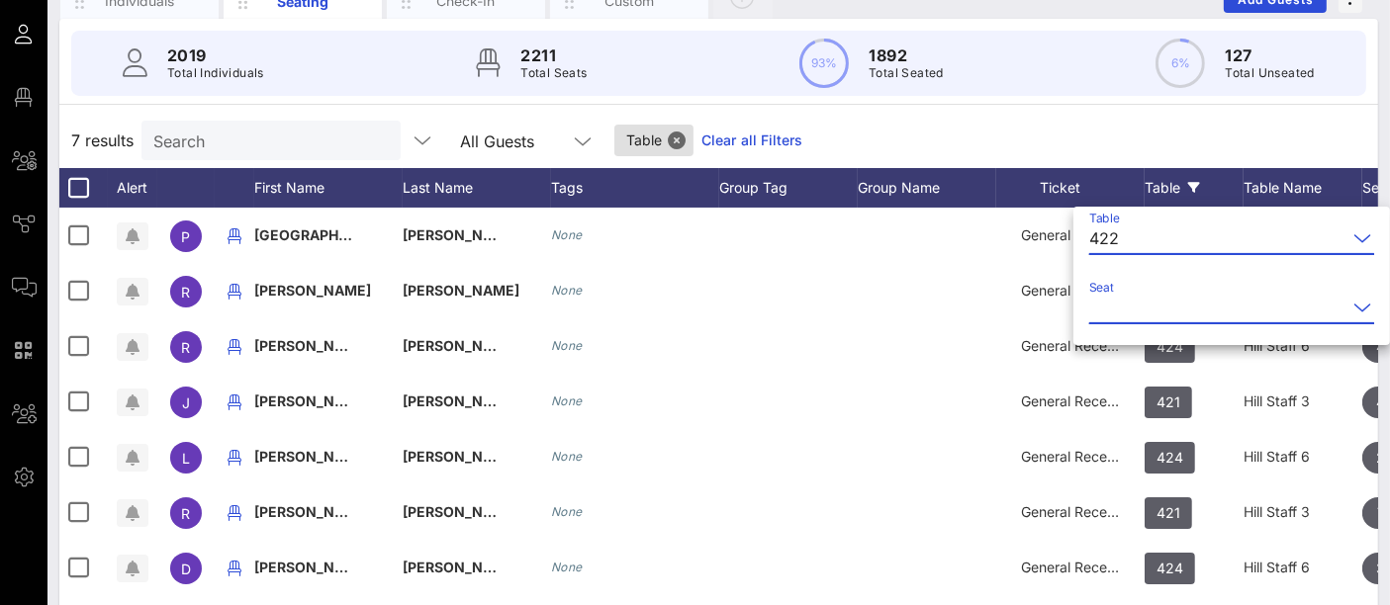
click at [1172, 312] on input "Seat" at bounding box center [1217, 308] width 257 height 32
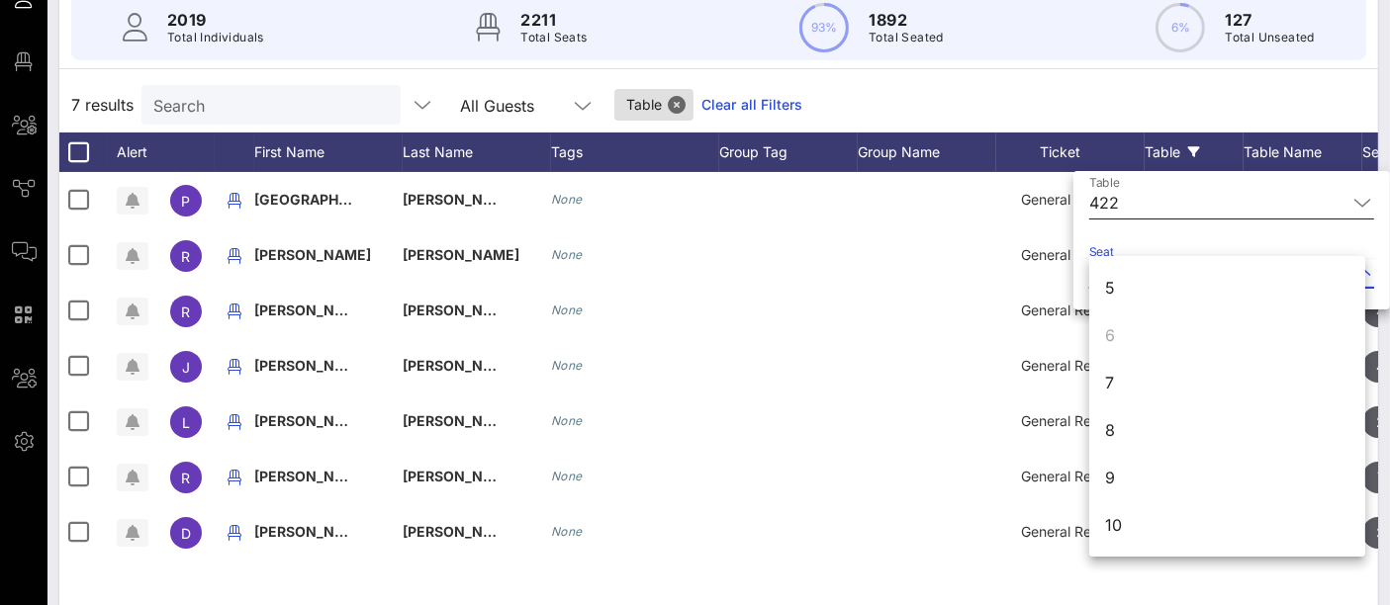
scroll to position [198, 0]
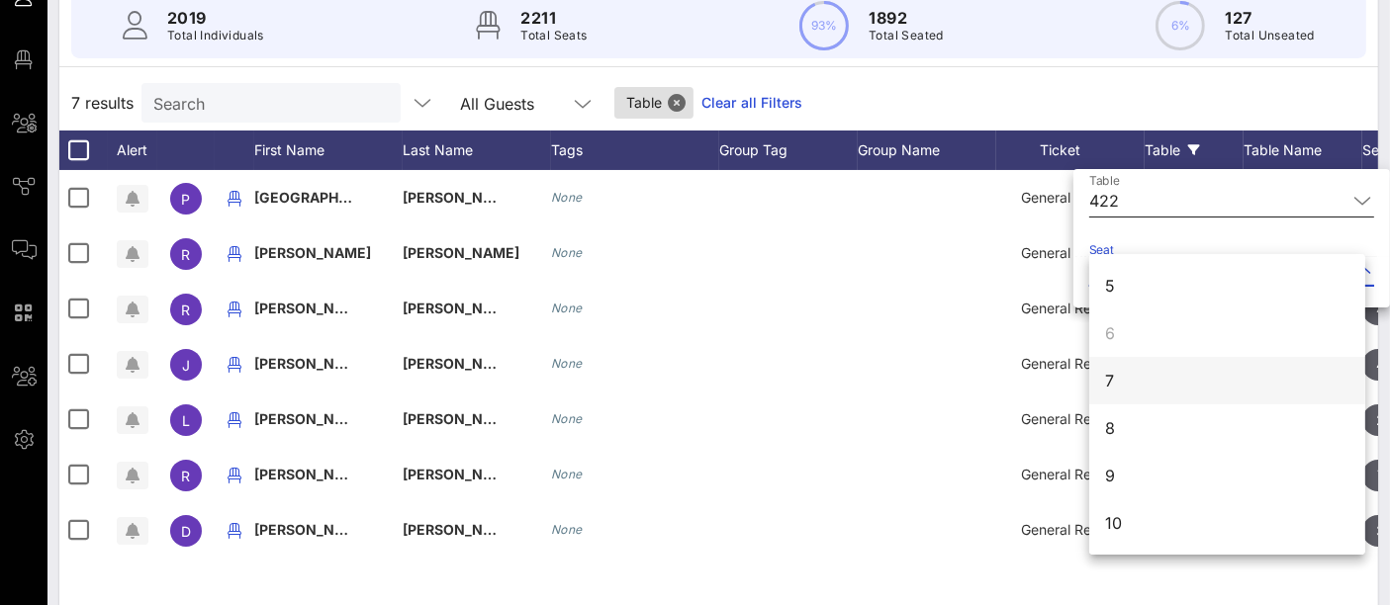
click at [1155, 389] on div "7" at bounding box center [1227, 380] width 276 height 47
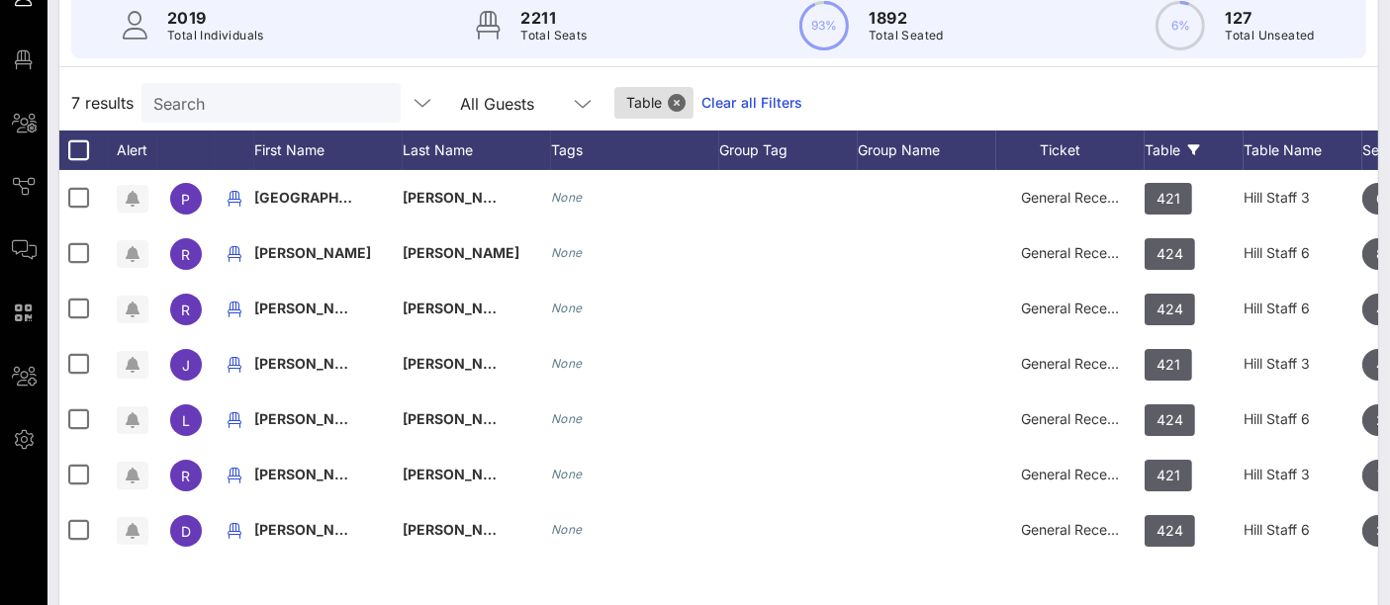
scroll to position [0, 0]
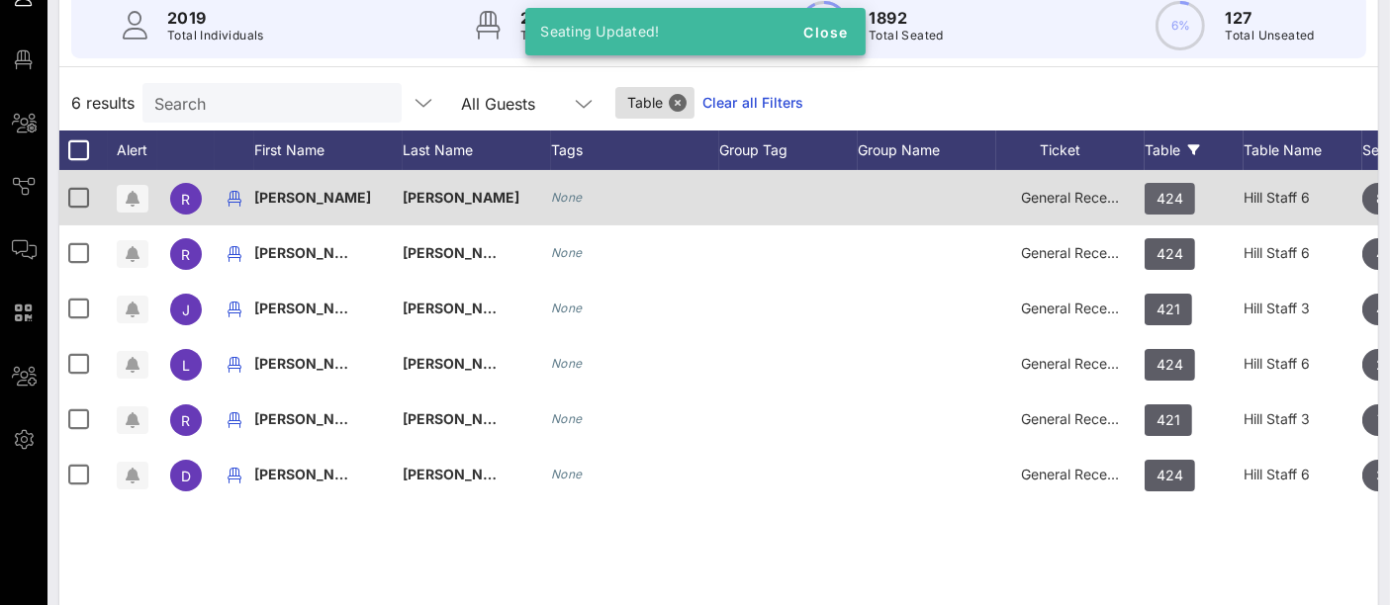
click at [1167, 199] on span "424" at bounding box center [1169, 199] width 27 height 32
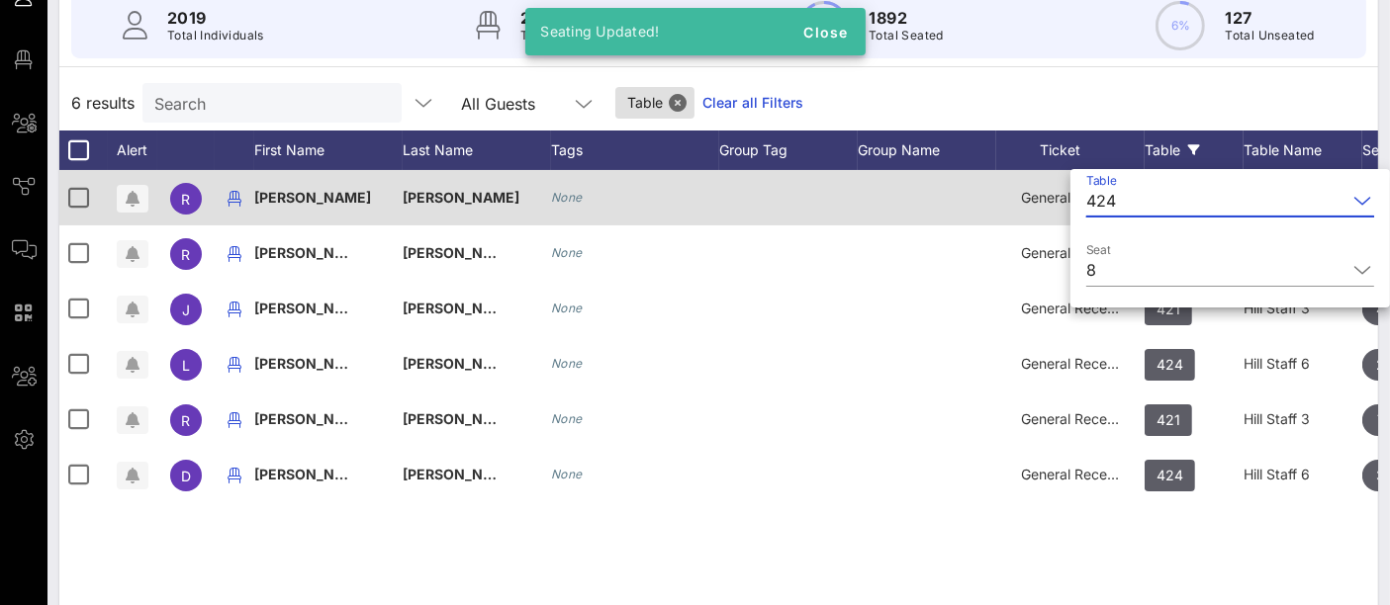
click at [1167, 199] on input "Table" at bounding box center [1235, 201] width 223 height 32
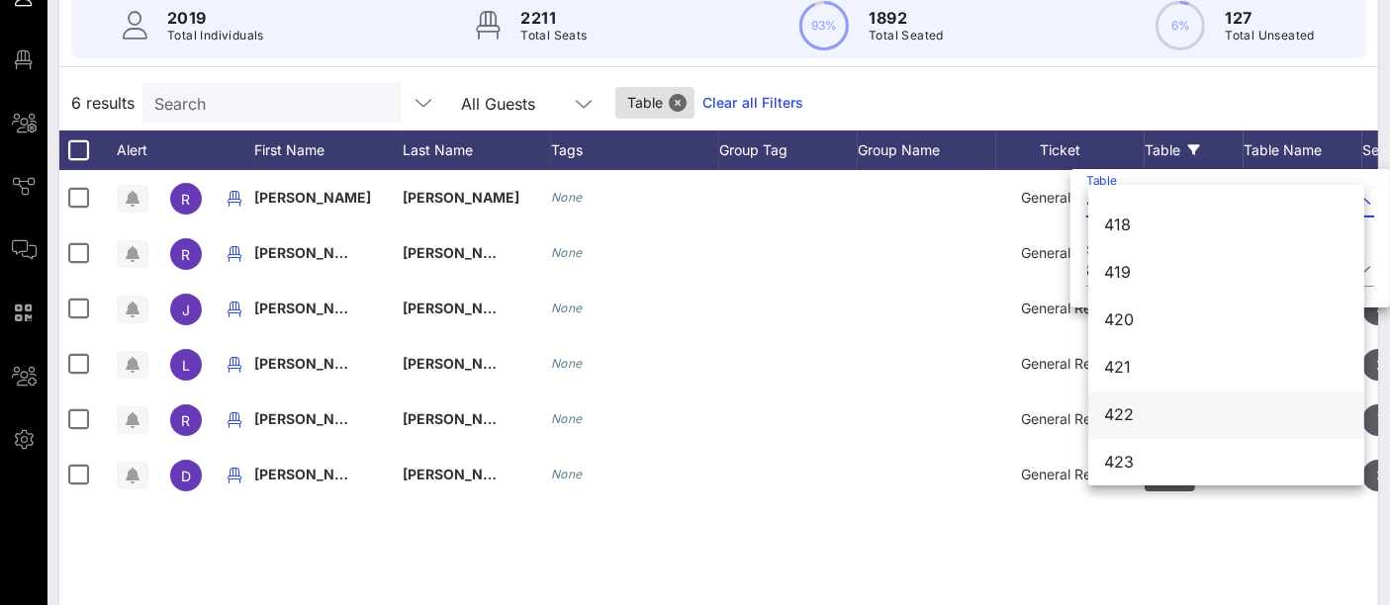
click at [1149, 420] on div "422" at bounding box center [1226, 415] width 244 height 19
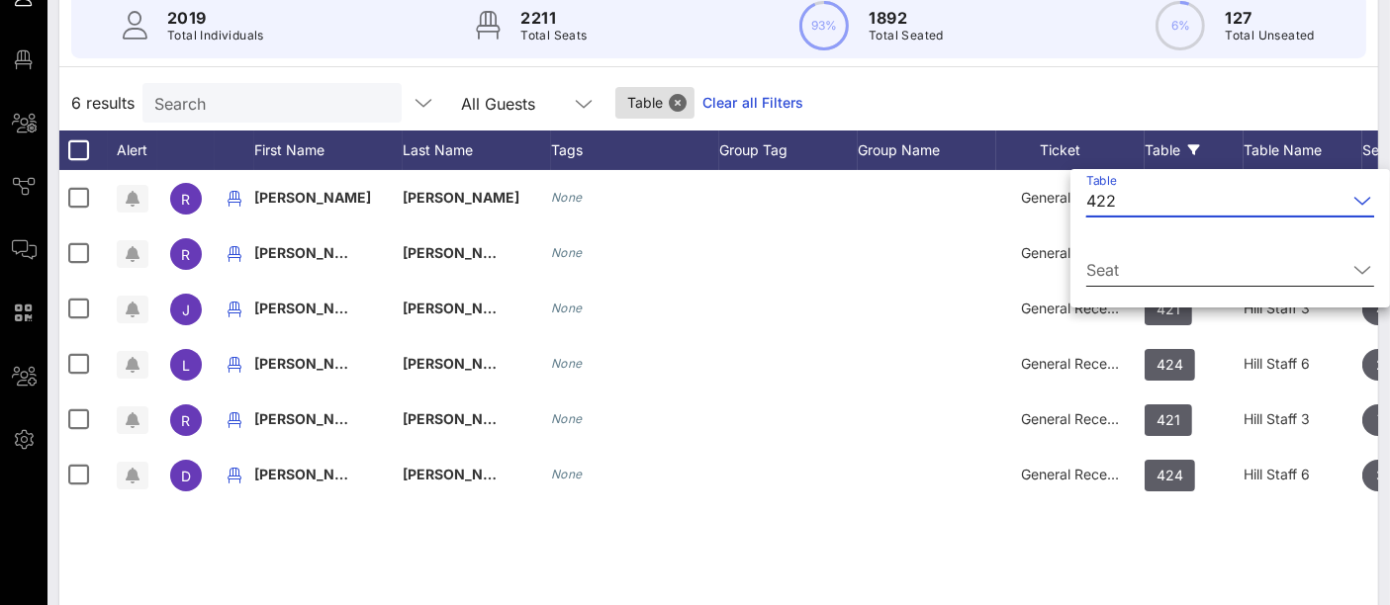
click at [1164, 278] on input "Seat" at bounding box center [1216, 270] width 260 height 32
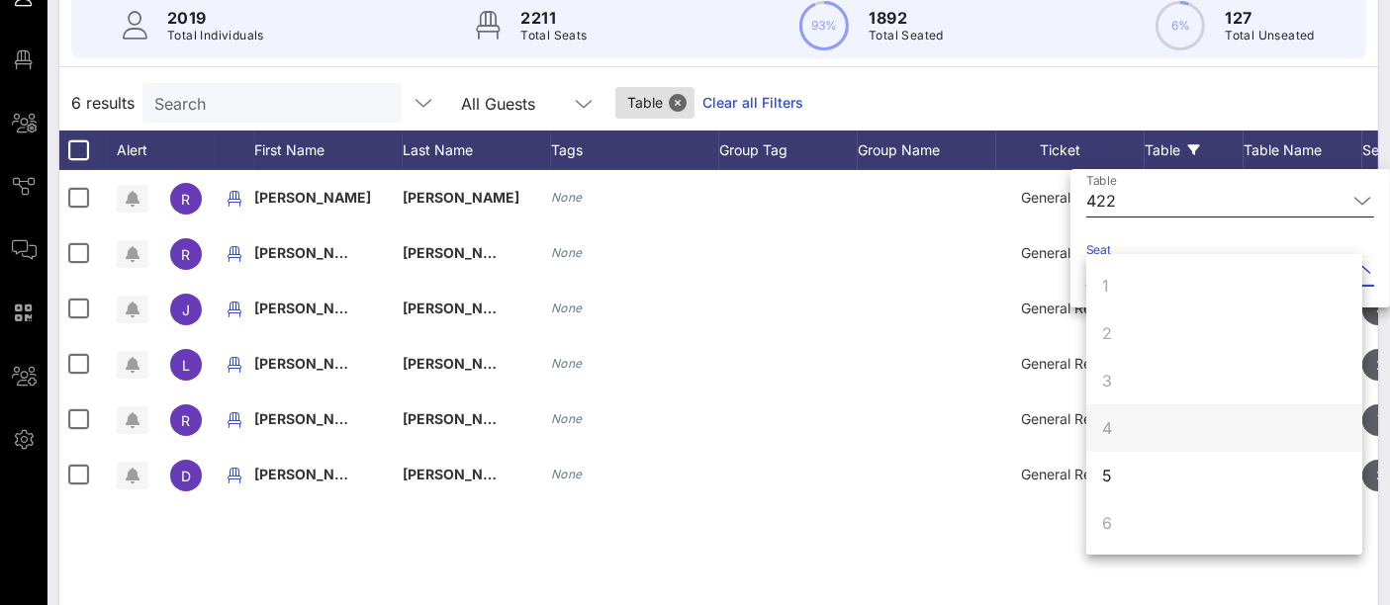
scroll to position [60, 0]
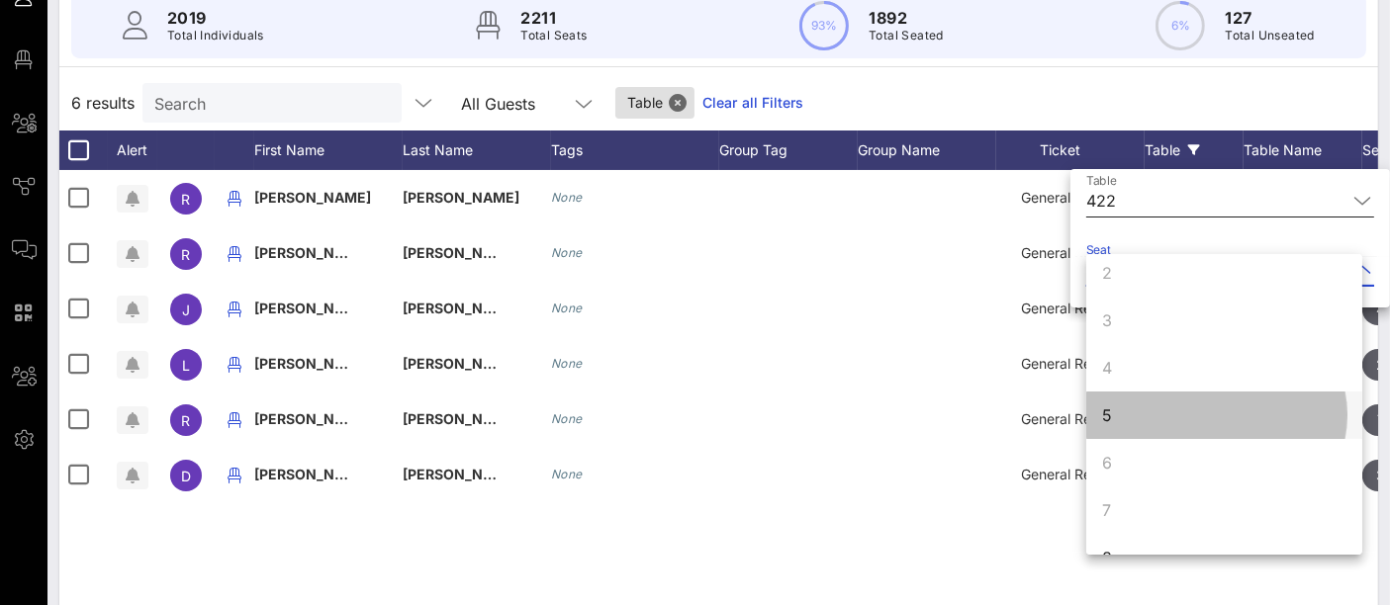
click at [1139, 416] on div "5" at bounding box center [1224, 415] width 276 height 47
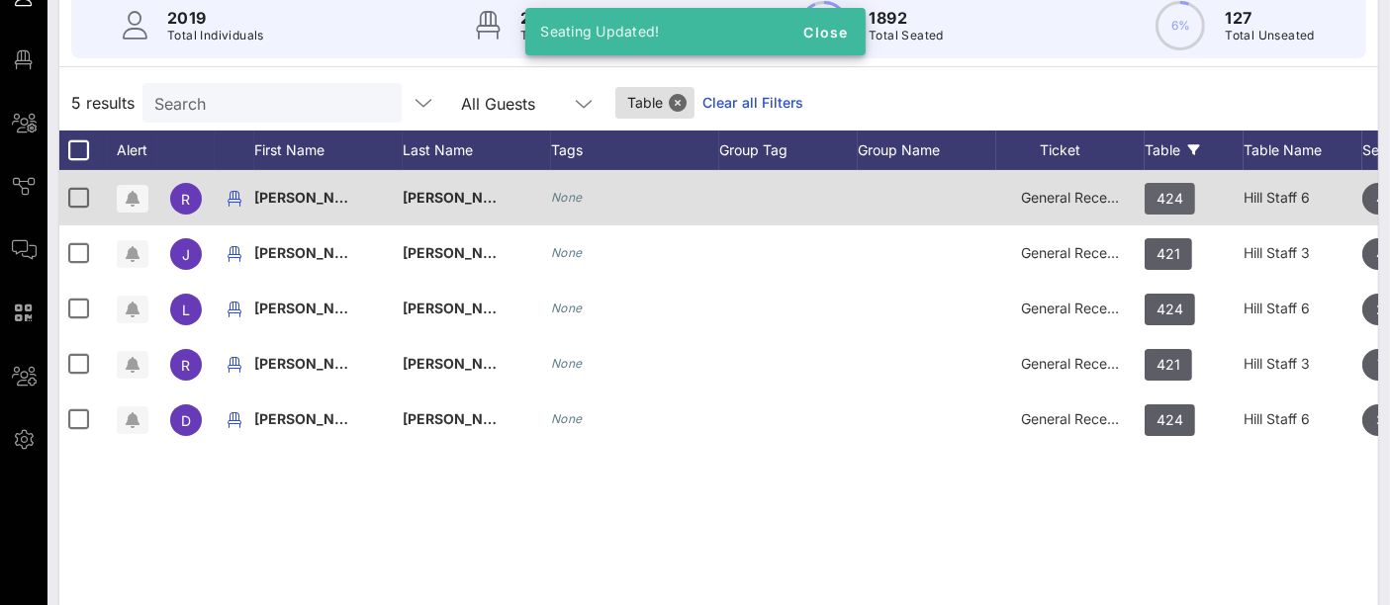
click at [1171, 200] on span "424" at bounding box center [1169, 199] width 27 height 32
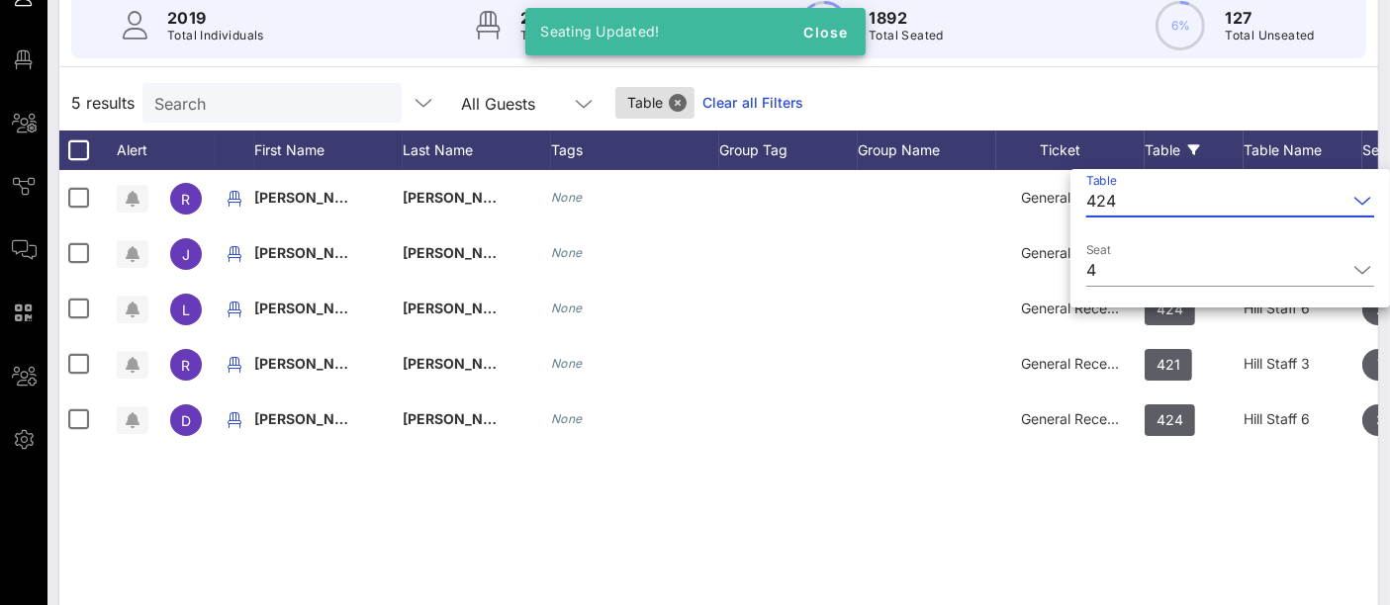
click at [1167, 204] on input "Table" at bounding box center [1235, 201] width 223 height 32
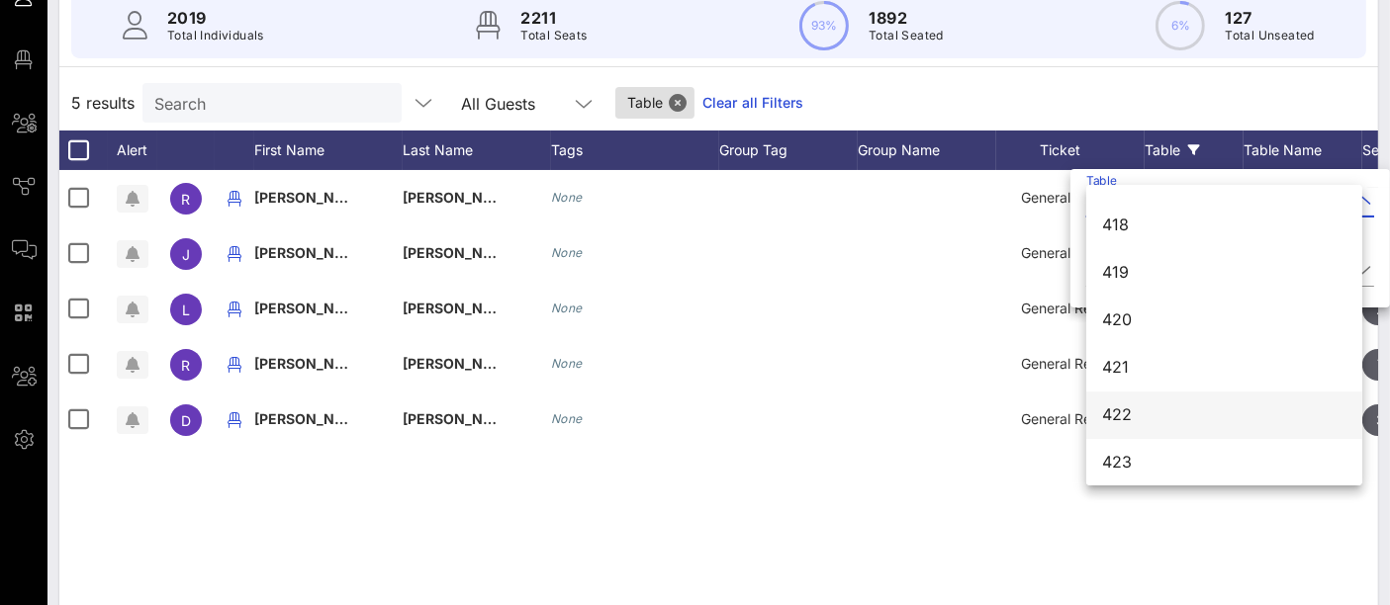
click at [1136, 416] on div "422" at bounding box center [1224, 415] width 244 height 19
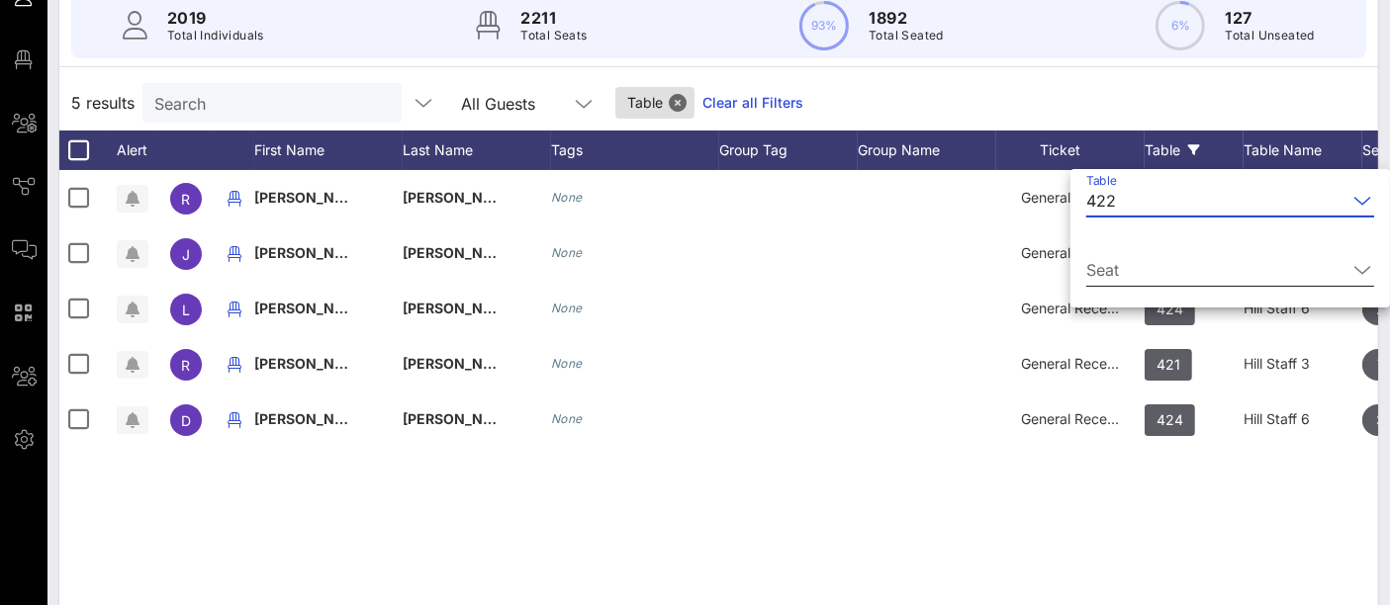
click at [1169, 281] on input "Seat" at bounding box center [1216, 270] width 260 height 32
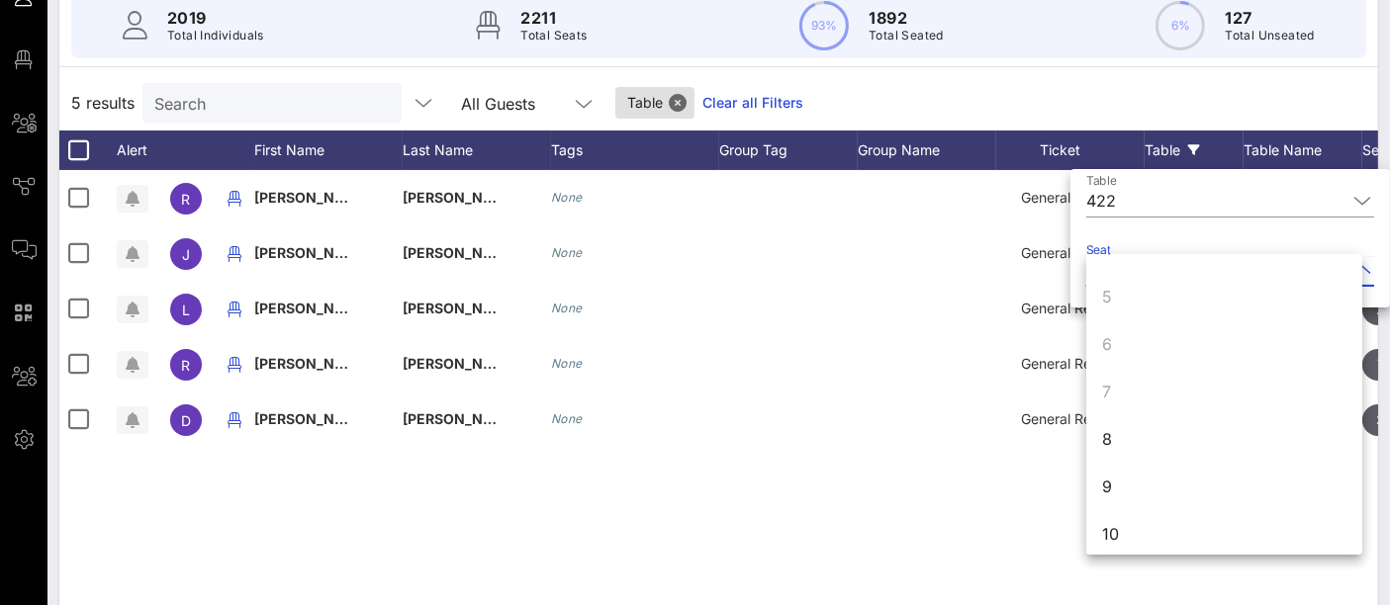
scroll to position [190, 0]
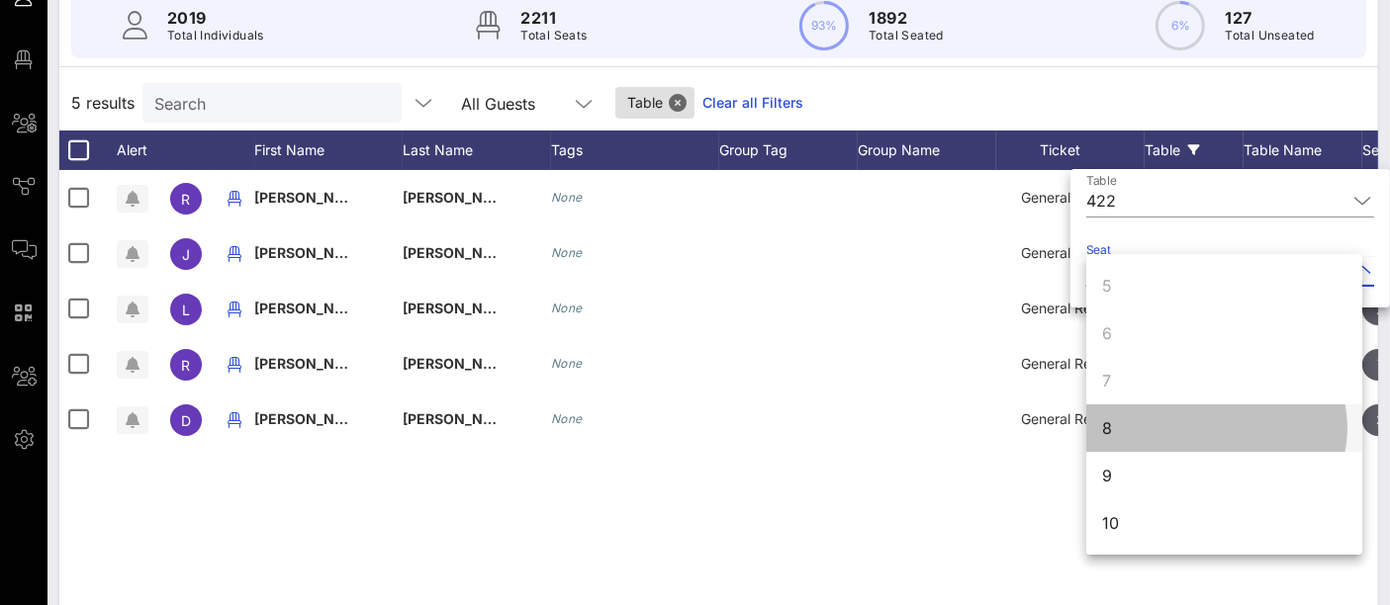
click at [1140, 423] on div "8" at bounding box center [1224, 428] width 276 height 47
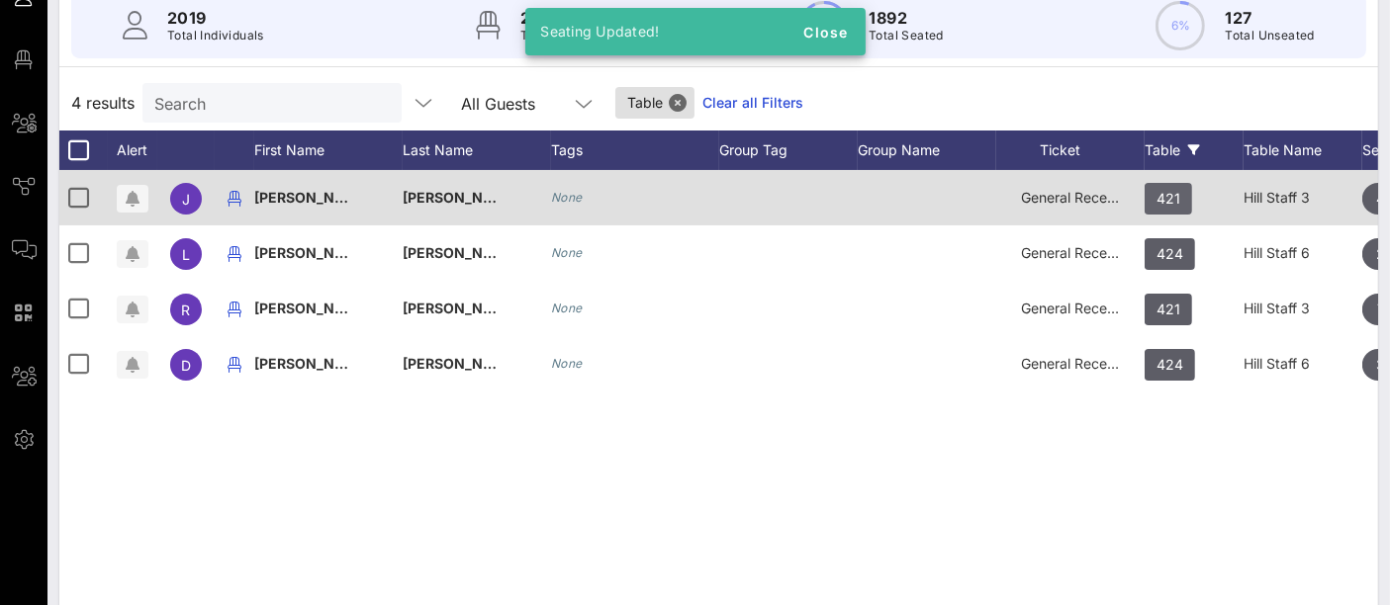
click at [1170, 192] on span "421" at bounding box center [1168, 199] width 24 height 32
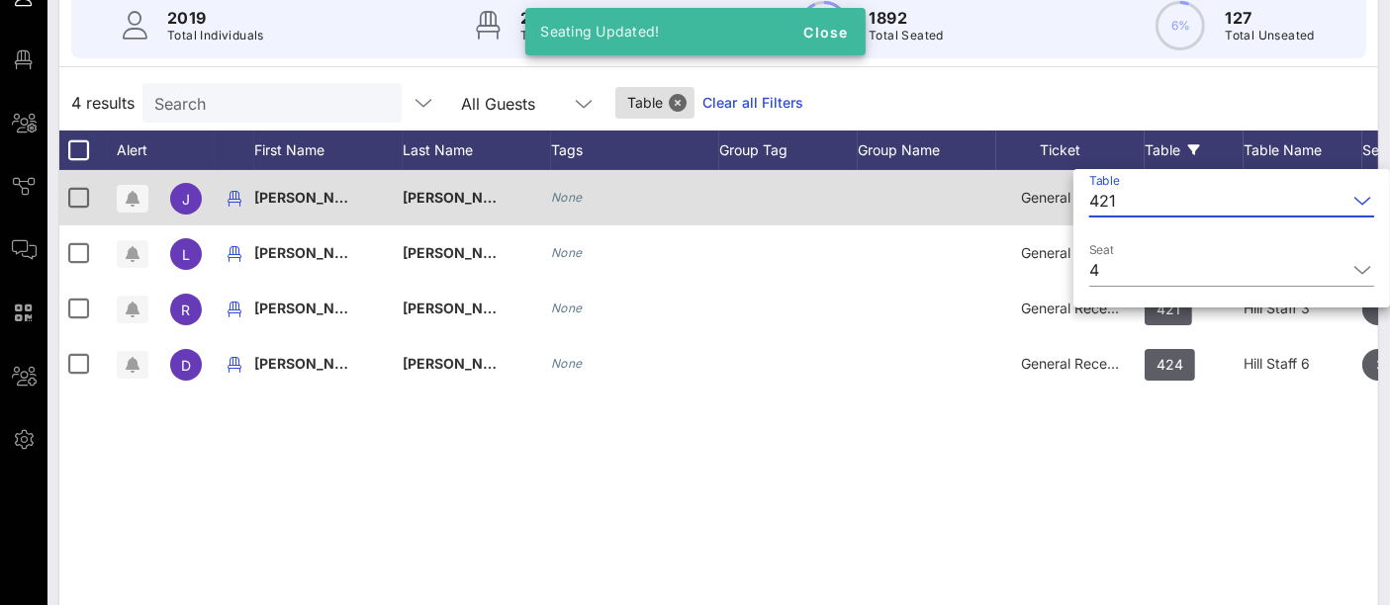
click at [1170, 192] on input "Table" at bounding box center [1235, 201] width 223 height 32
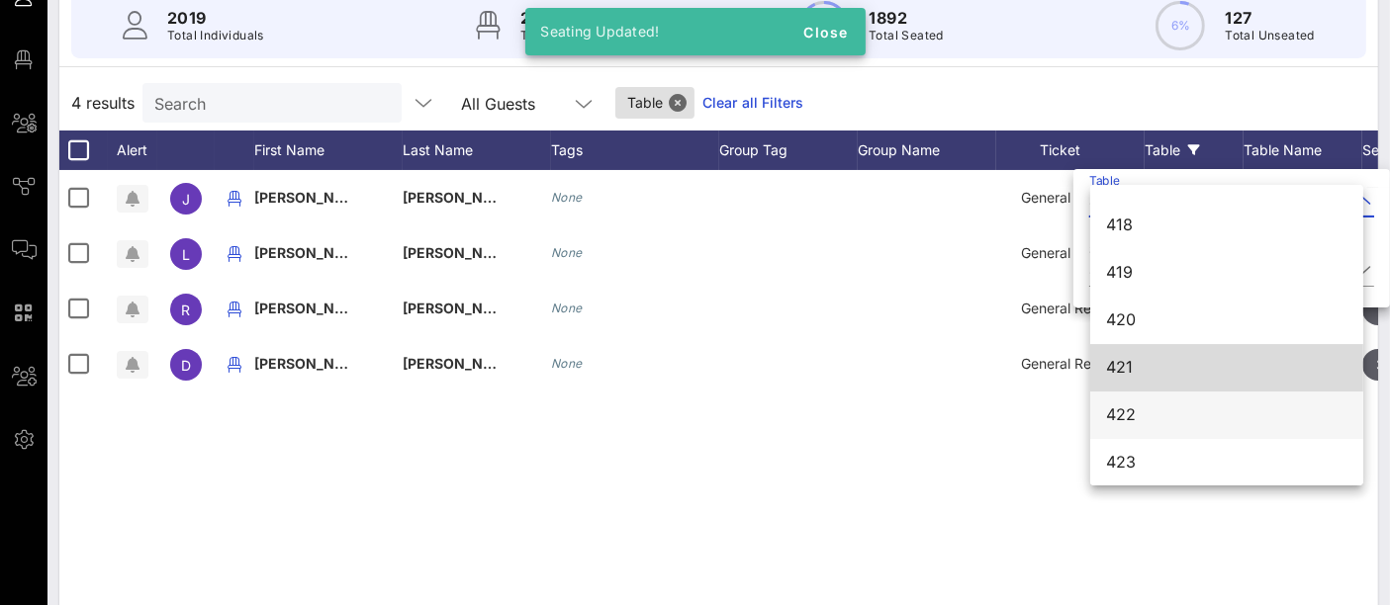
click at [1152, 419] on div "422" at bounding box center [1226, 415] width 241 height 19
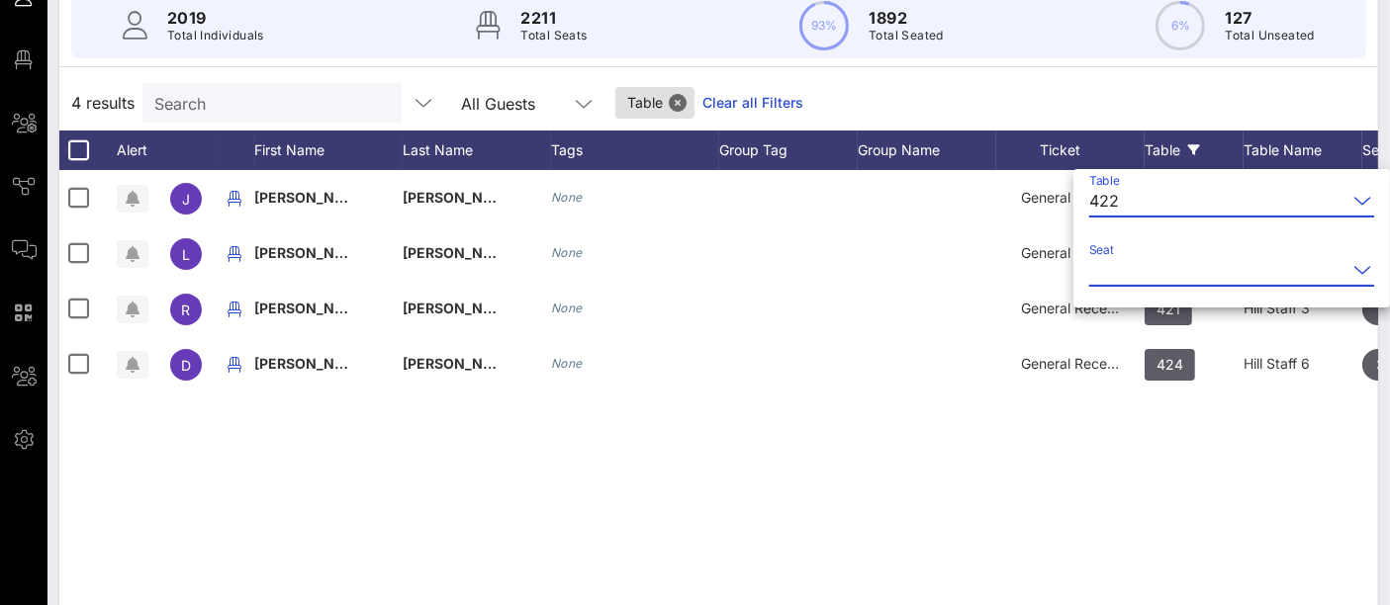
click at [1198, 285] on div "Seat" at bounding box center [1231, 270] width 285 height 32
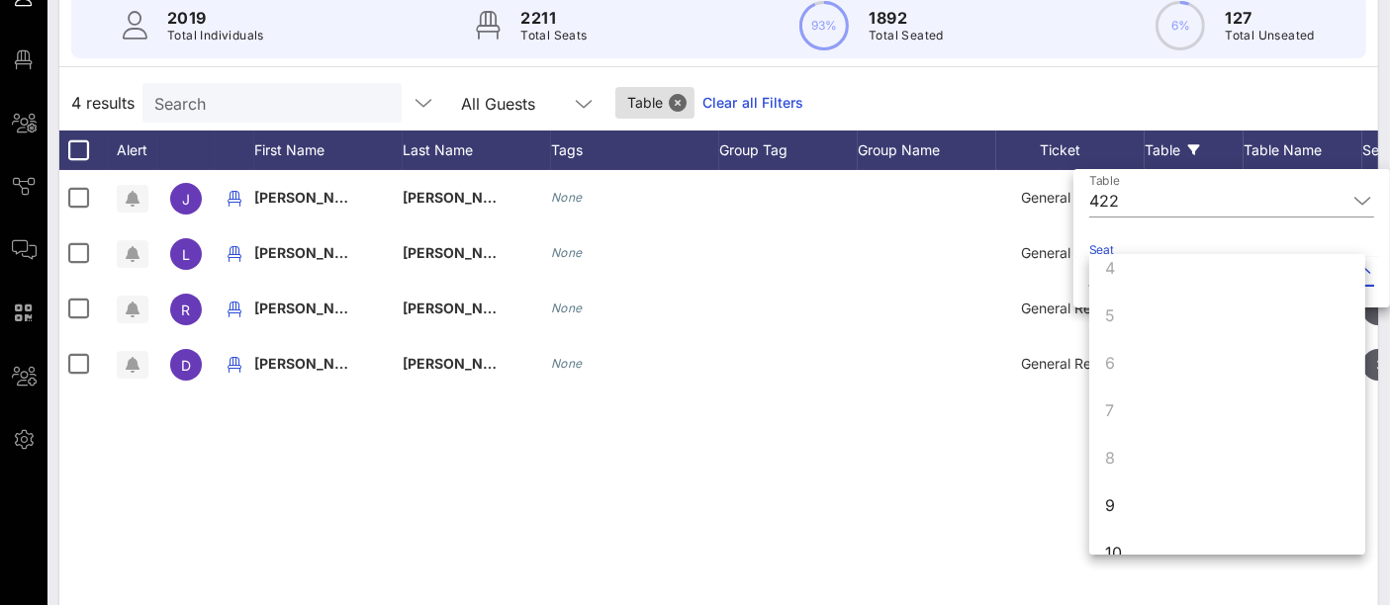
scroll to position [190, 0]
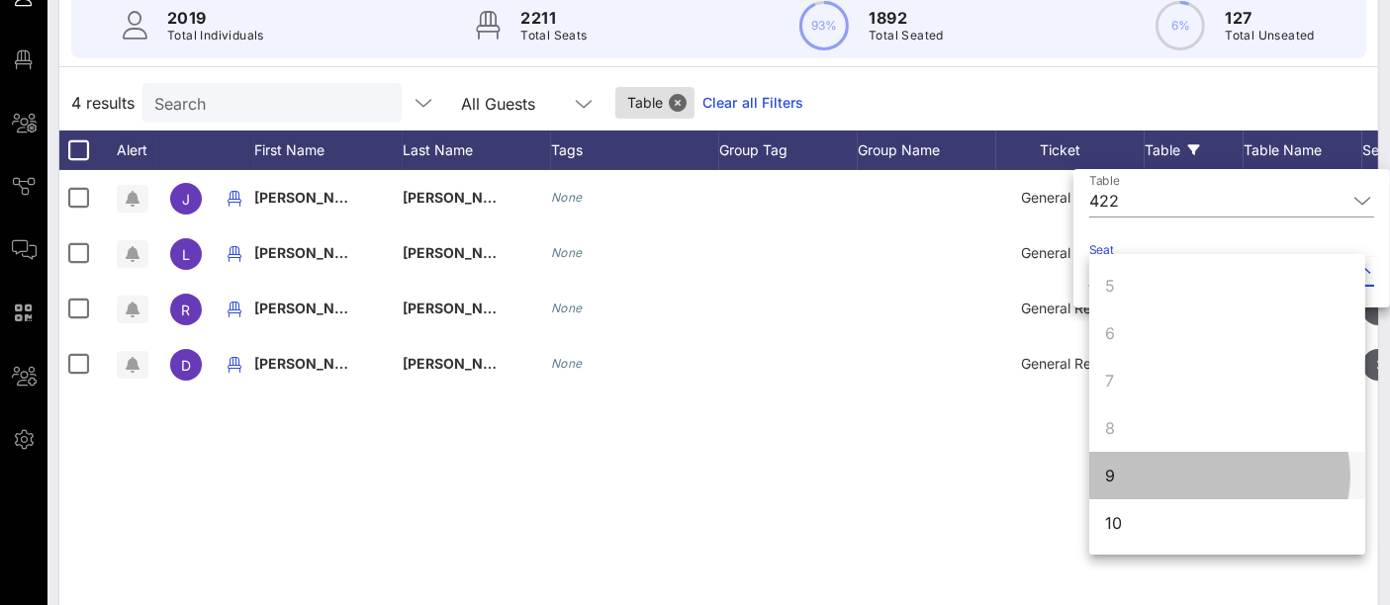
click at [1152, 490] on div "9" at bounding box center [1227, 475] width 276 height 47
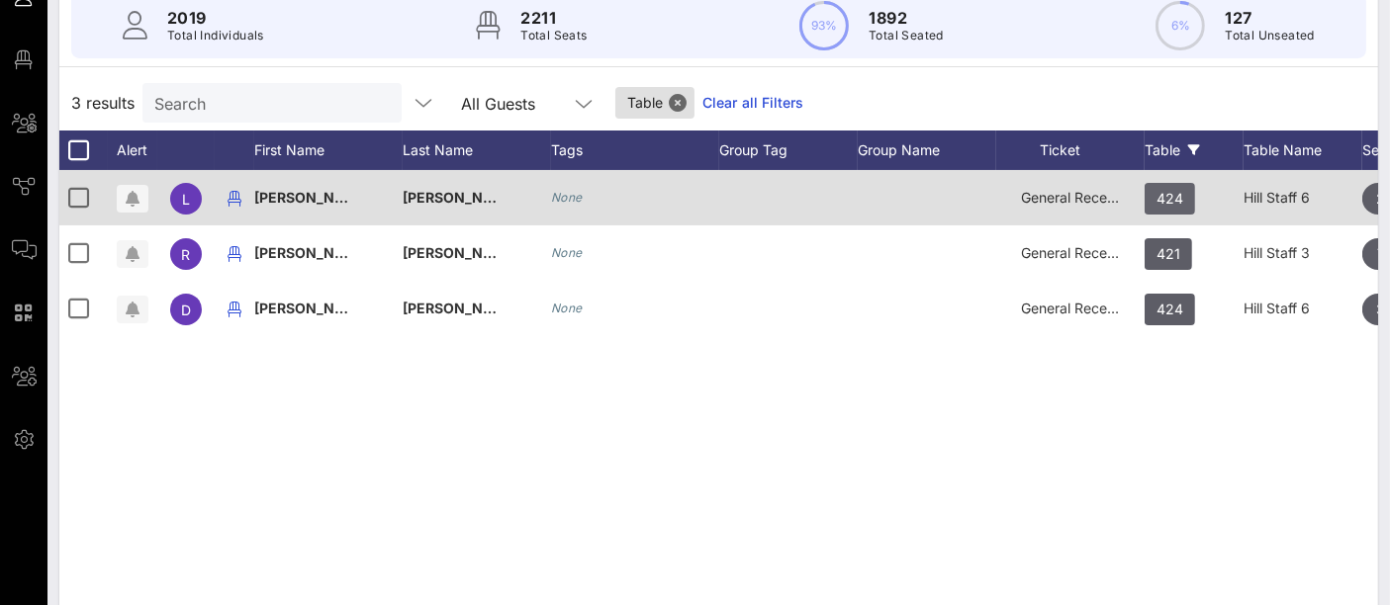
click at [1173, 197] on span "424" at bounding box center [1169, 199] width 27 height 32
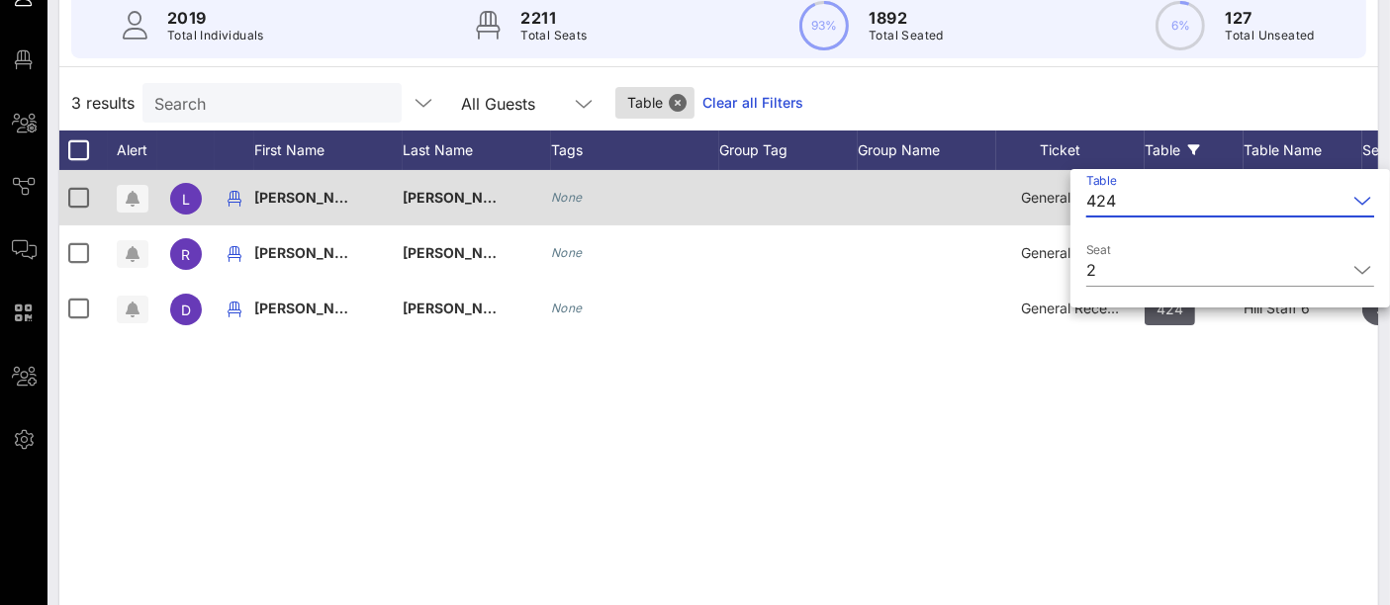
click at [1173, 197] on input "Table" at bounding box center [1235, 201] width 223 height 32
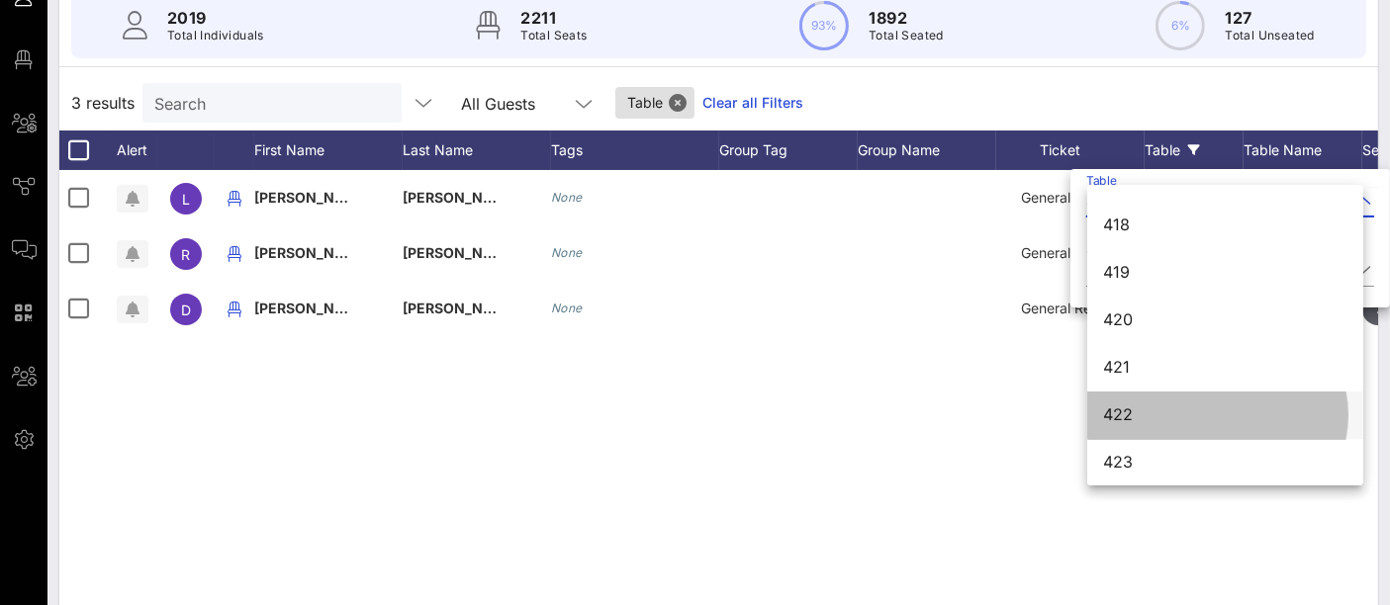
click at [1150, 422] on div "422" at bounding box center [1225, 415] width 244 height 19
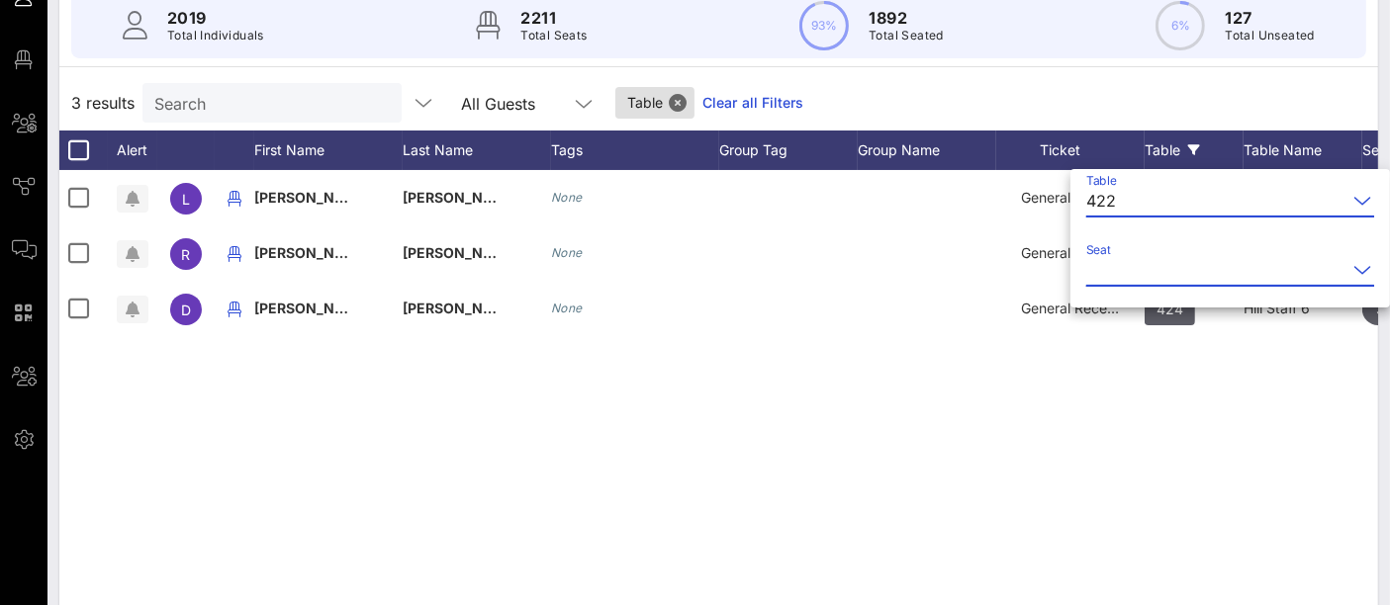
click at [1166, 276] on input "Seat" at bounding box center [1216, 270] width 260 height 32
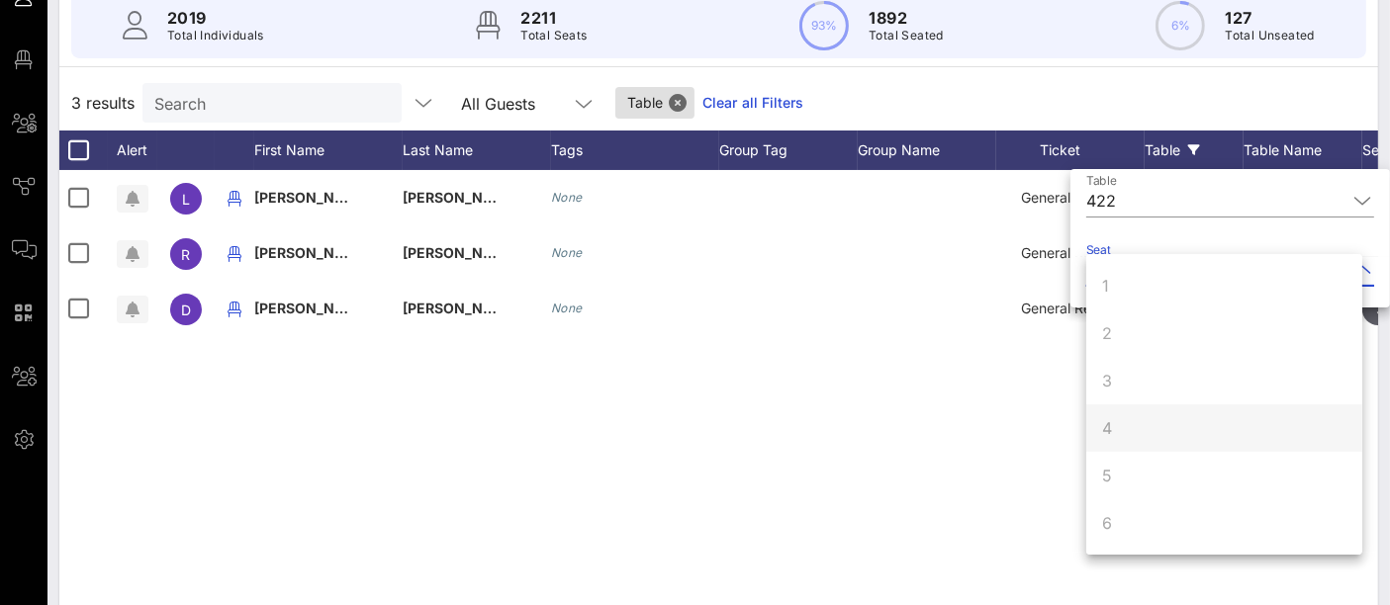
scroll to position [190, 0]
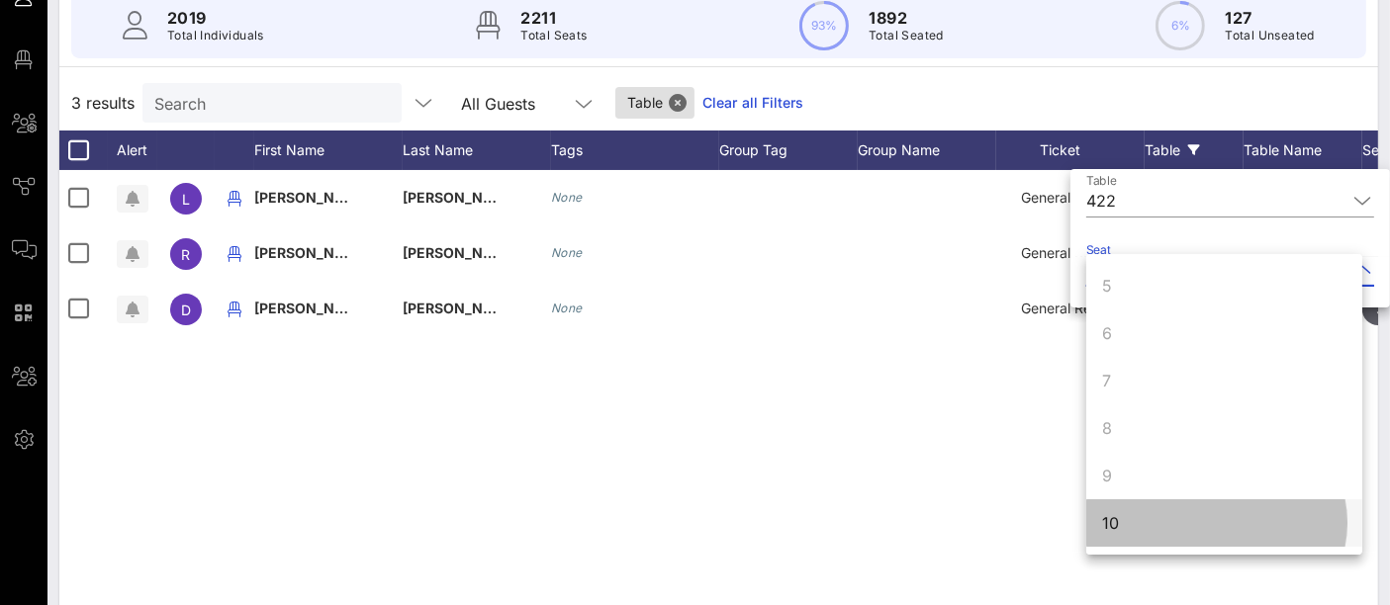
click at [1150, 526] on div "10" at bounding box center [1224, 523] width 276 height 47
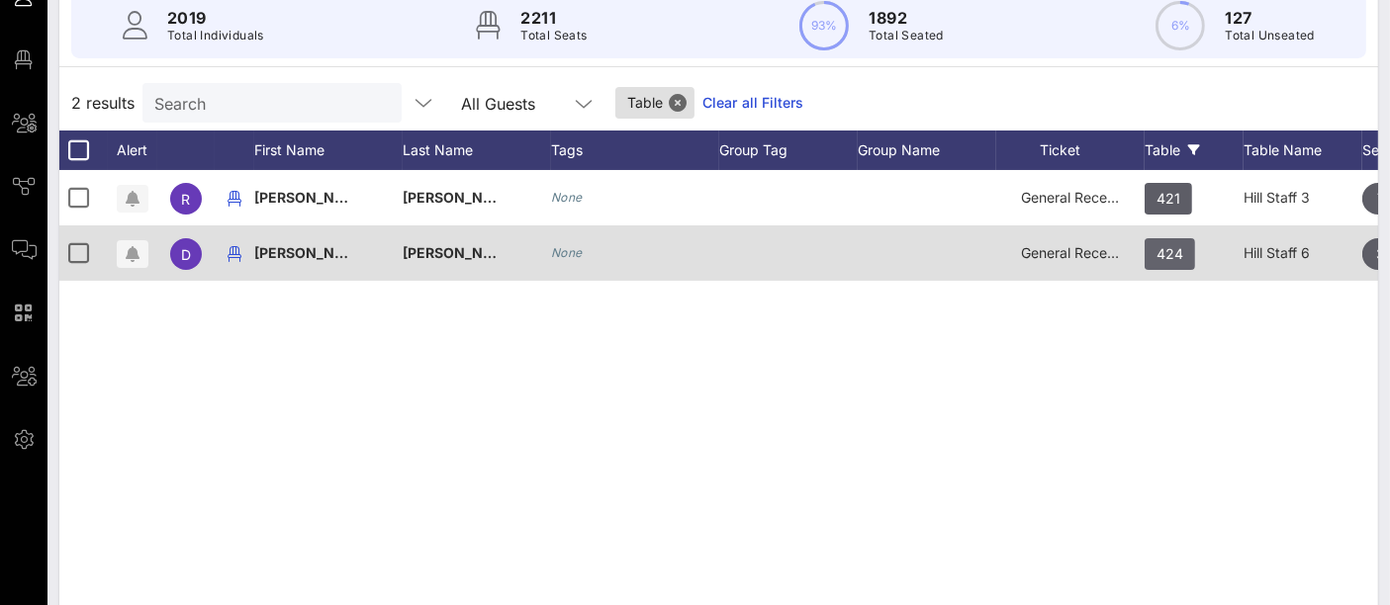
click at [1162, 249] on span "424" at bounding box center [1169, 254] width 27 height 32
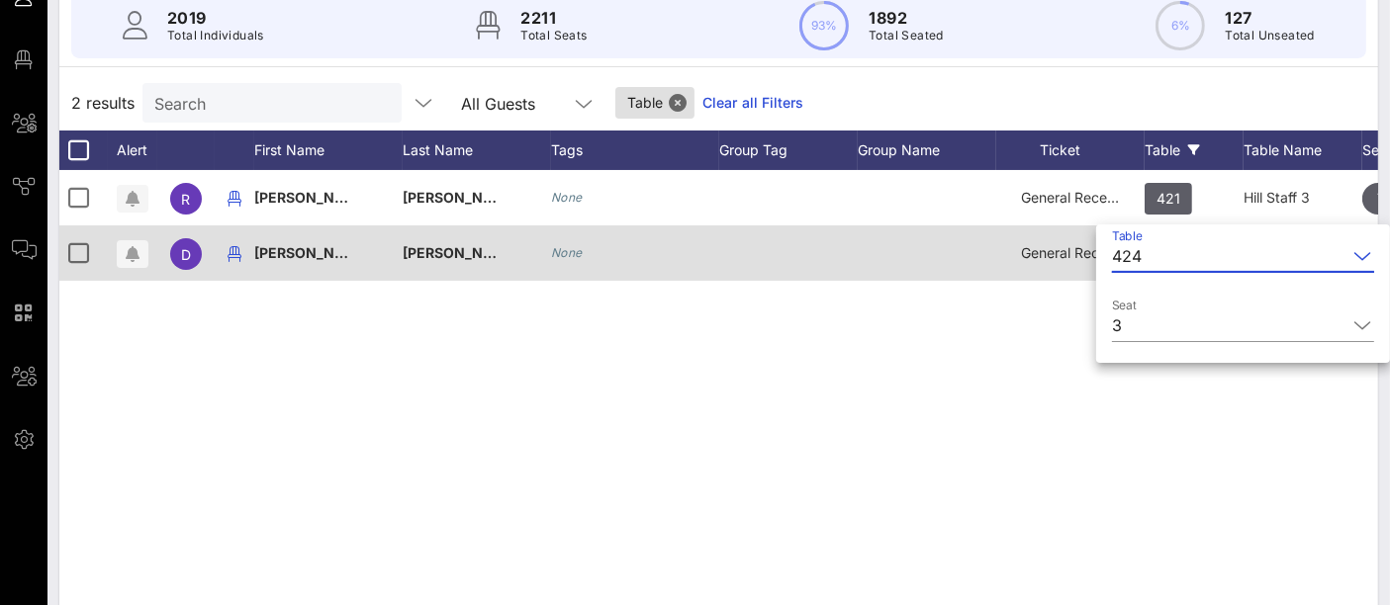
click at [1162, 249] on input "Table" at bounding box center [1247, 256] width 197 height 32
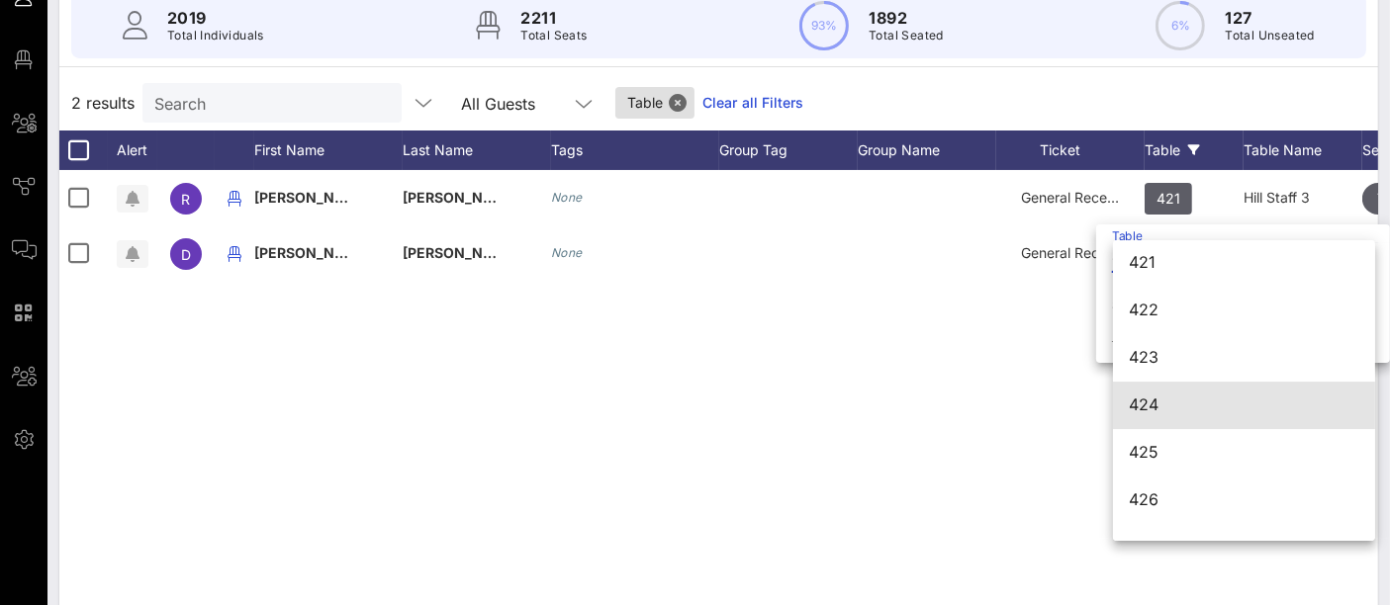
scroll to position [6986, 0]
click at [1176, 297] on div "422" at bounding box center [1244, 312] width 230 height 43
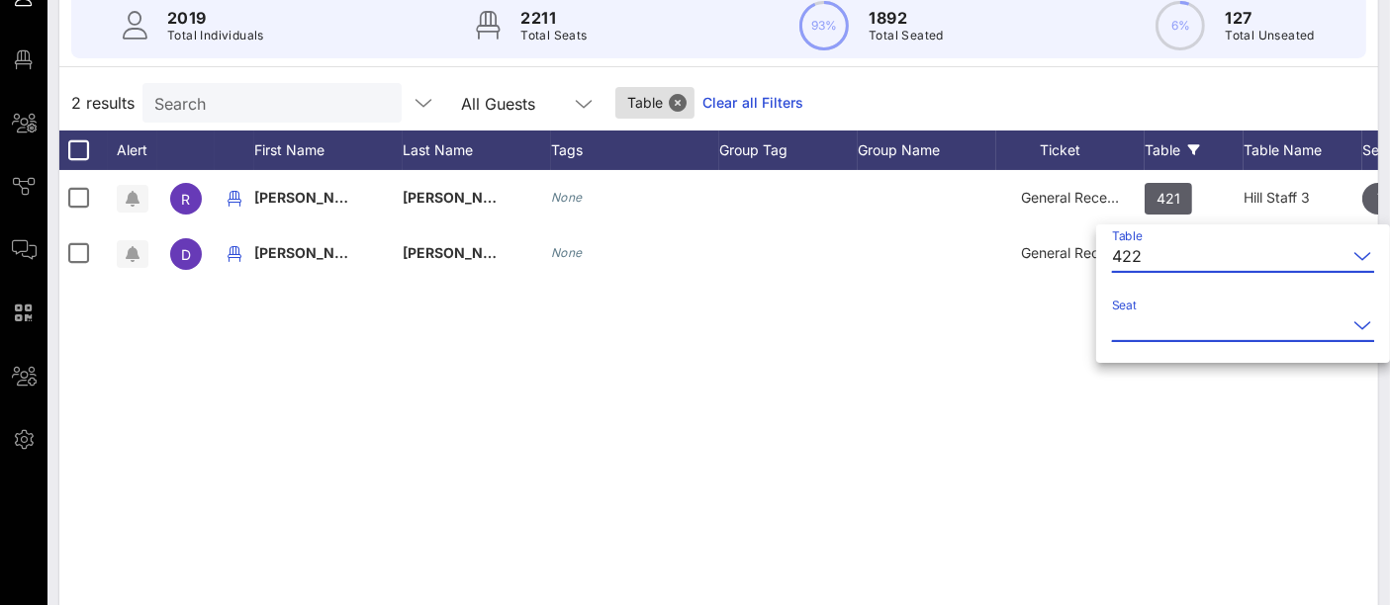
click at [1175, 314] on input "Seat" at bounding box center [1229, 326] width 234 height 32
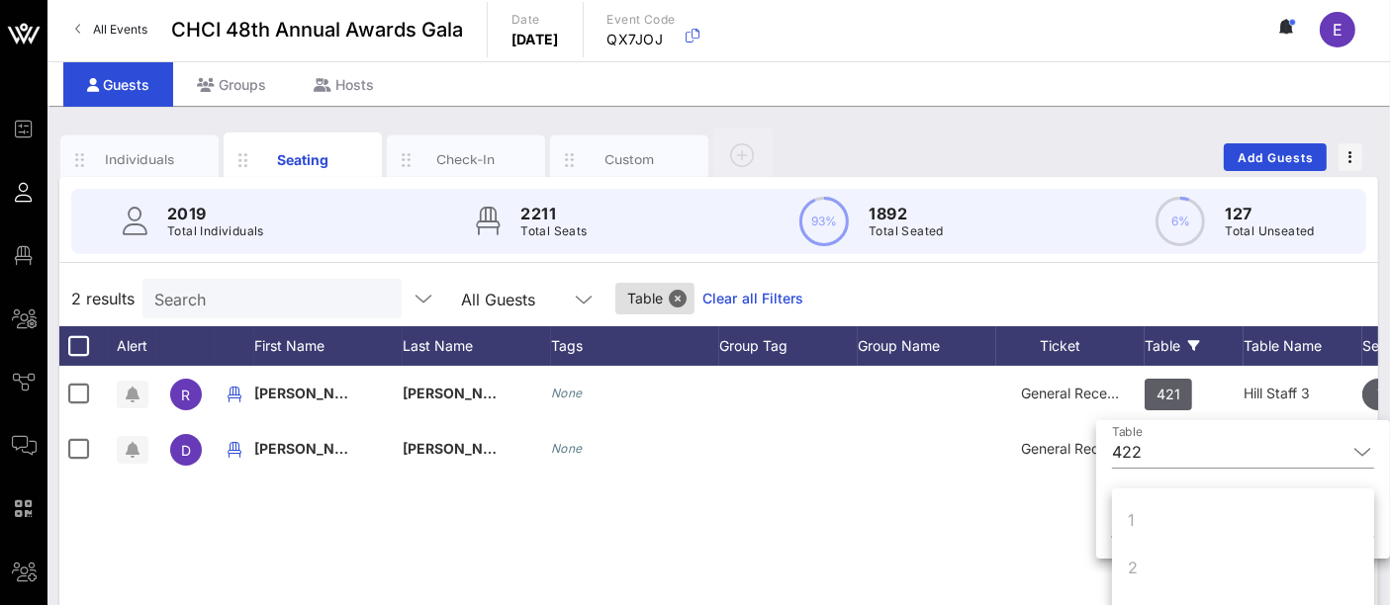
scroll to position [0, 0]
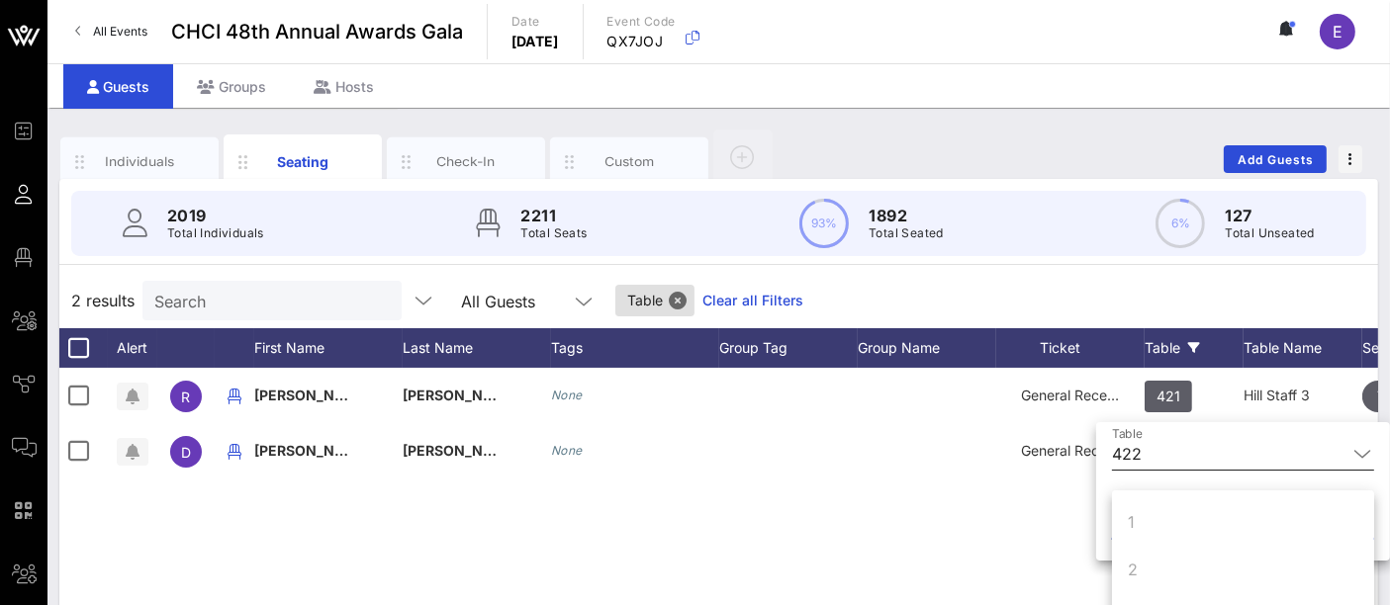
click at [1144, 449] on div "422" at bounding box center [1229, 454] width 234 height 32
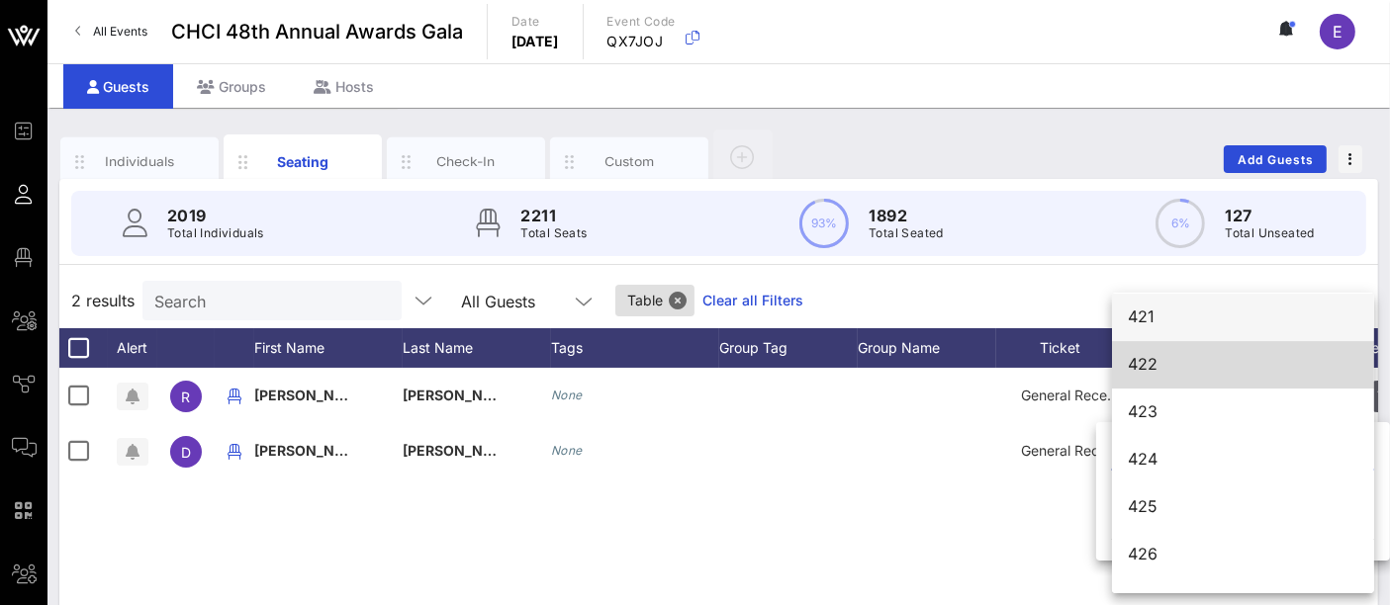
click at [1149, 312] on div "421" at bounding box center [1243, 317] width 230 height 19
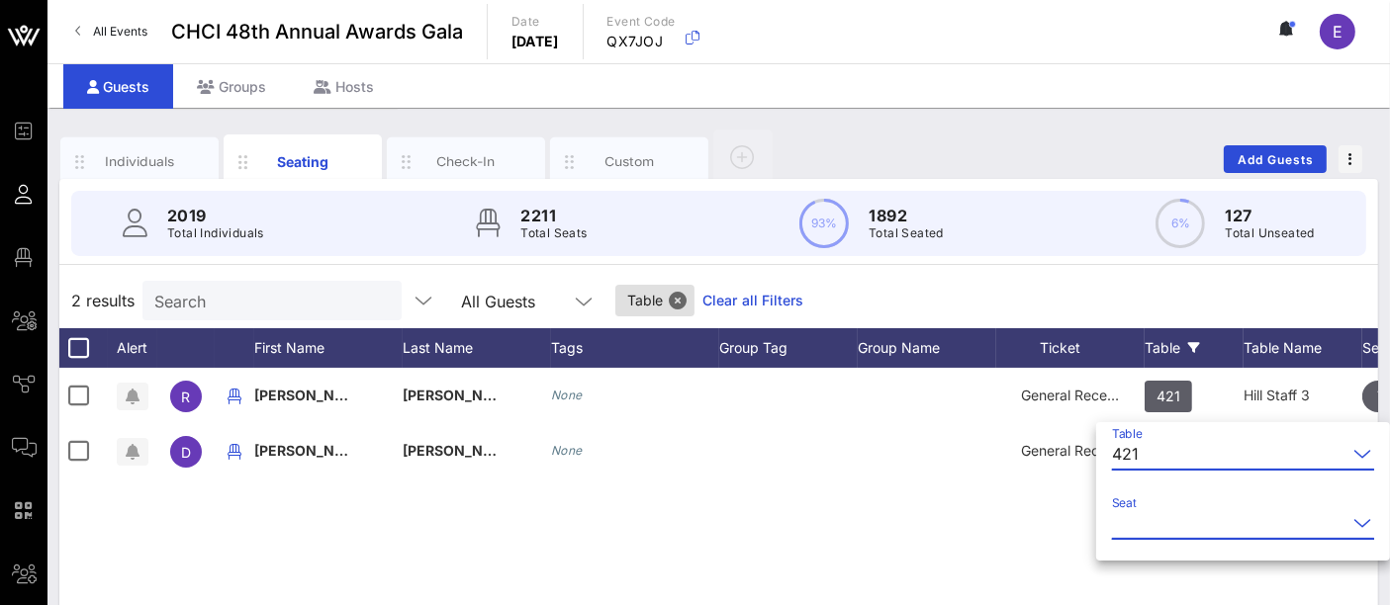
click at [1169, 518] on input "Seat" at bounding box center [1229, 523] width 234 height 32
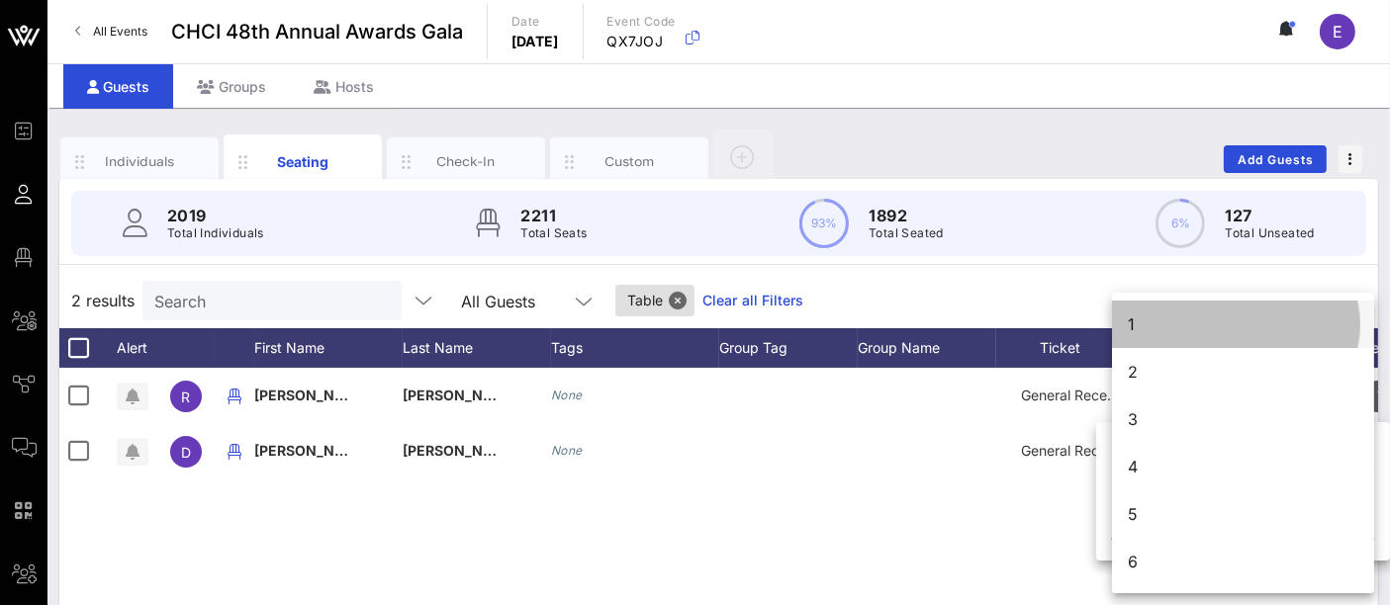
click at [1146, 324] on div "1" at bounding box center [1243, 324] width 262 height 47
